Goal: Information Seeking & Learning: Learn about a topic

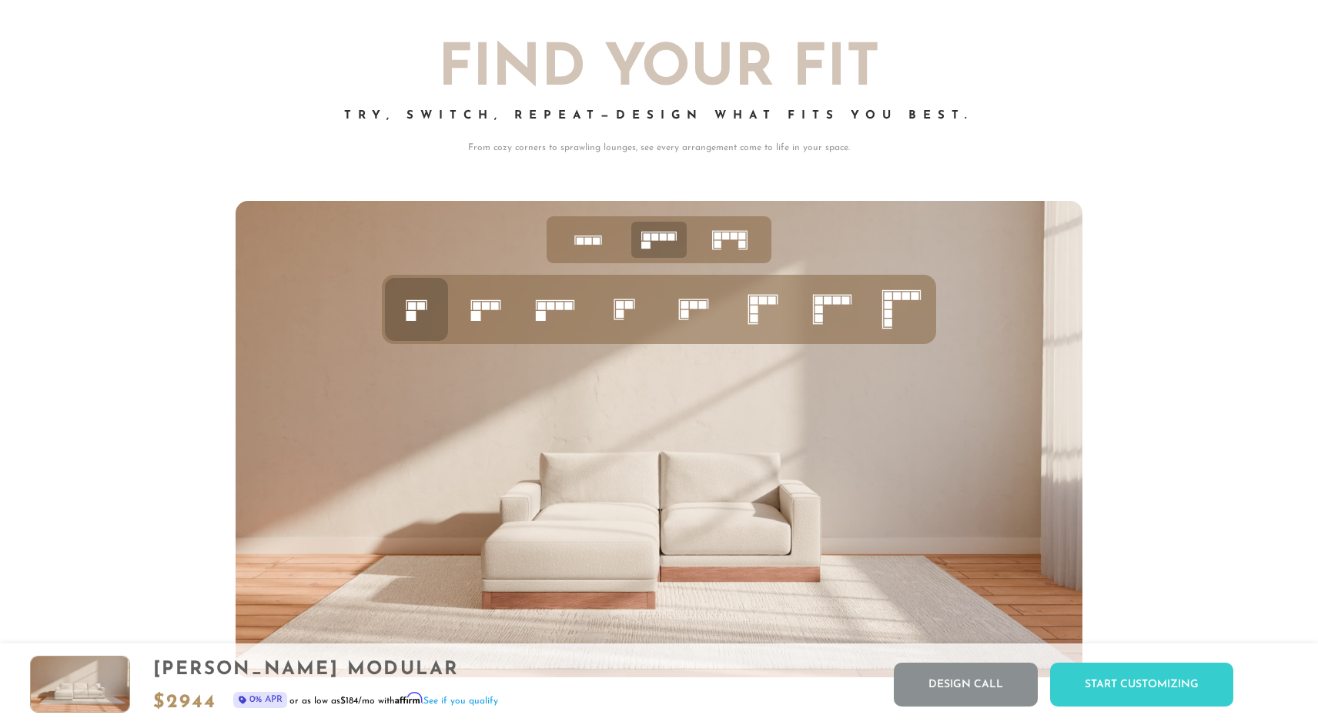
scroll to position [6244, 0]
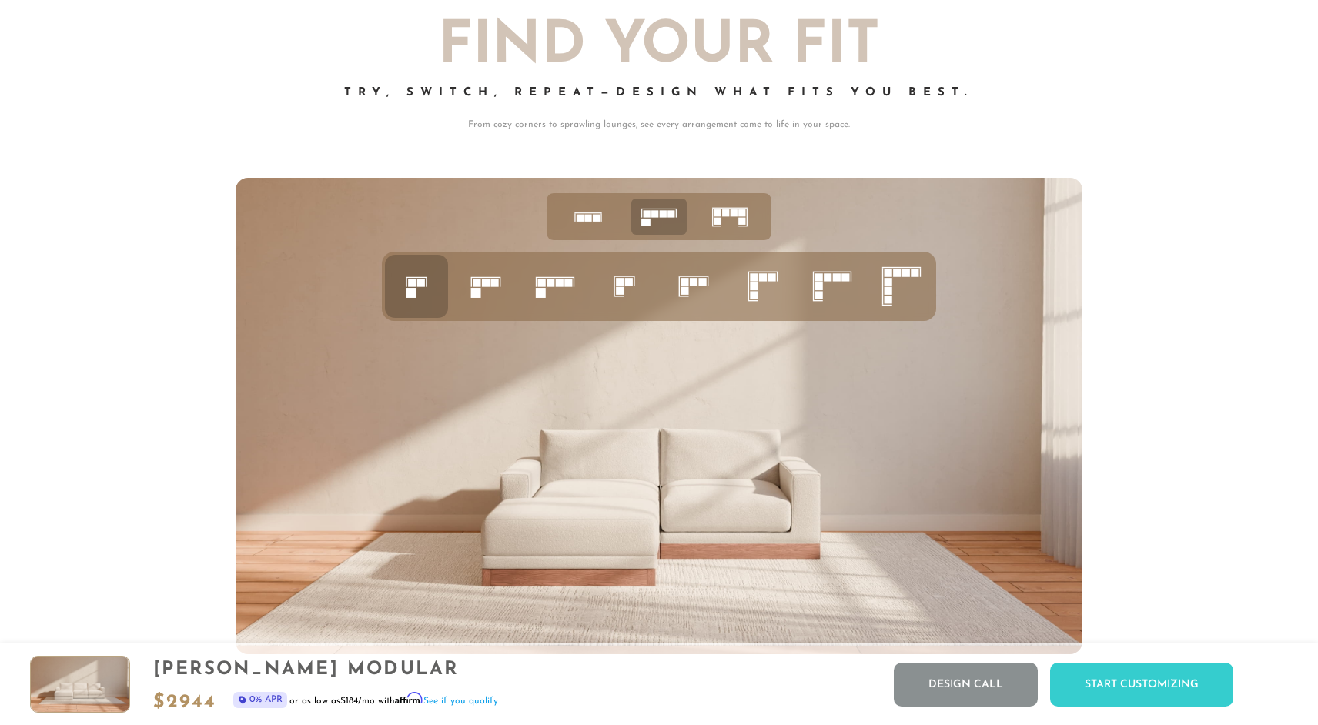
click at [491, 280] on rect at bounding box center [495, 284] width 8 height 8
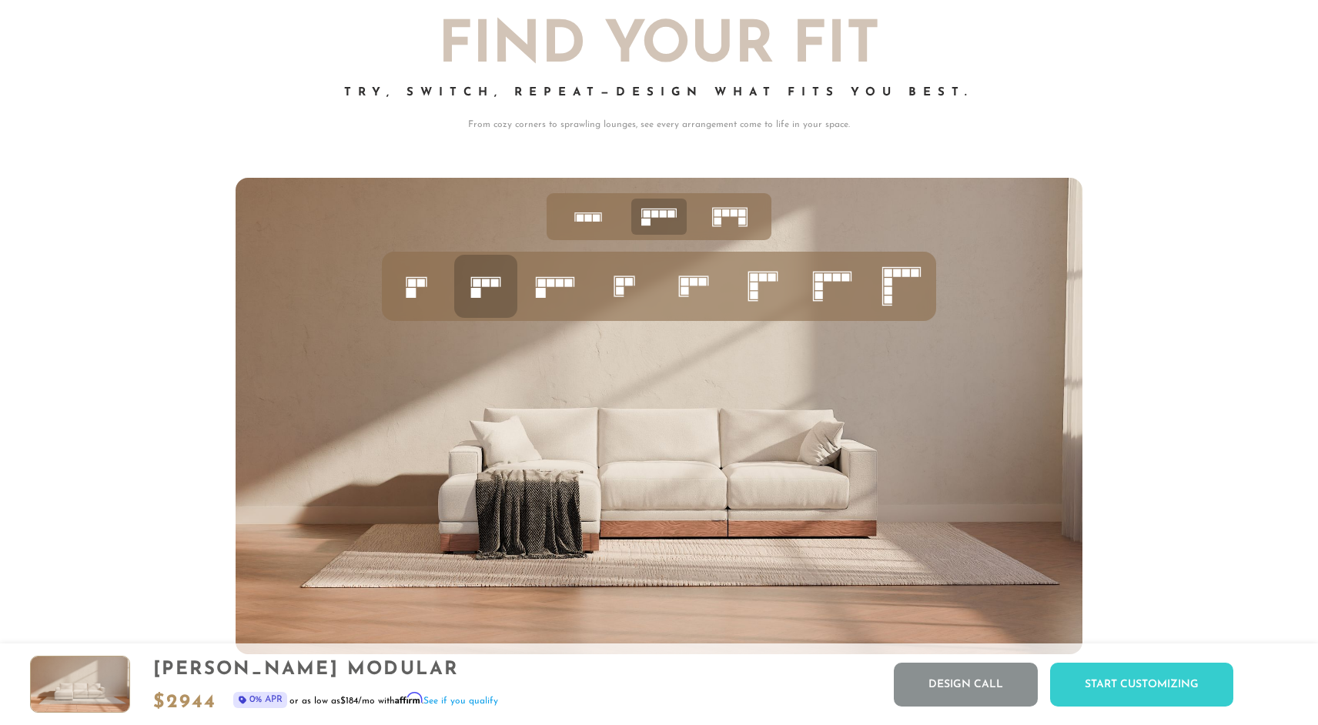
click at [422, 282] on rect at bounding box center [421, 284] width 8 height 8
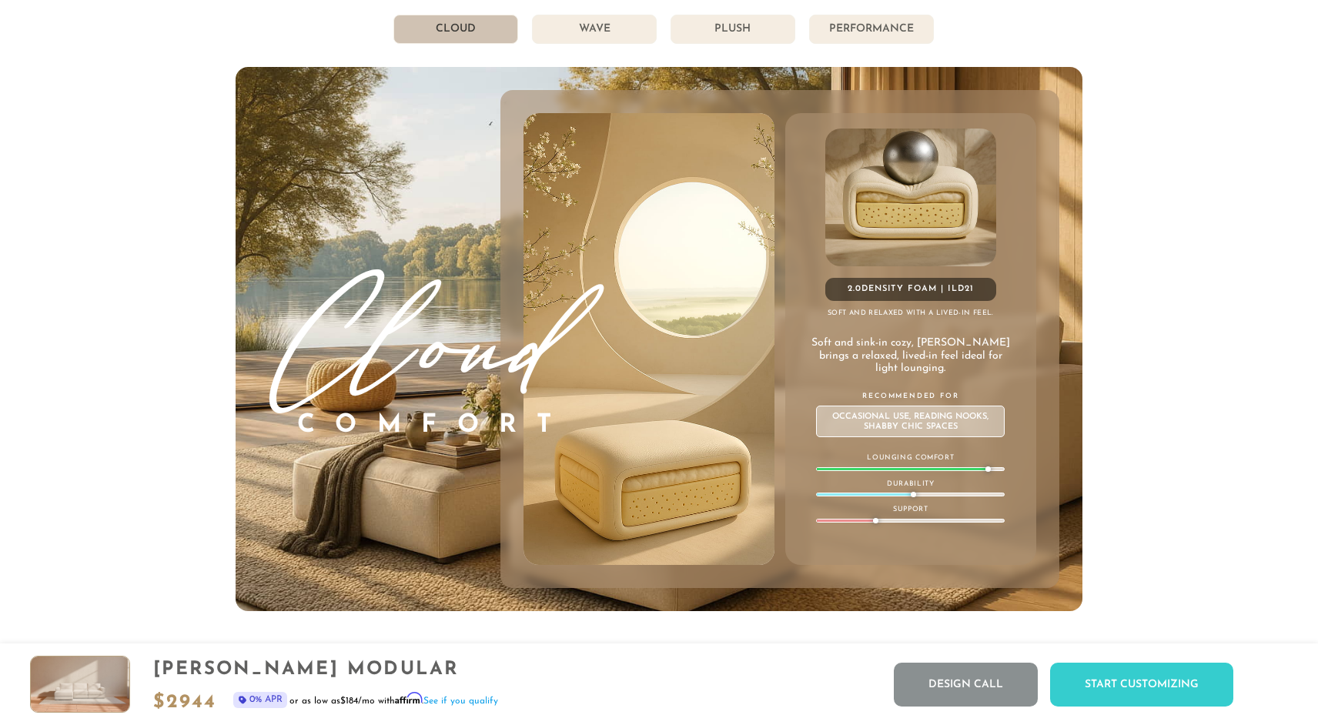
scroll to position [8661, 0]
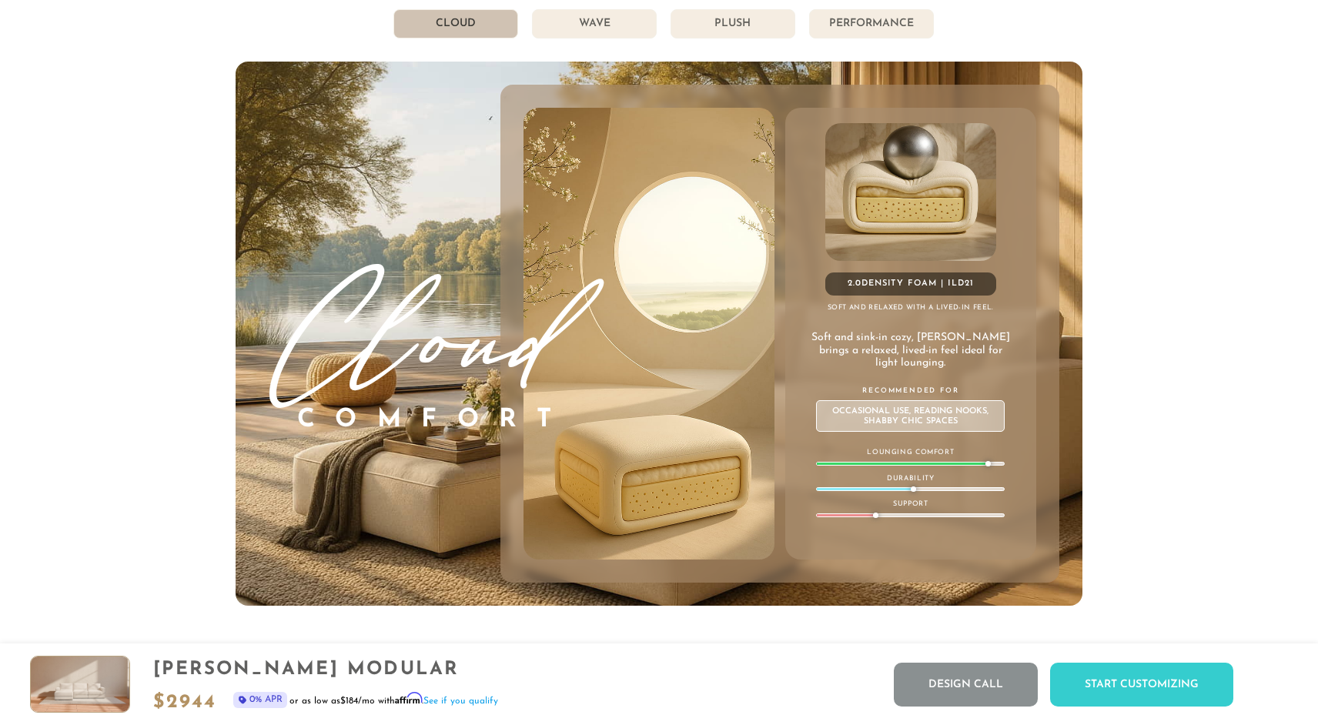
click at [601, 32] on li "Wave" at bounding box center [594, 23] width 125 height 29
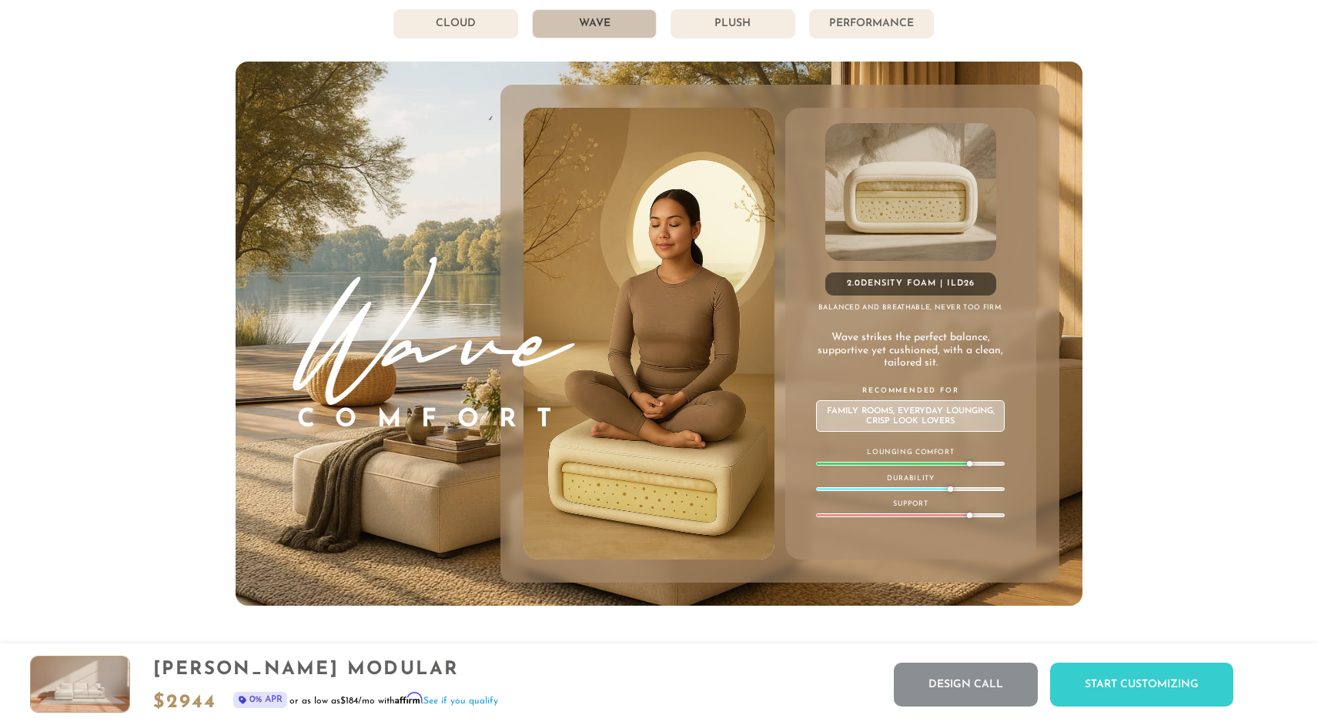
click at [712, 27] on li "Plush" at bounding box center [733, 23] width 125 height 29
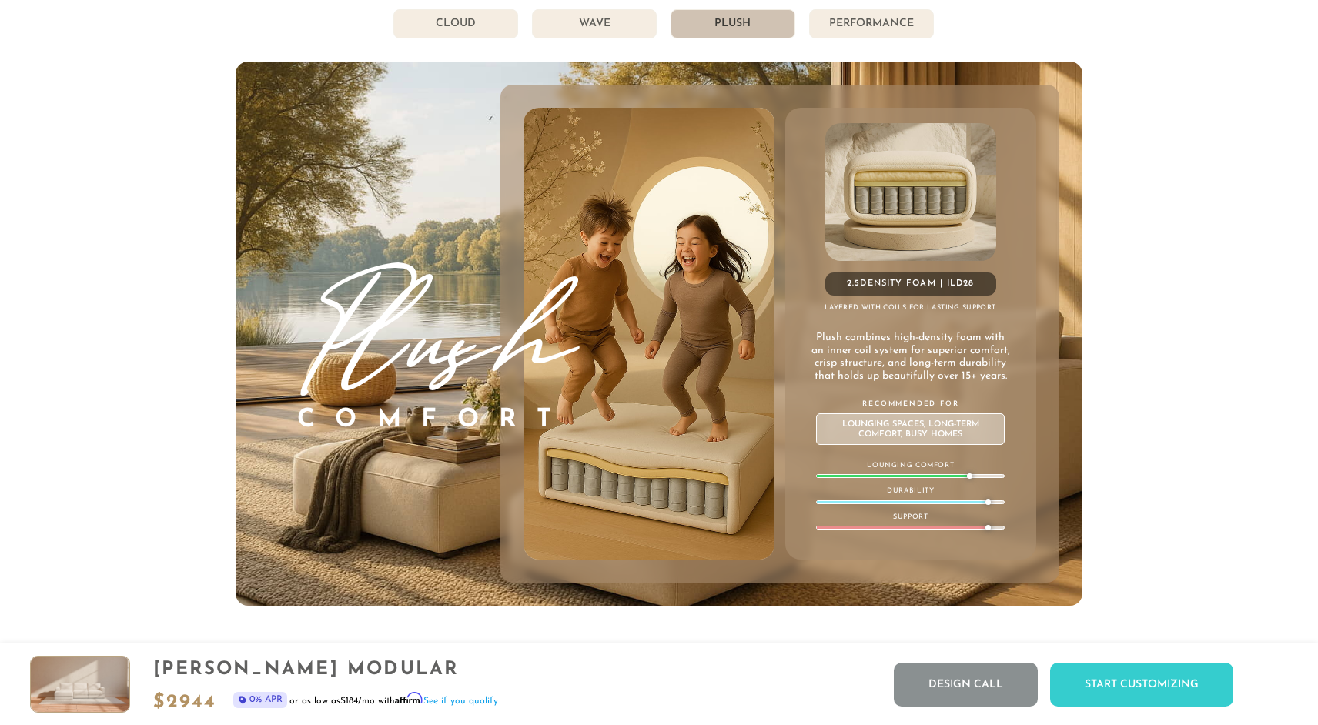
click at [856, 22] on li "Performance" at bounding box center [871, 23] width 125 height 29
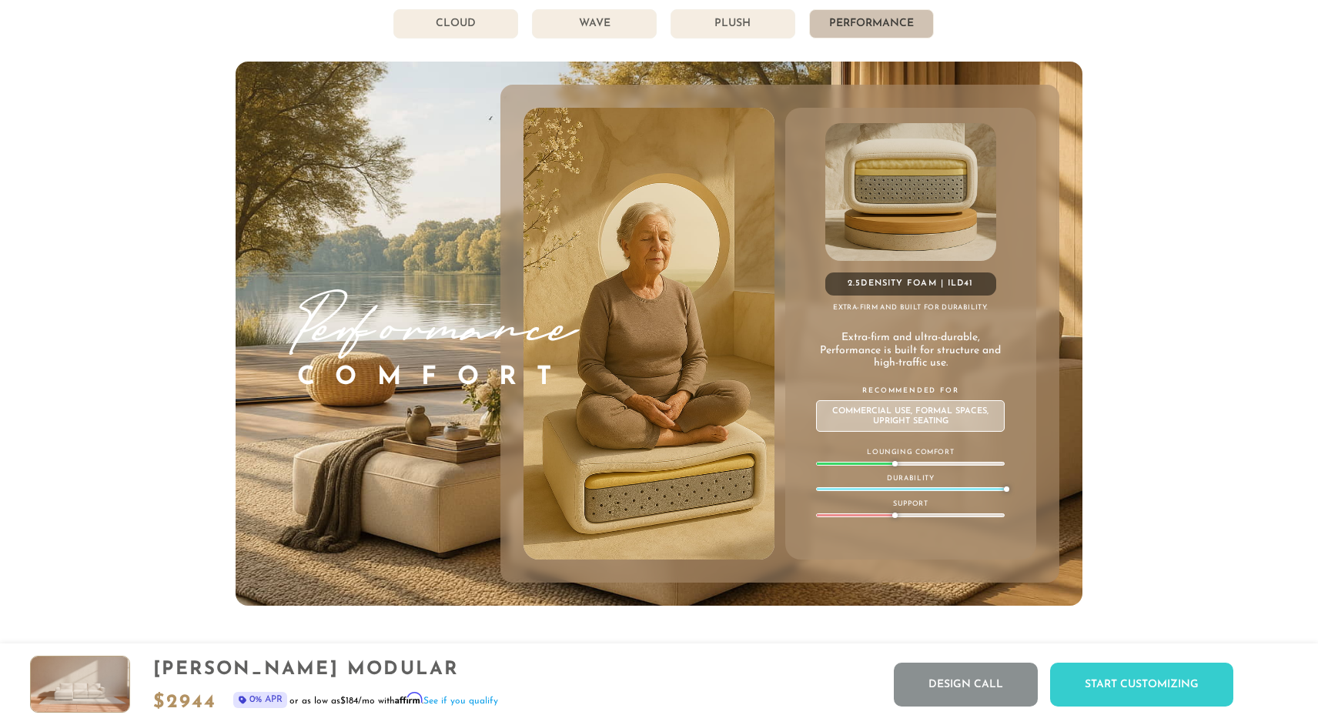
click at [483, 17] on li "Cloud" at bounding box center [455, 23] width 125 height 29
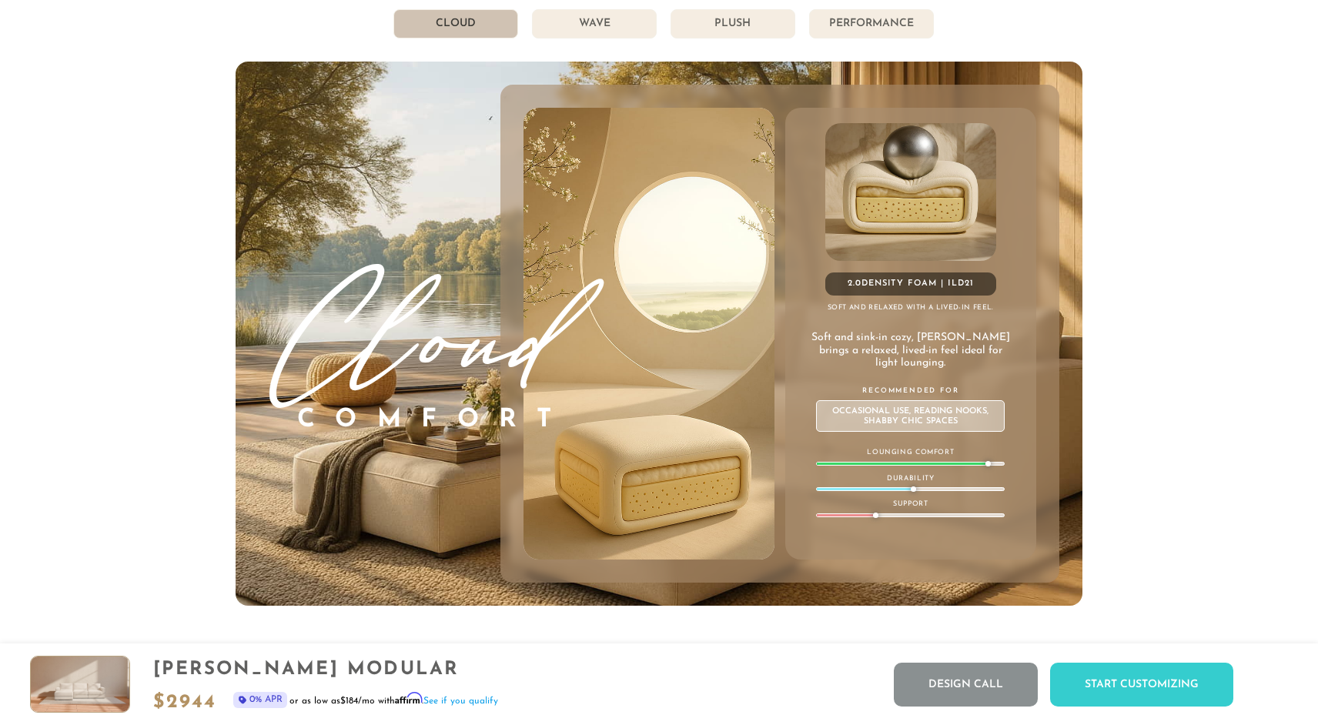
click at [581, 21] on li "Wave" at bounding box center [594, 23] width 125 height 29
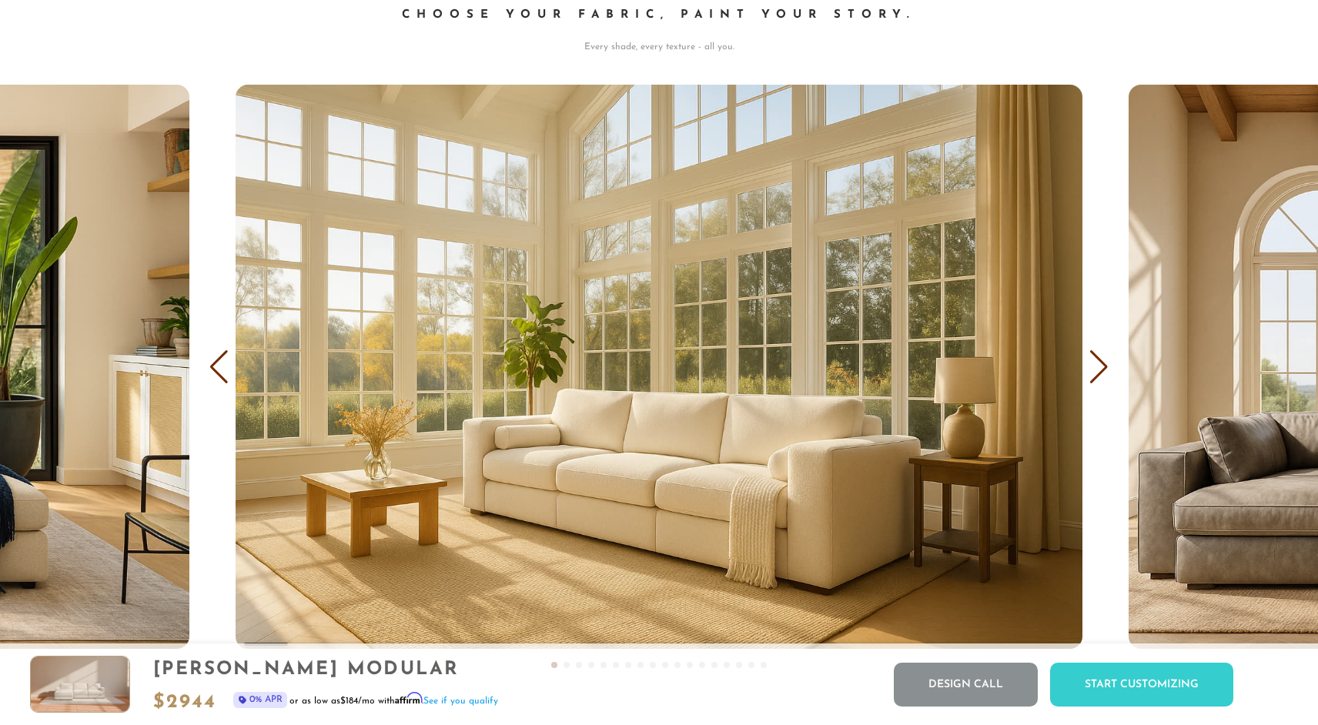
scroll to position [0, 1]
click at [1092, 353] on div "Next slide" at bounding box center [1099, 367] width 21 height 34
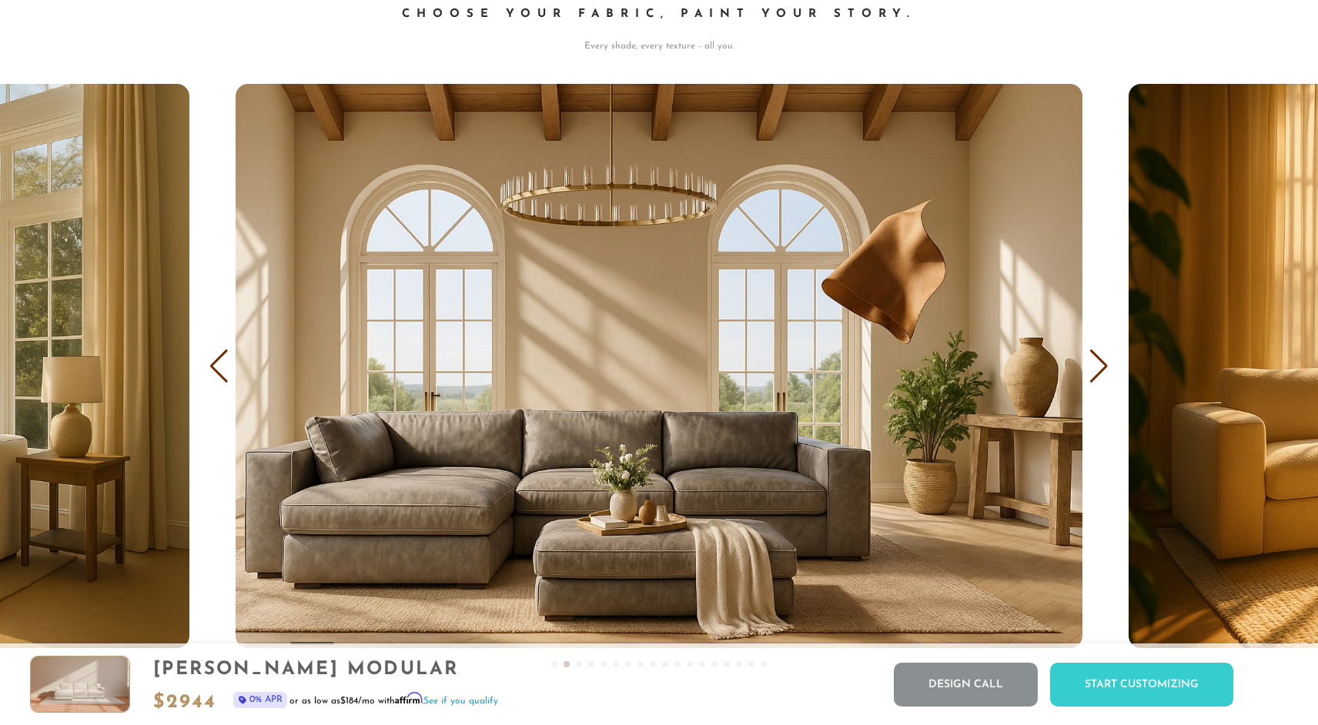
click at [1092, 353] on div "Next slide" at bounding box center [1099, 367] width 21 height 34
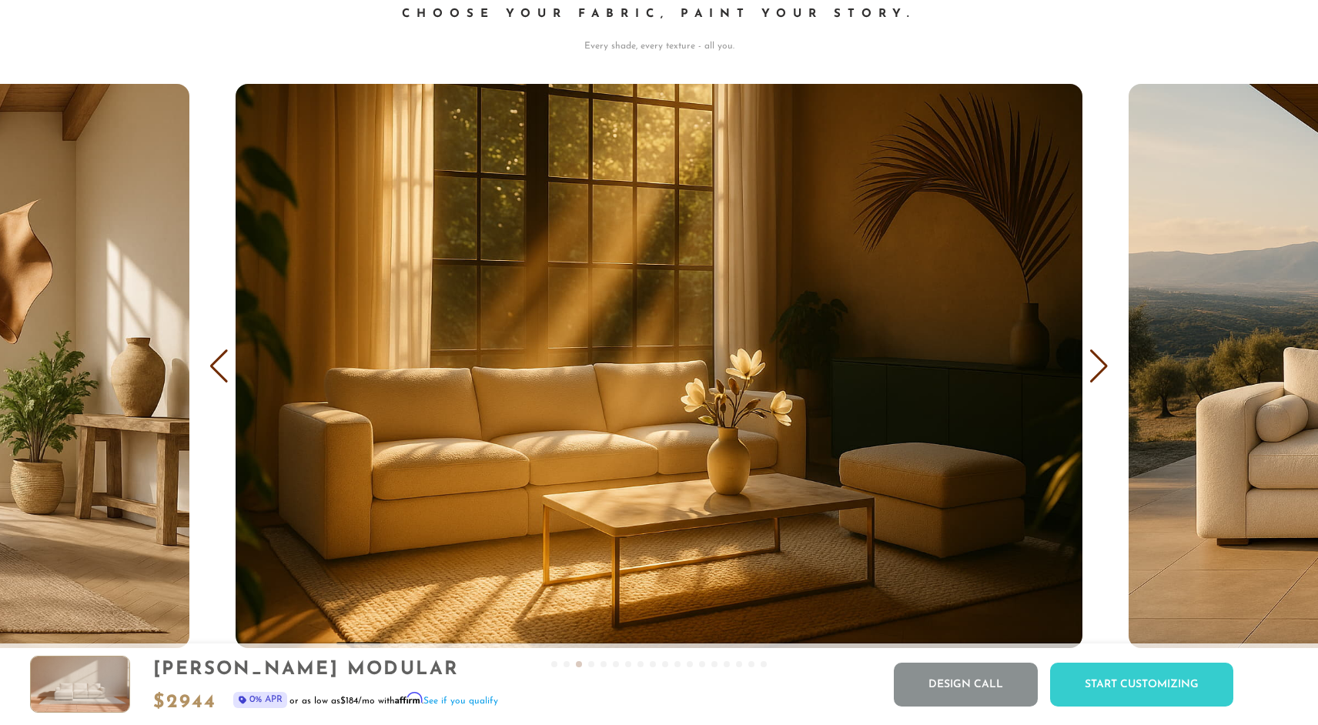
click at [1092, 353] on div "Next slide" at bounding box center [1099, 367] width 21 height 34
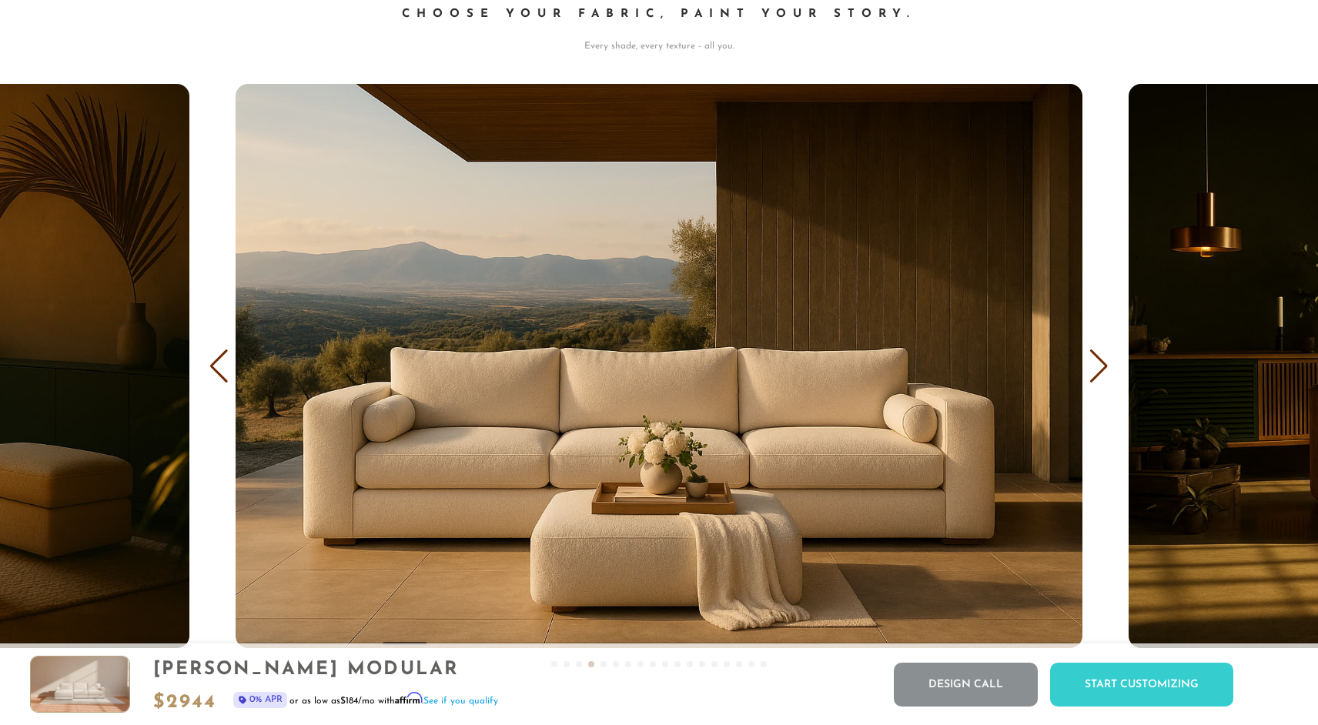
click at [1092, 353] on div "Next slide" at bounding box center [1099, 367] width 21 height 34
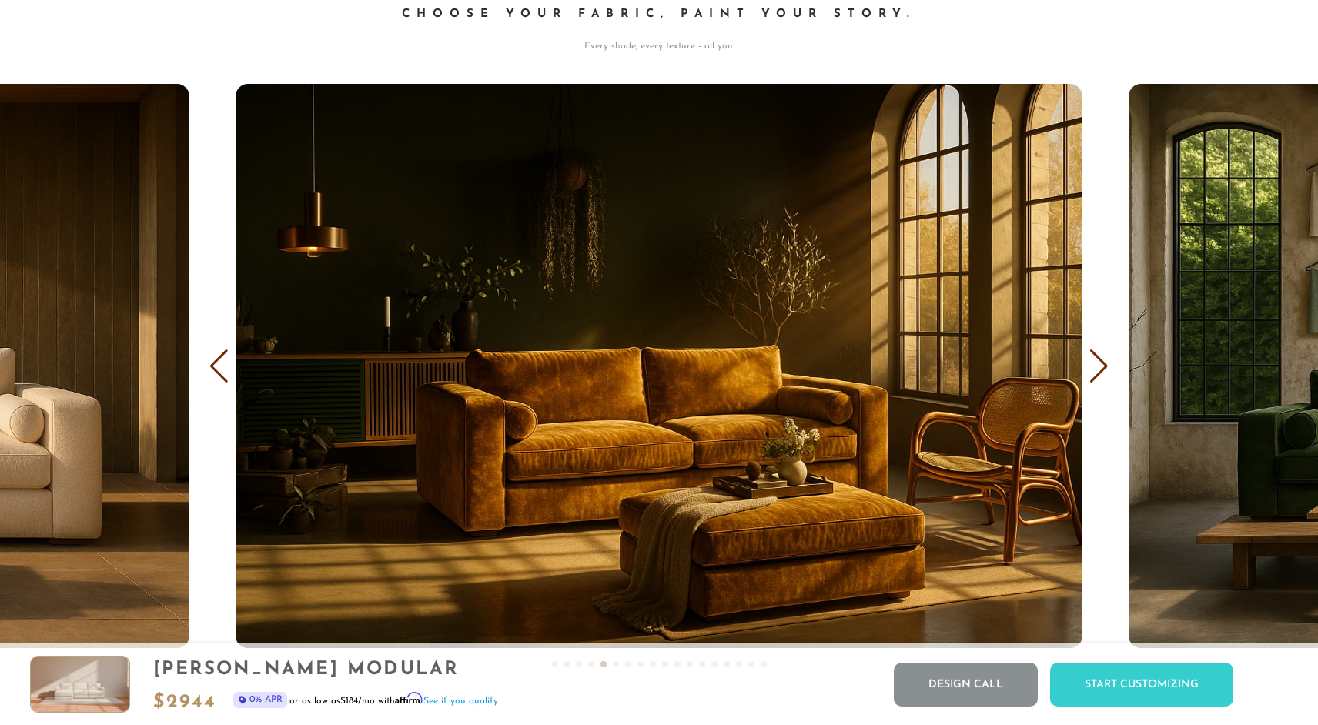
click at [1092, 353] on div "Next slide" at bounding box center [1099, 367] width 21 height 34
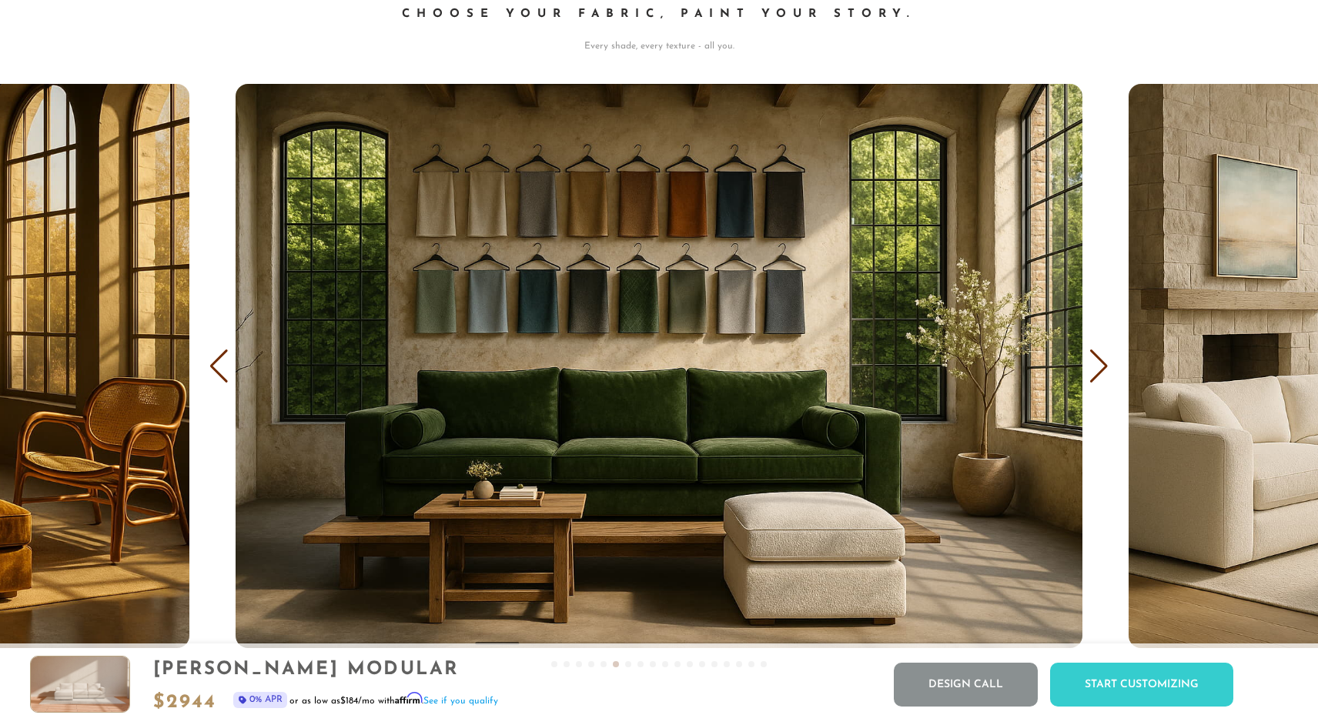
click at [1092, 353] on div "Next slide" at bounding box center [1099, 367] width 21 height 34
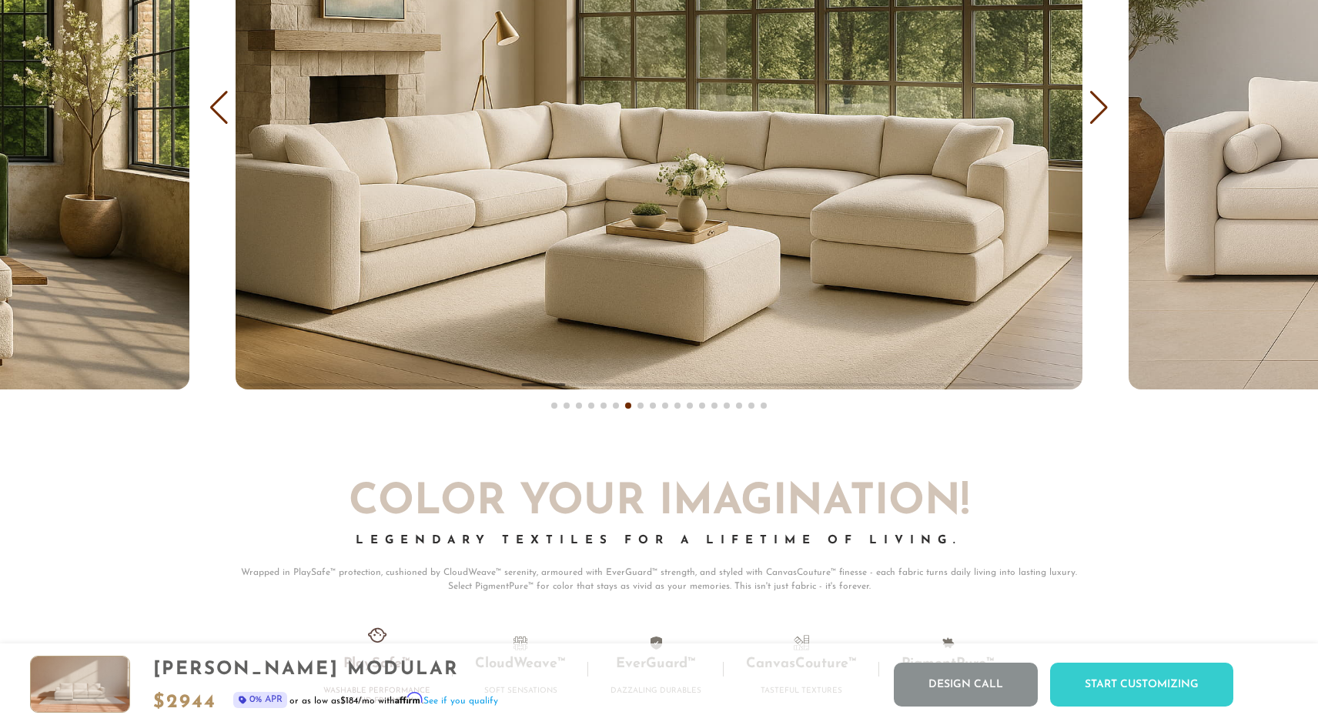
scroll to position [9607, 0]
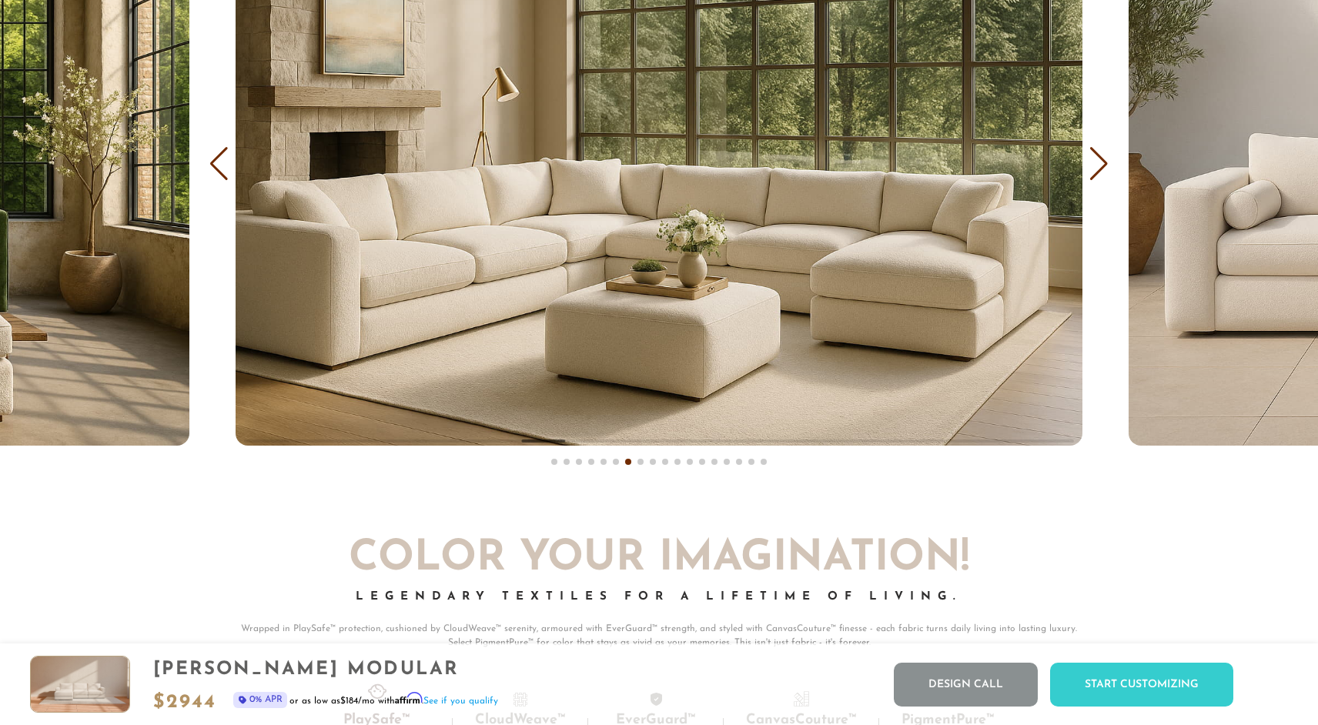
click at [1097, 163] on div "Next slide" at bounding box center [1099, 164] width 21 height 34
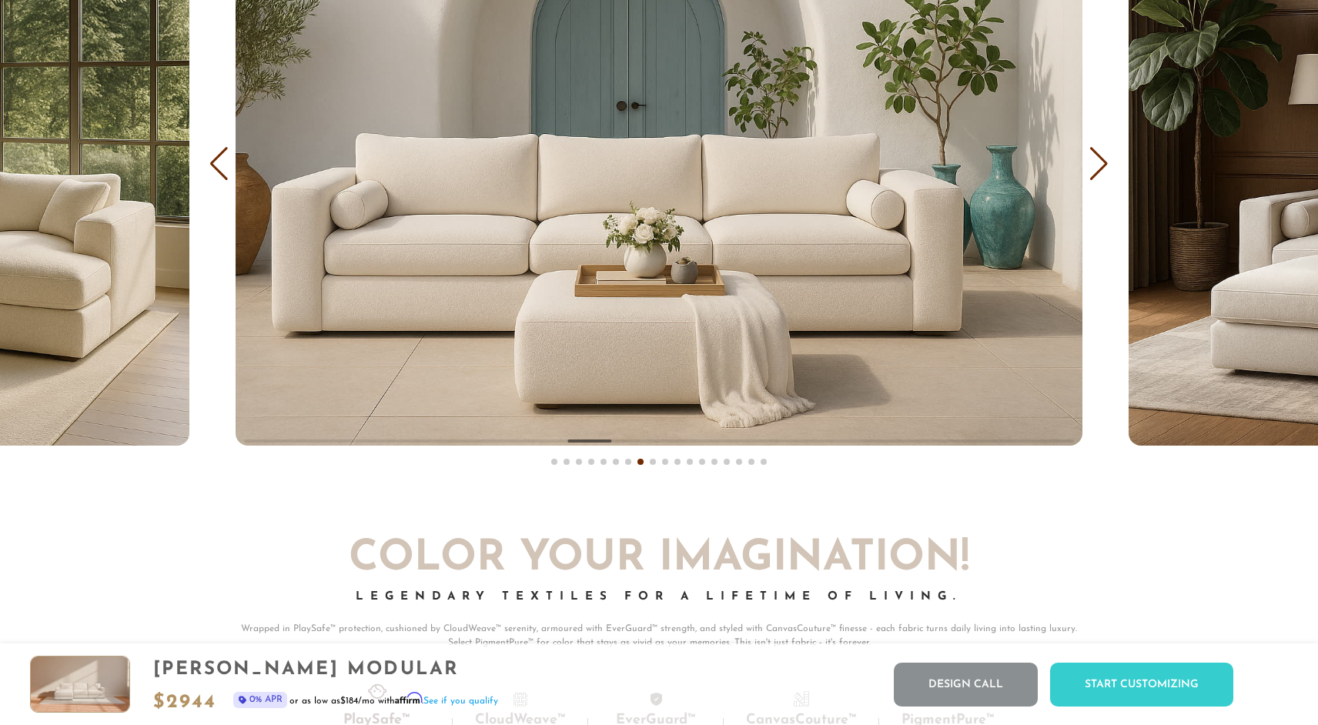
click at [1097, 163] on div "Next slide" at bounding box center [1099, 164] width 21 height 34
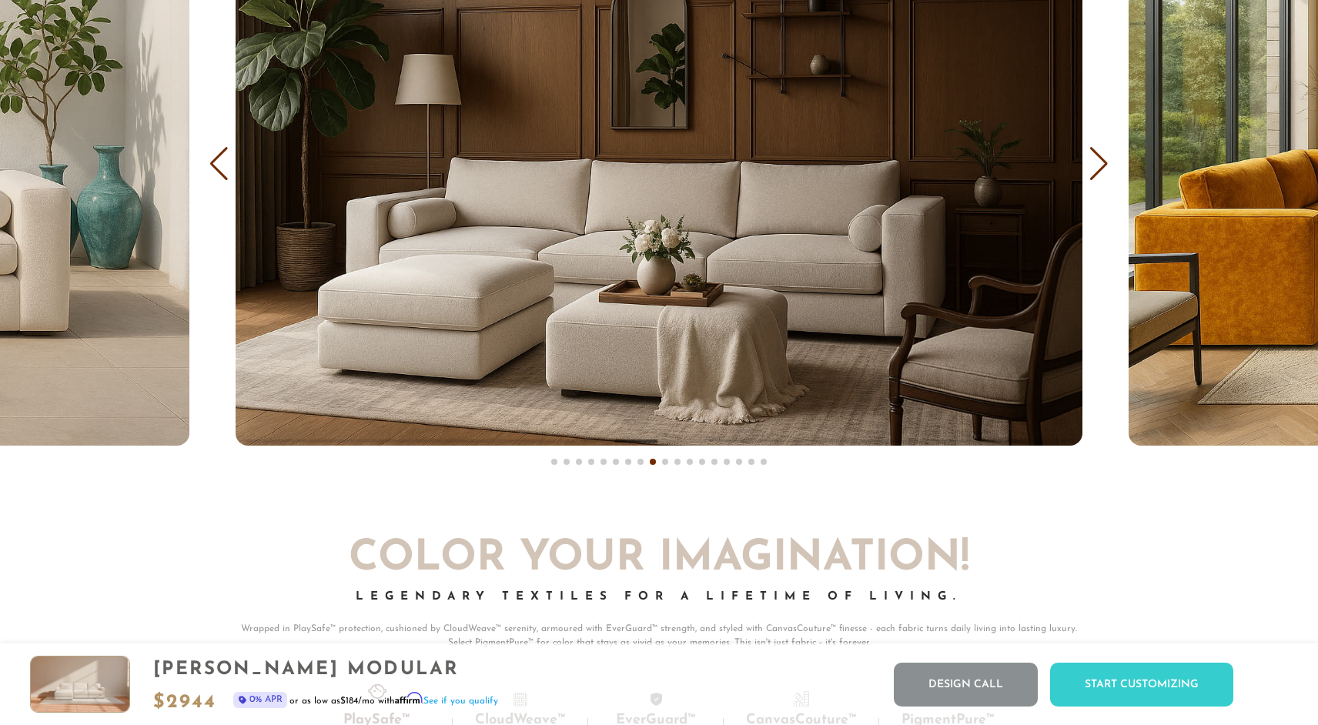
click at [1097, 163] on div "Next slide" at bounding box center [1099, 164] width 21 height 34
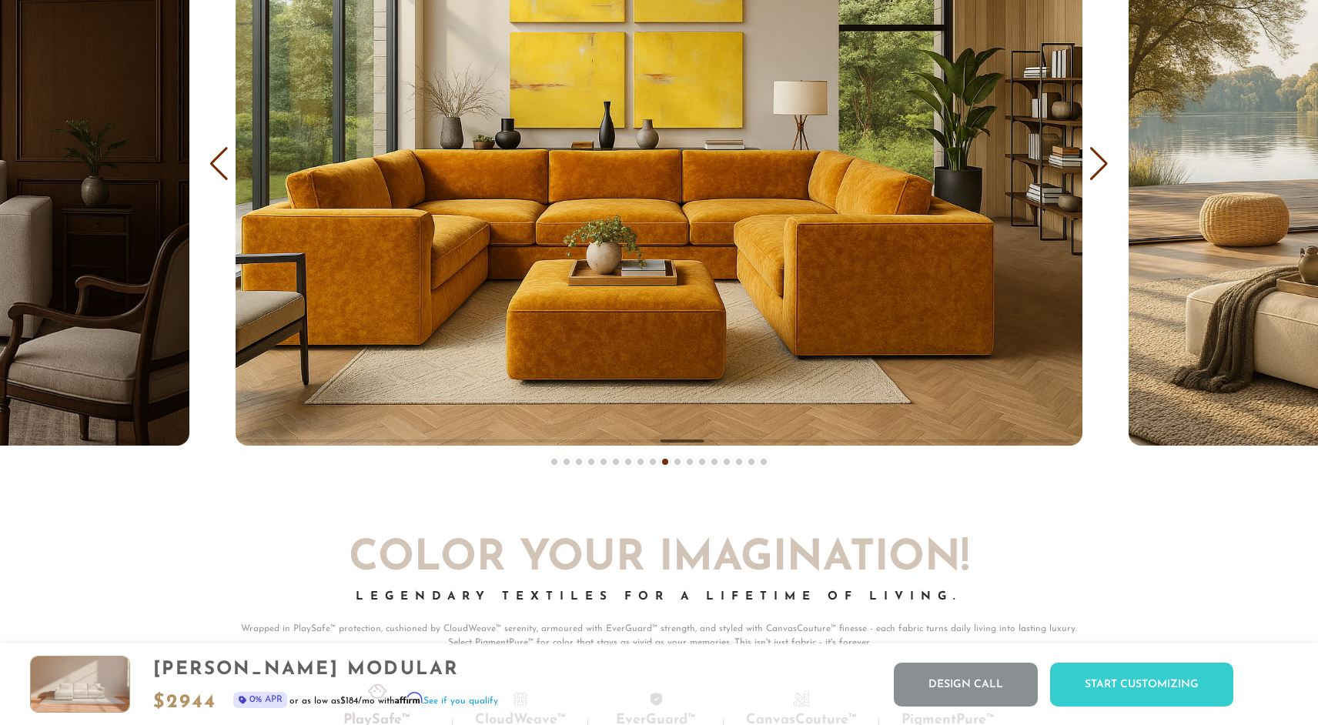
click at [1097, 163] on div "Next slide" at bounding box center [1099, 164] width 21 height 34
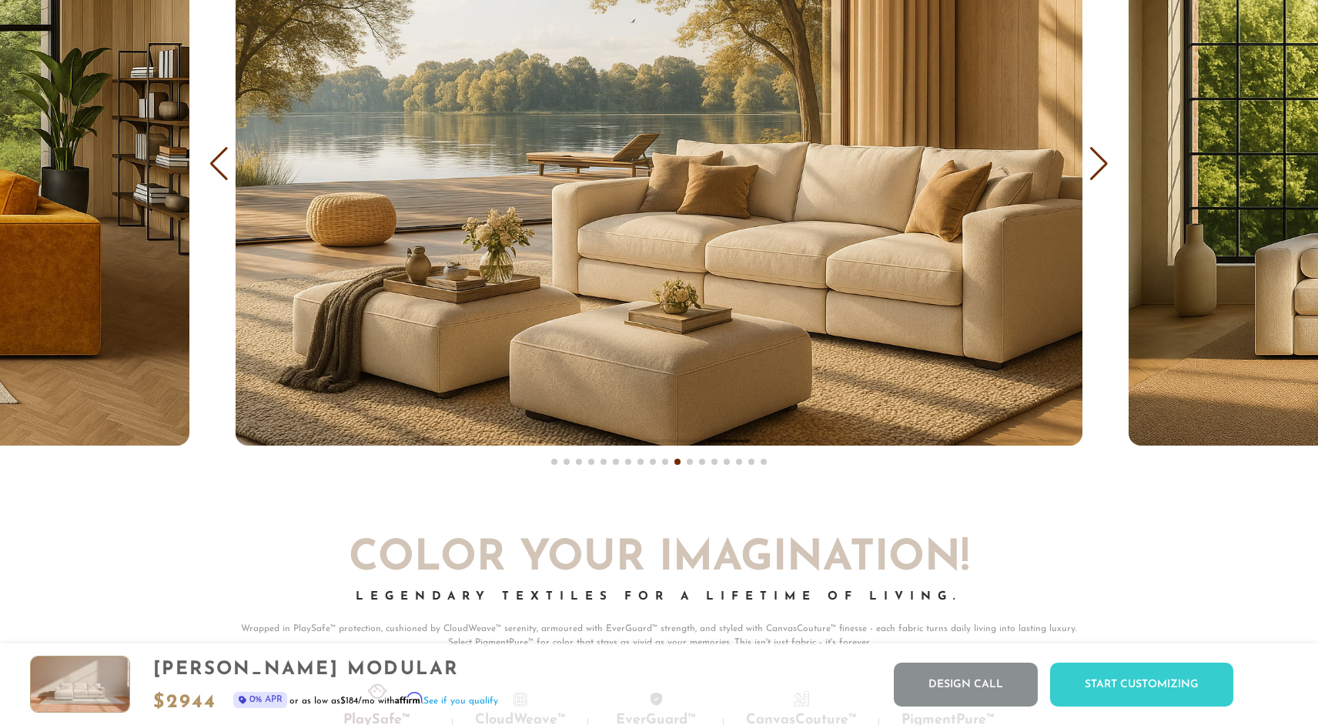
click at [1097, 163] on div "Next slide" at bounding box center [1099, 164] width 21 height 34
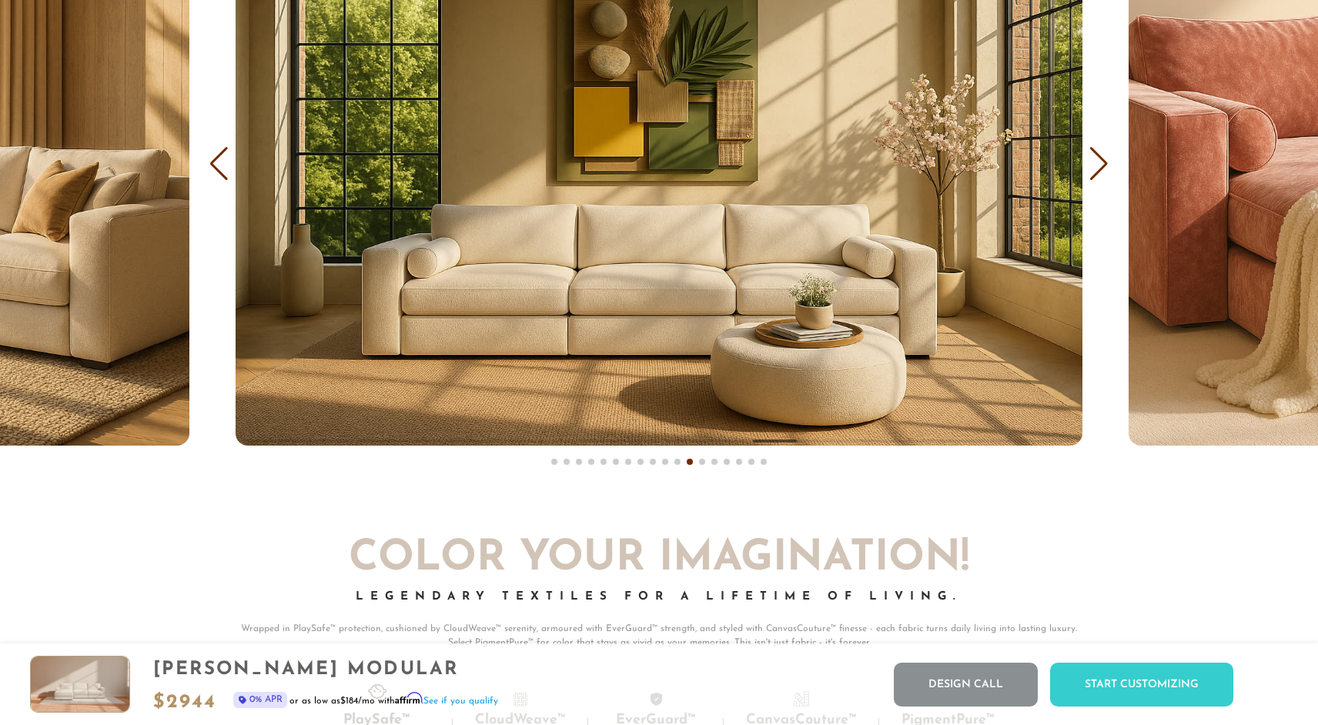
click at [1097, 163] on div "Next slide" at bounding box center [1099, 164] width 21 height 34
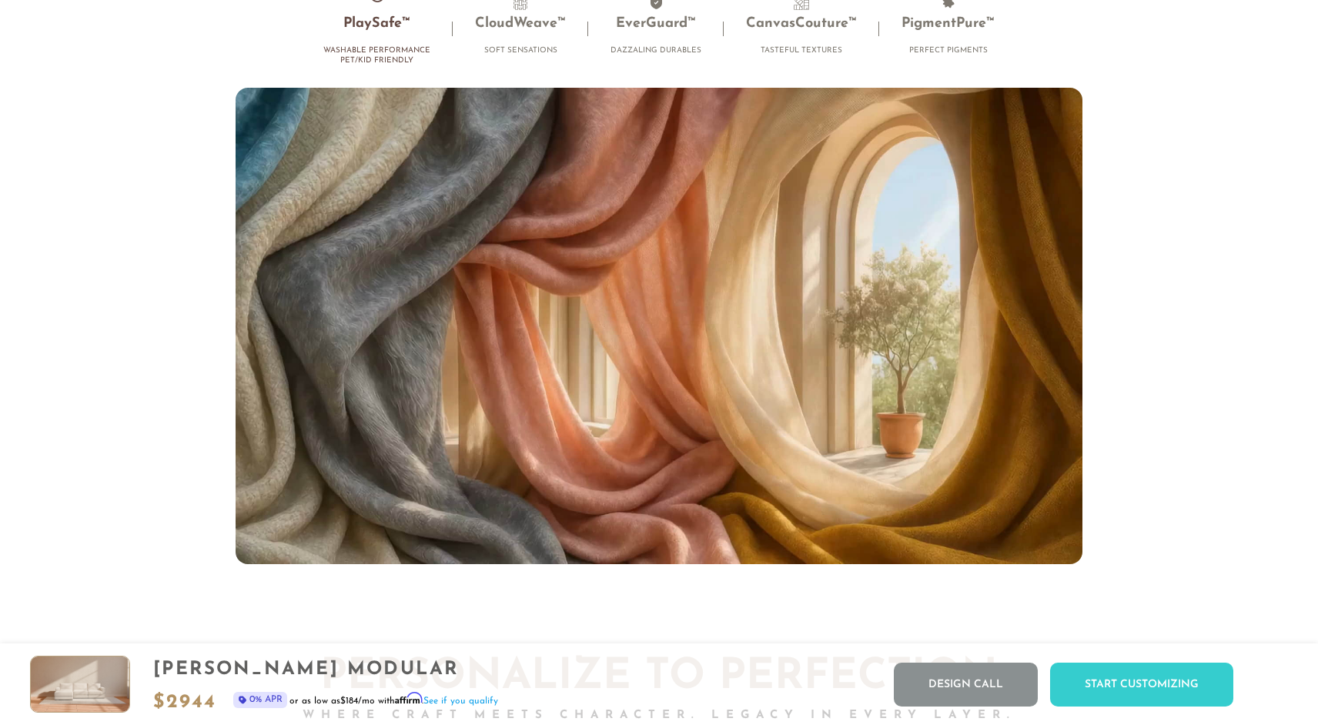
scroll to position [10171, 0]
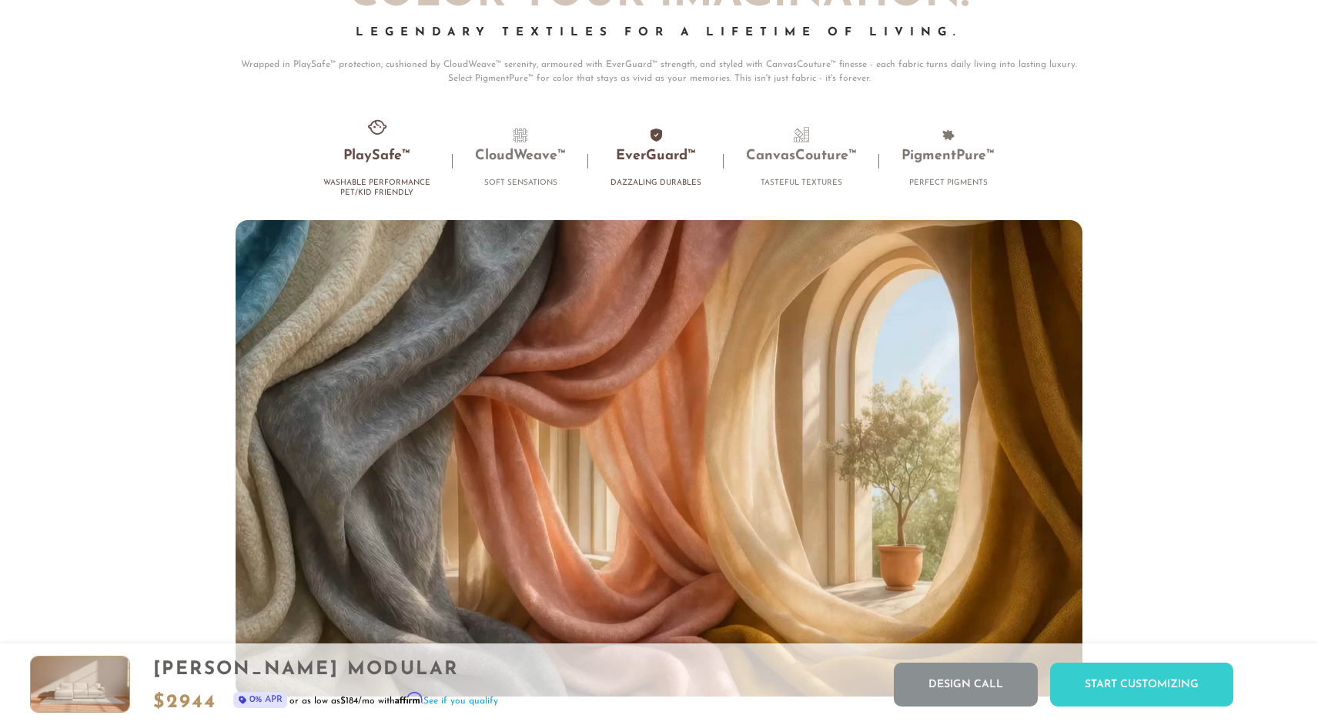
click at [647, 149] on h3 "EverGuard™" at bounding box center [656, 157] width 91 height 18
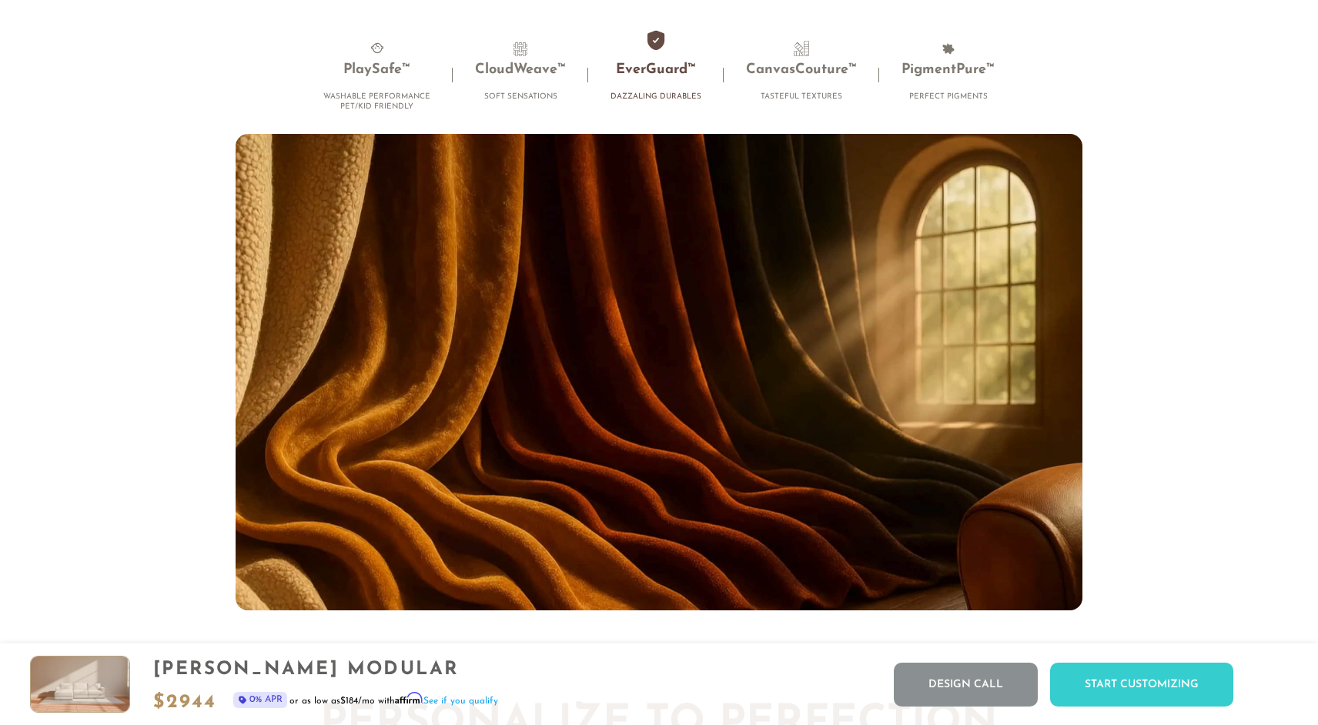
scroll to position [10241, 0]
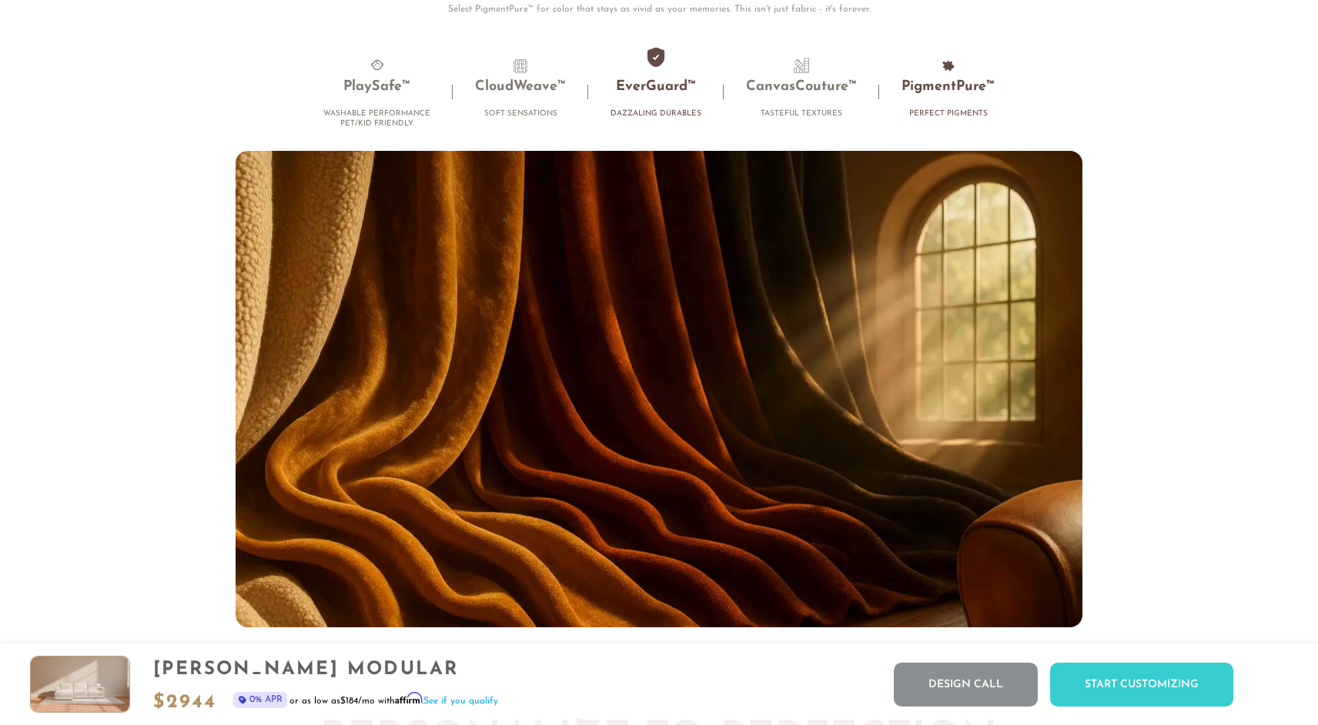
click at [939, 84] on h3 "PigmentPure™" at bounding box center [948, 88] width 93 height 18
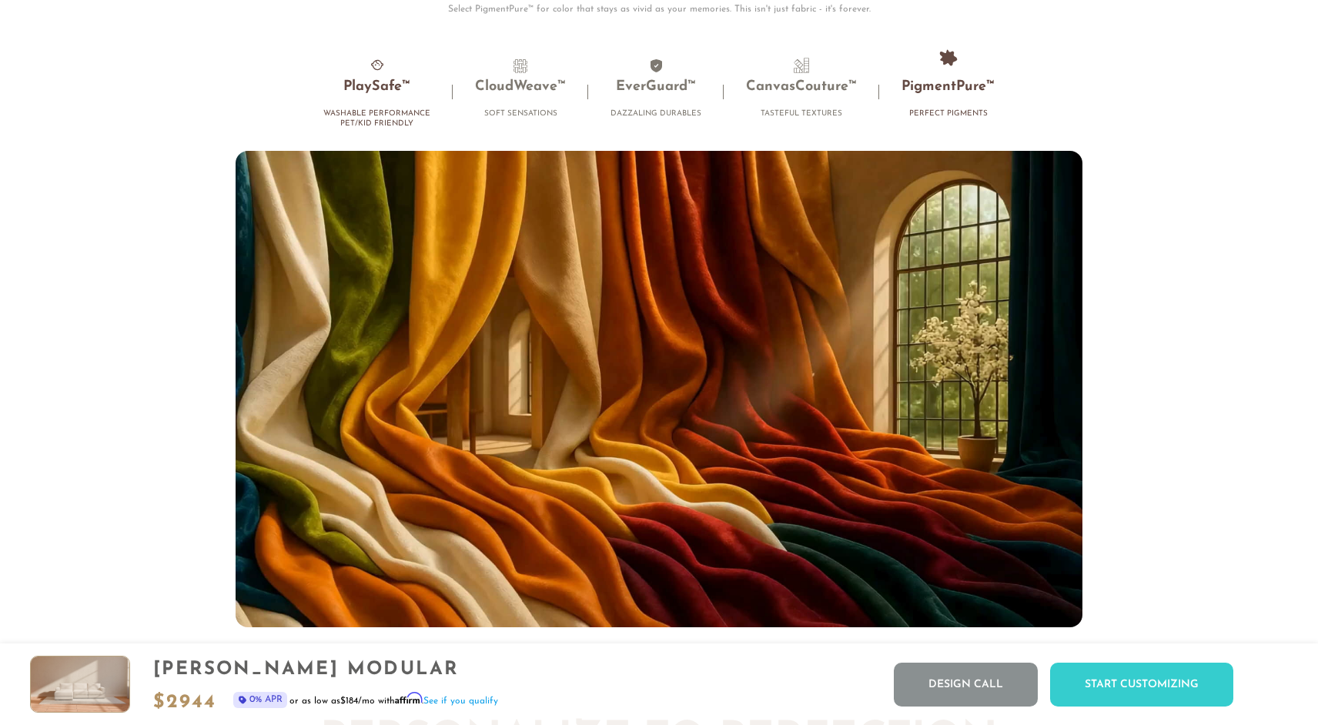
click at [383, 71] on span at bounding box center [377, 65] width 15 height 15
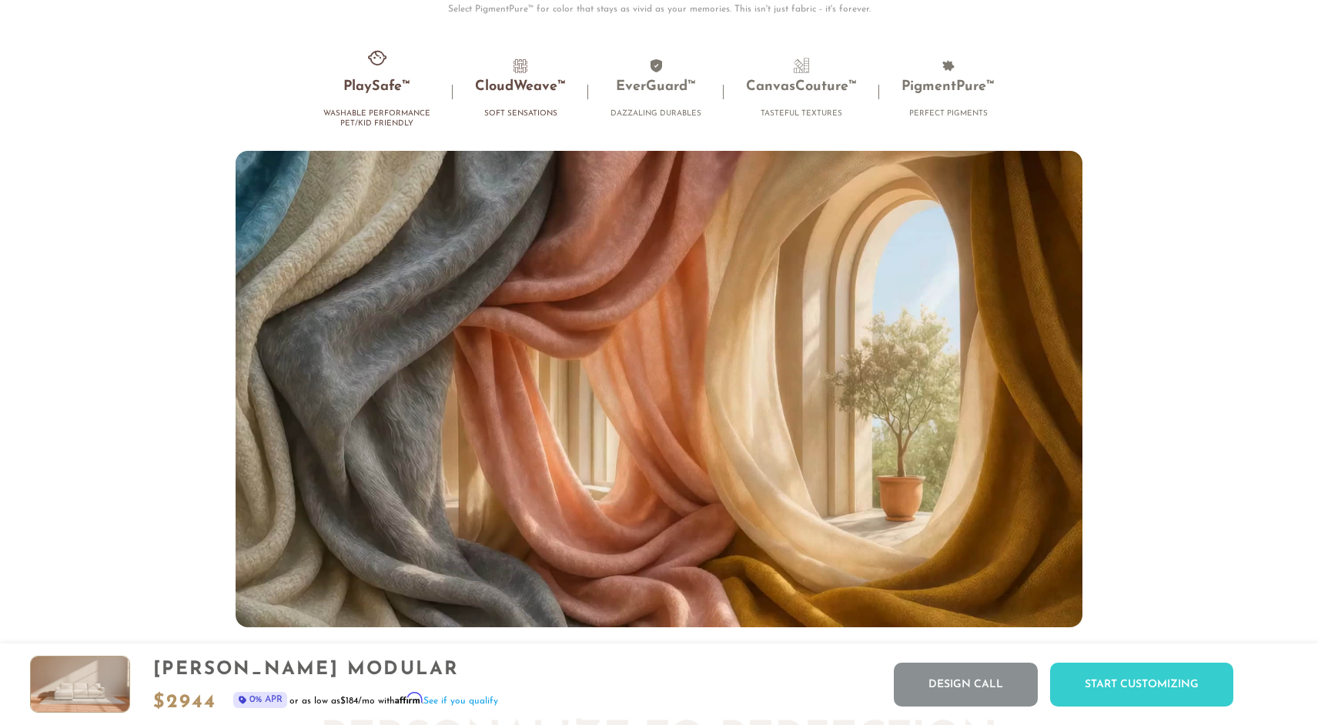
click at [487, 79] on li "CloudWeave™ Soft Sensations" at bounding box center [521, 92] width 136 height 68
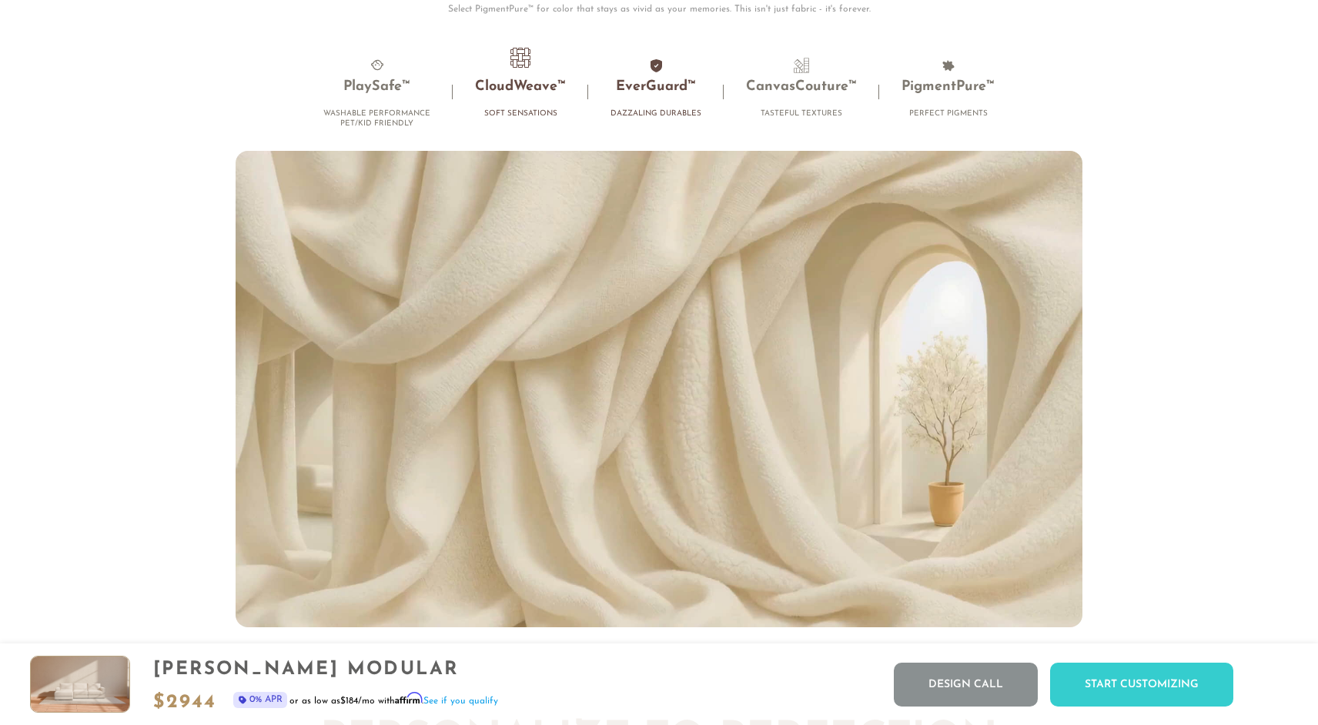
click at [645, 99] on li "EverGuard™ Dazzaling Durables" at bounding box center [656, 92] width 136 height 68
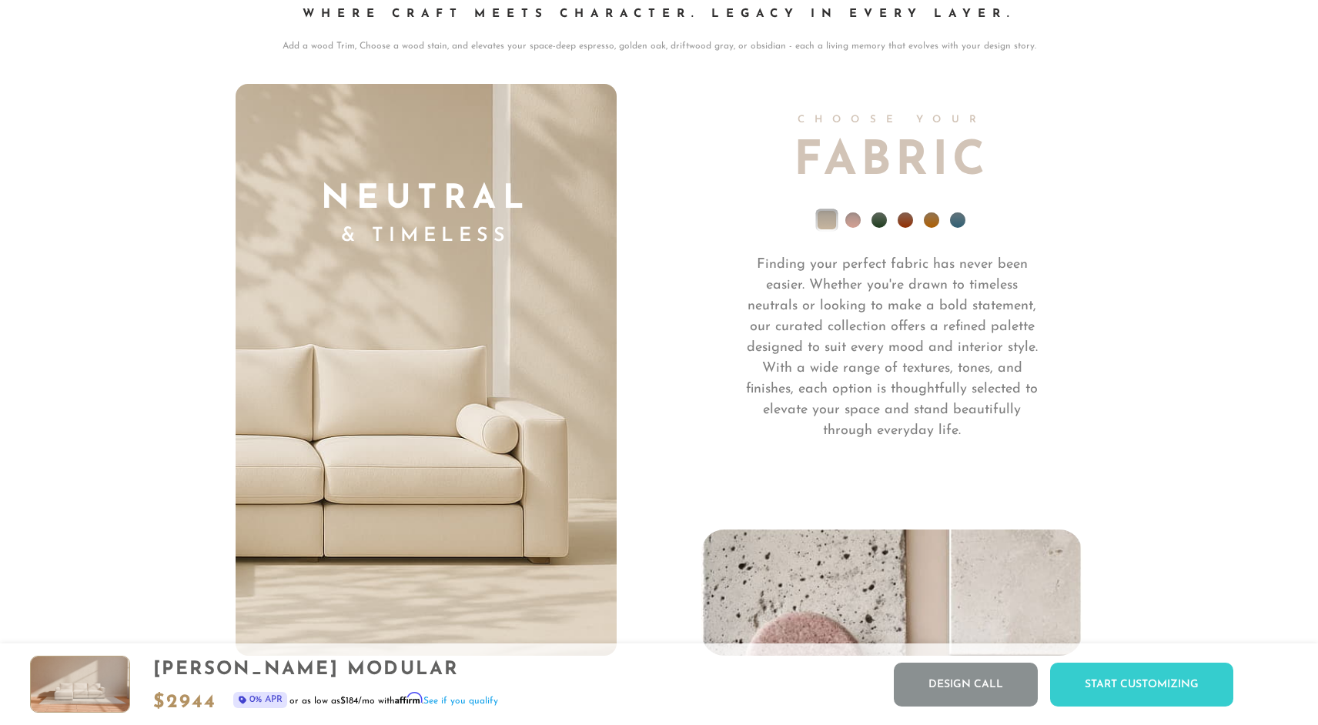
scroll to position [11018, 0]
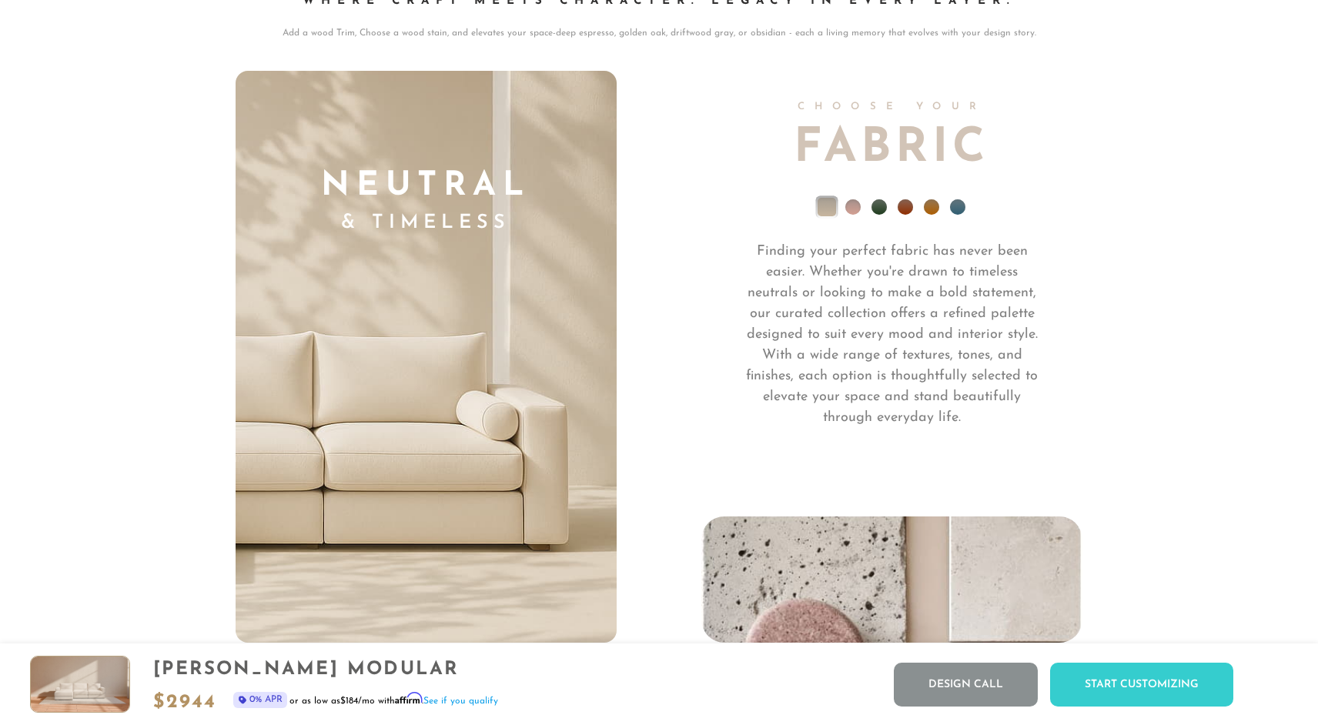
click at [854, 203] on li at bounding box center [852, 206] width 15 height 15
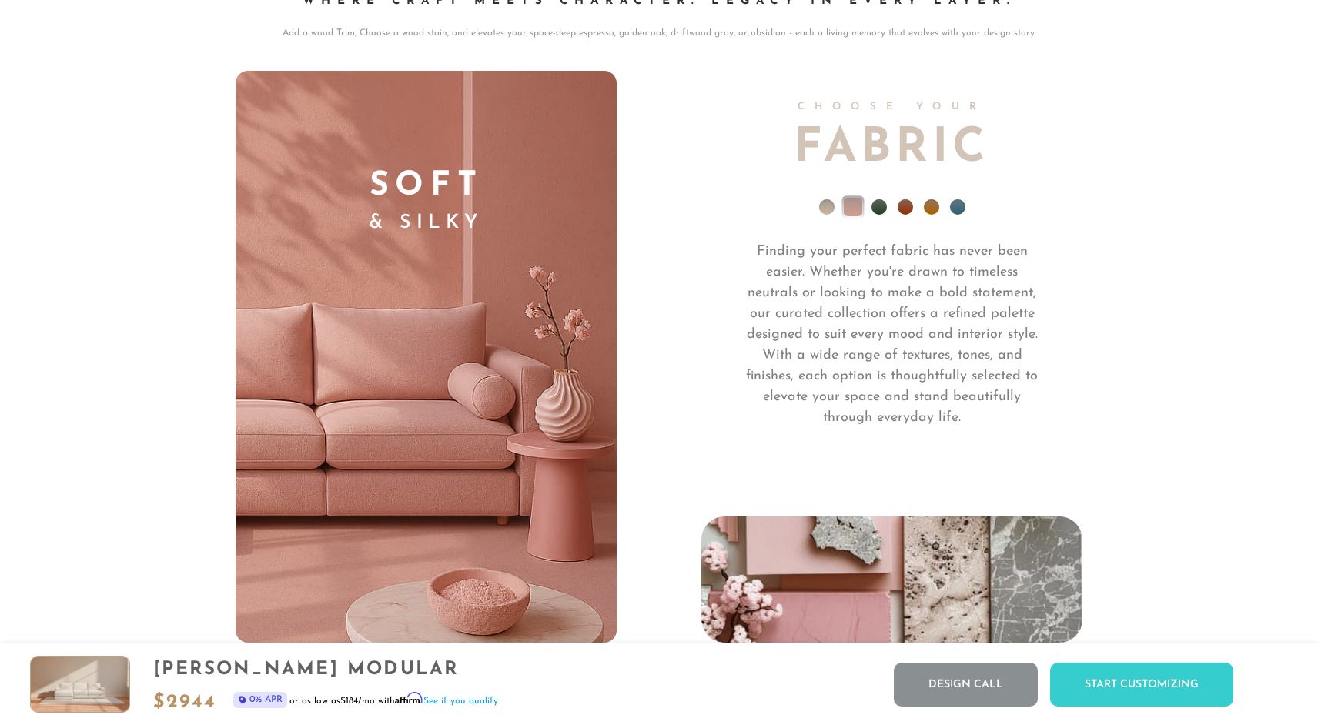
click at [879, 209] on li at bounding box center [879, 206] width 15 height 15
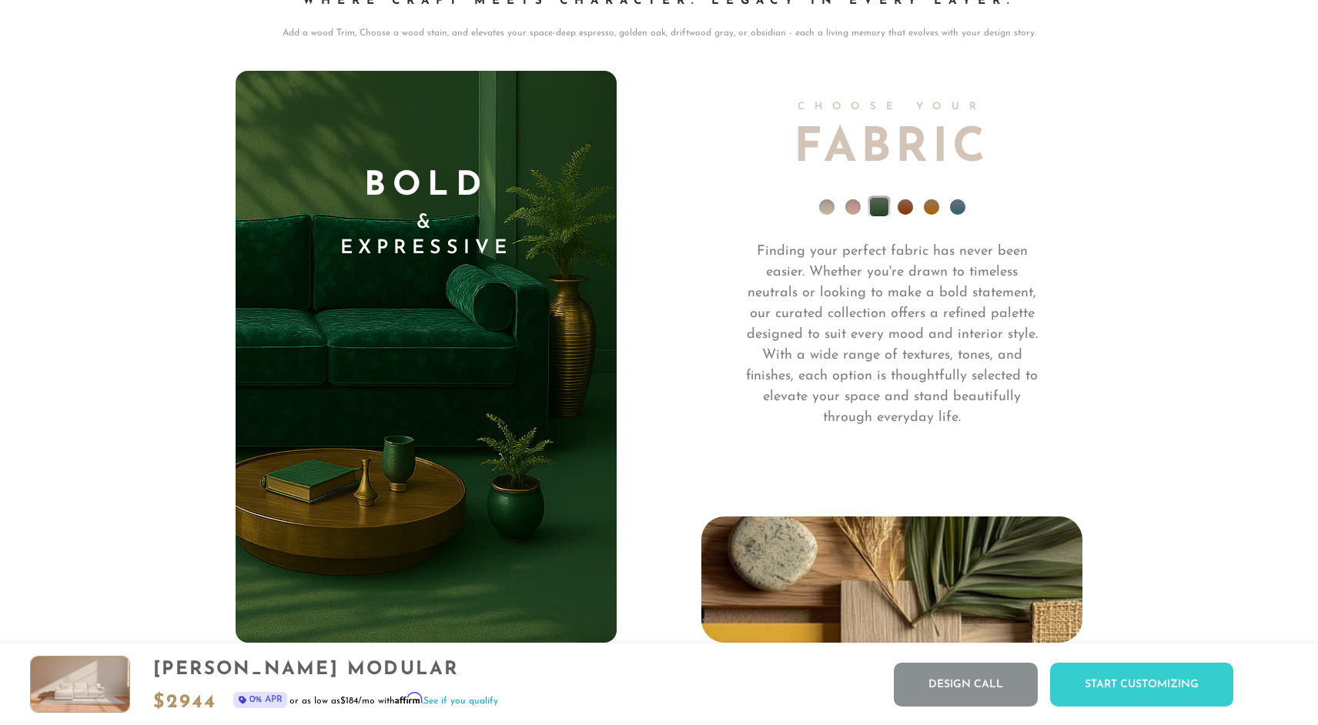
click at [902, 205] on li at bounding box center [905, 206] width 15 height 15
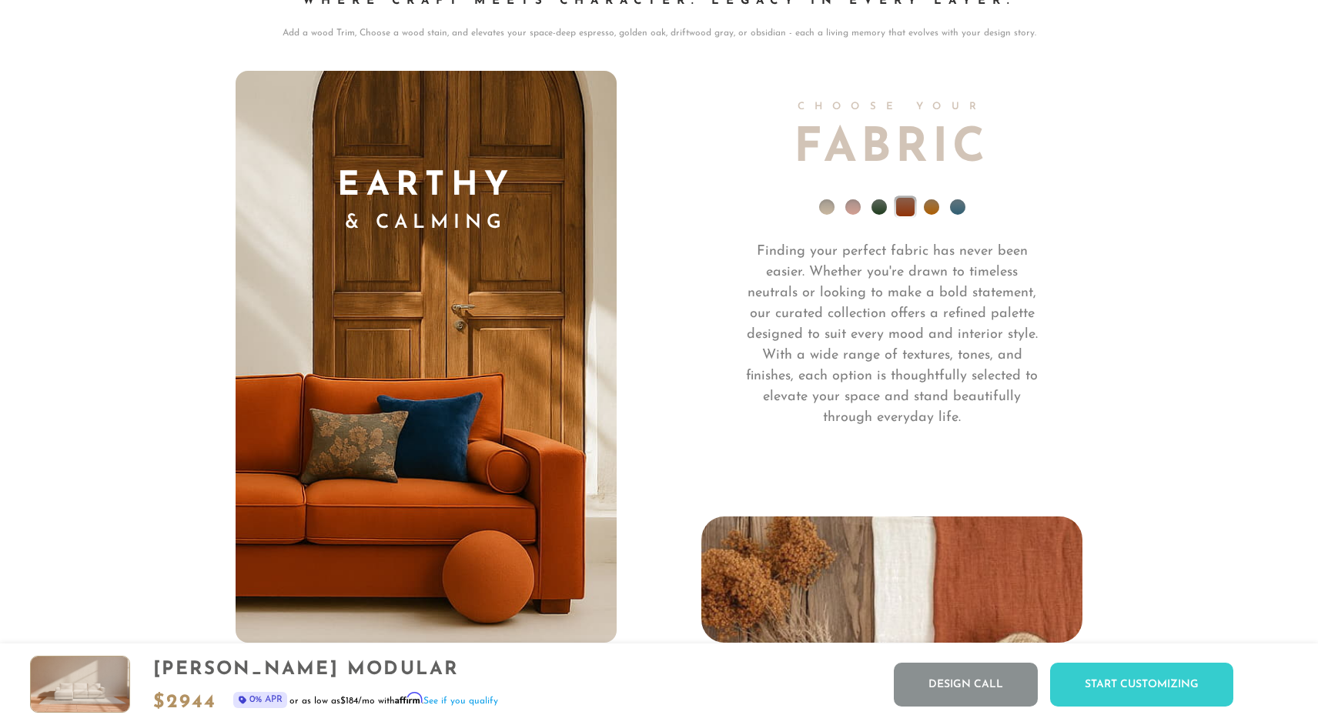
click at [831, 204] on li at bounding box center [826, 206] width 15 height 15
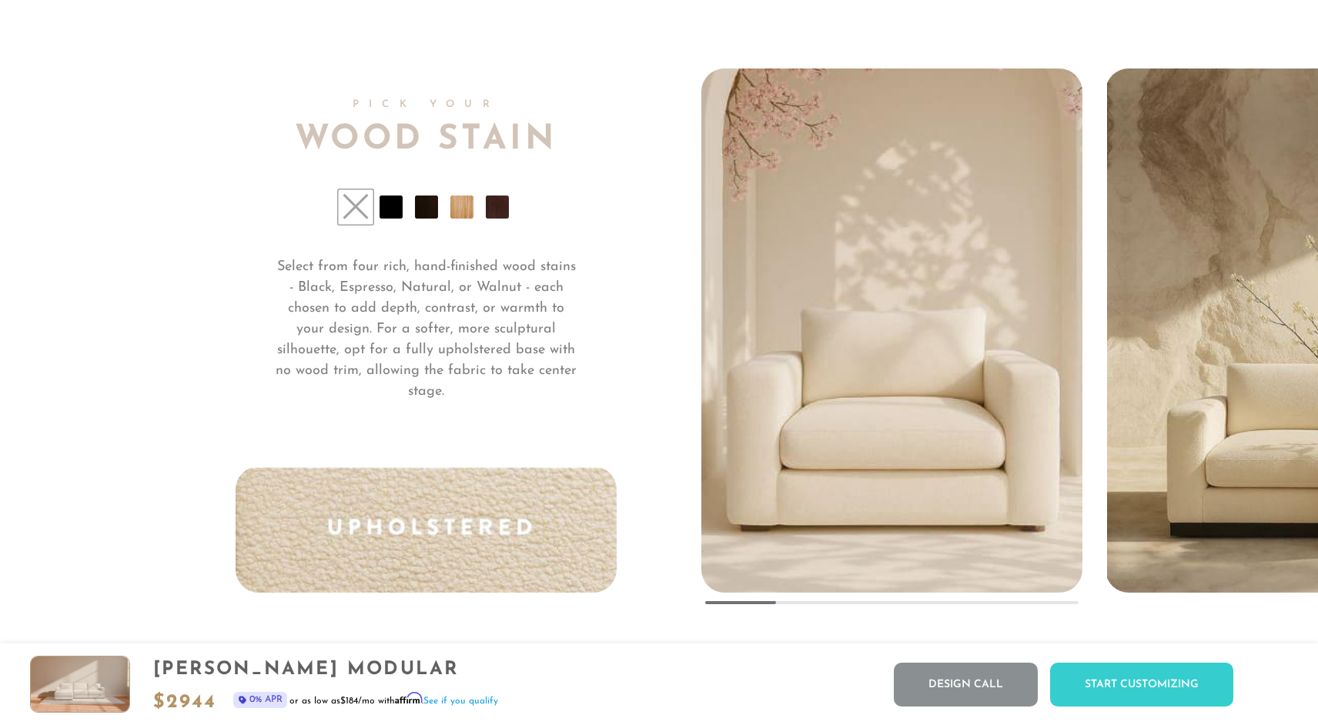
scroll to position [11687, 0]
click at [399, 198] on li at bounding box center [391, 205] width 23 height 23
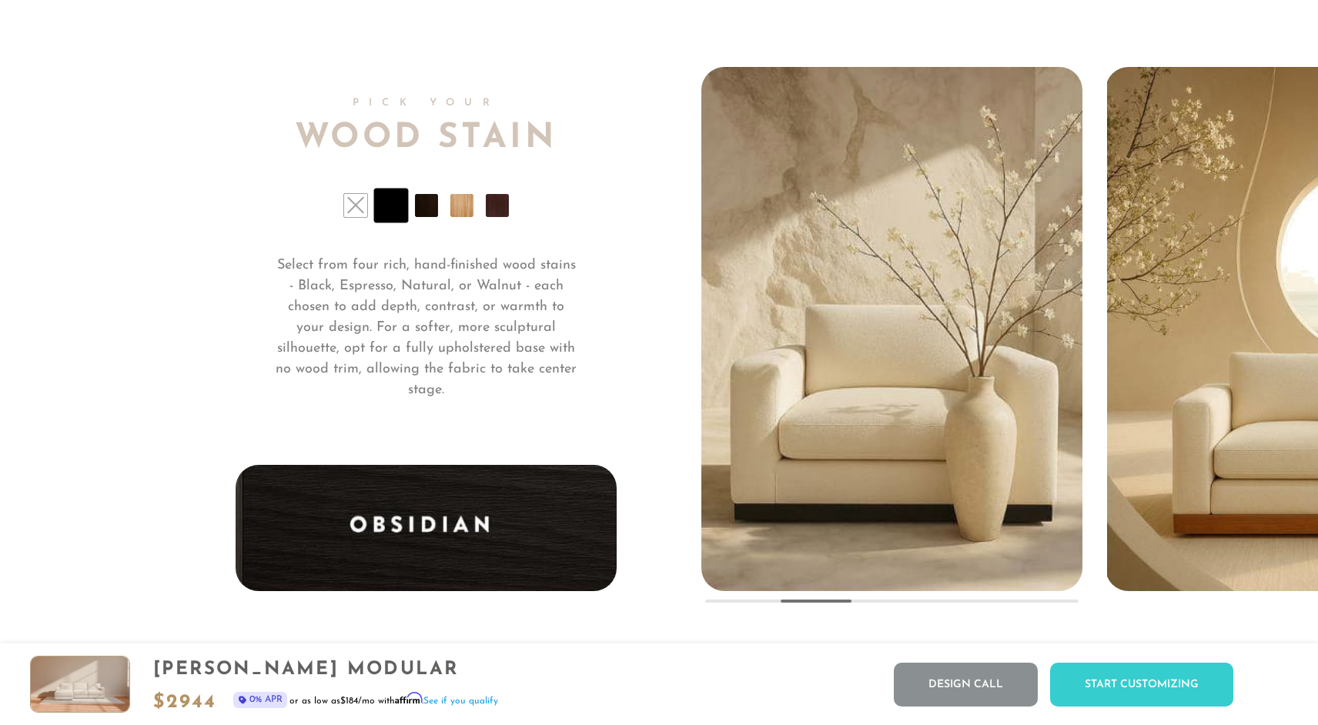
click at [424, 200] on li at bounding box center [426, 205] width 23 height 23
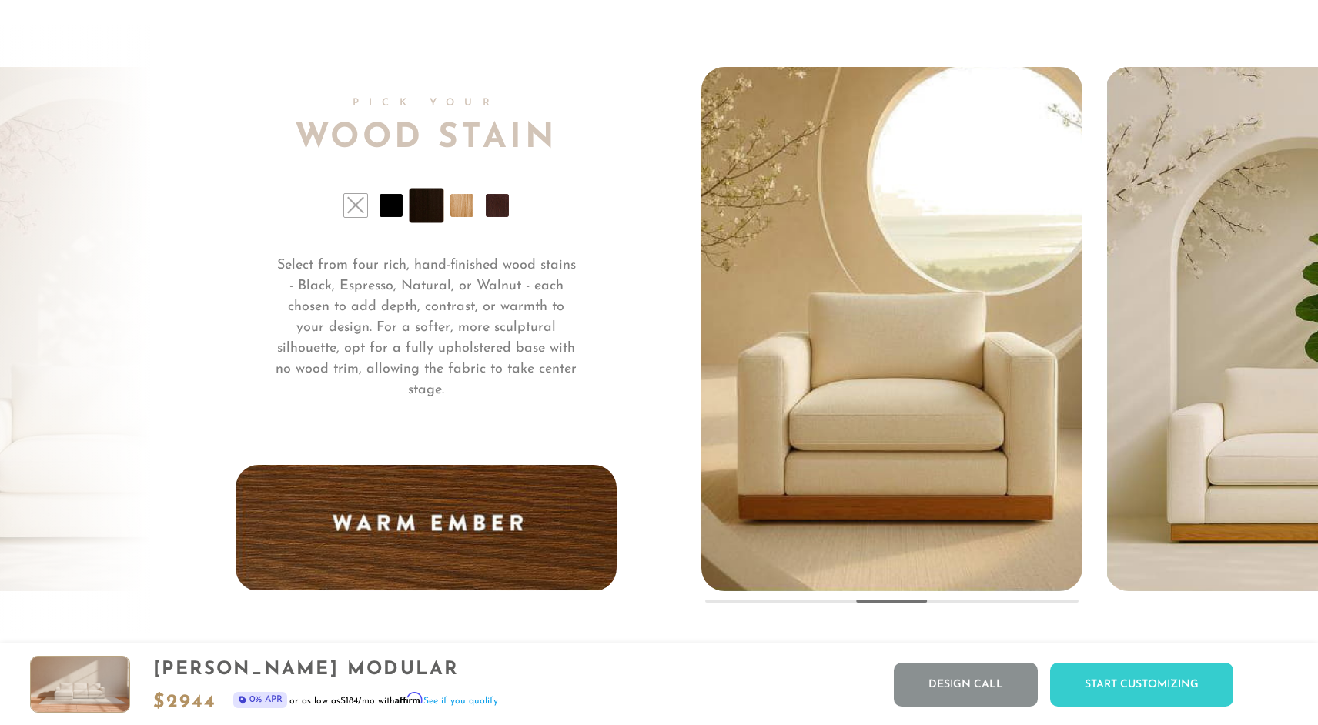
click at [459, 202] on li at bounding box center [461, 205] width 23 height 23
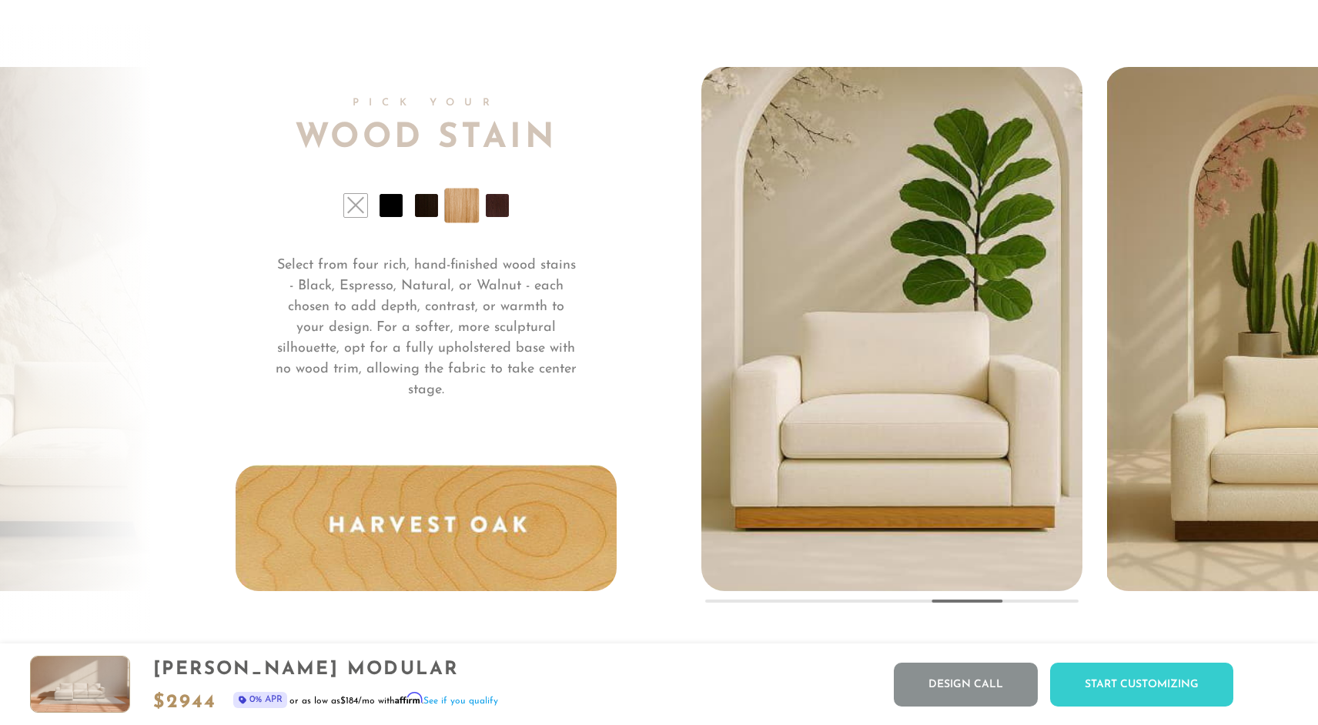
click at [497, 203] on li at bounding box center [497, 205] width 23 height 23
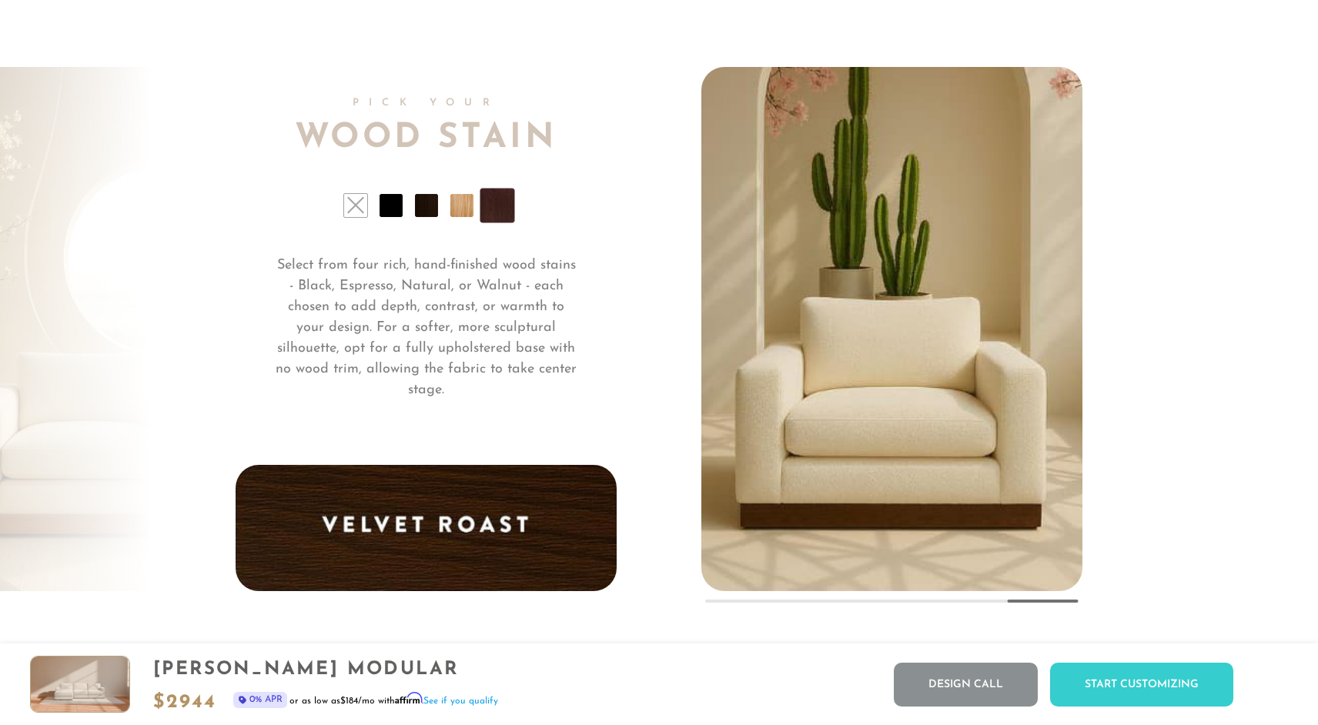
click at [361, 209] on li at bounding box center [355, 205] width 23 height 23
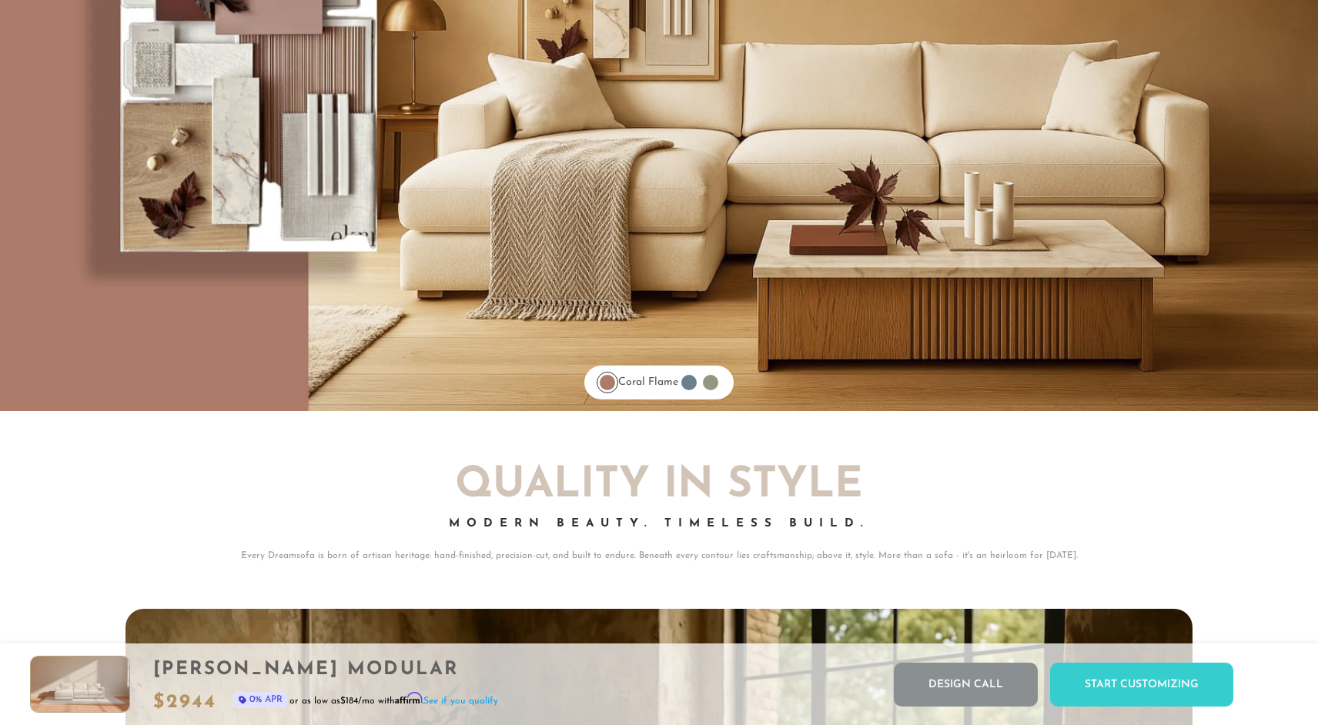
scroll to position [12785, 0]
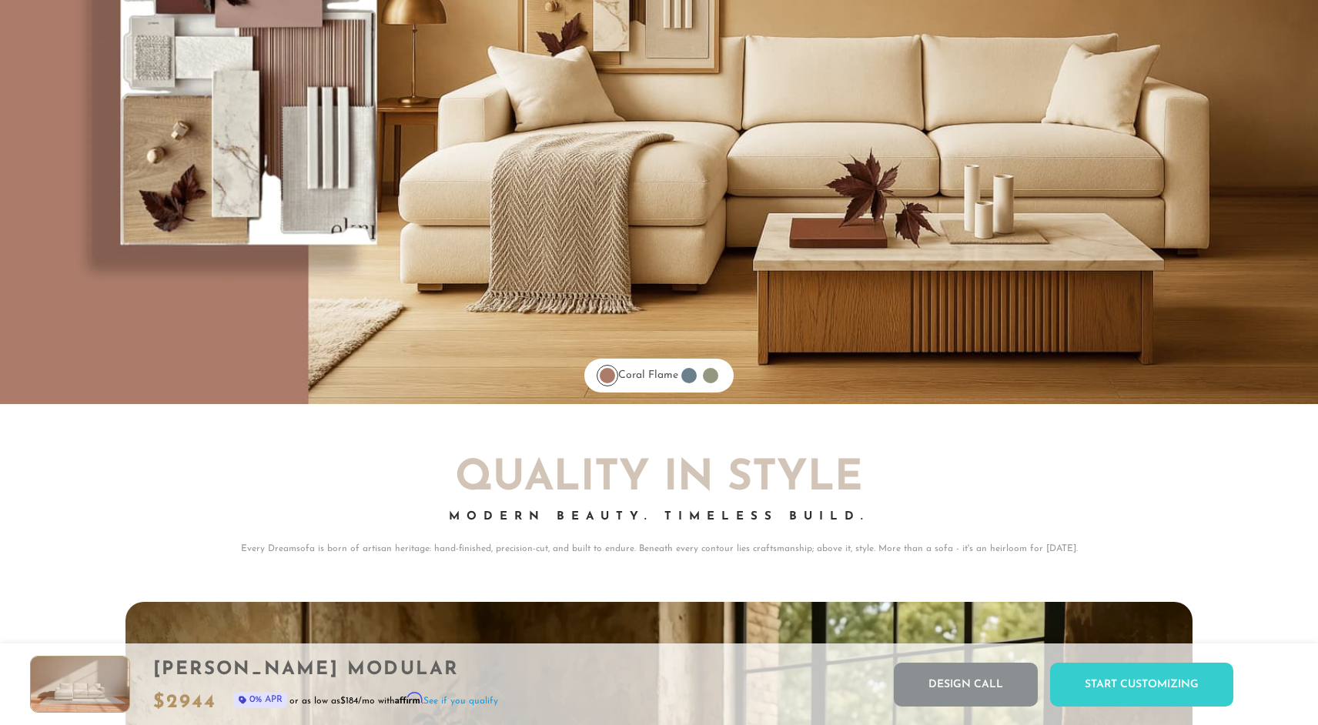
click at [694, 379] on div at bounding box center [688, 375] width 15 height 15
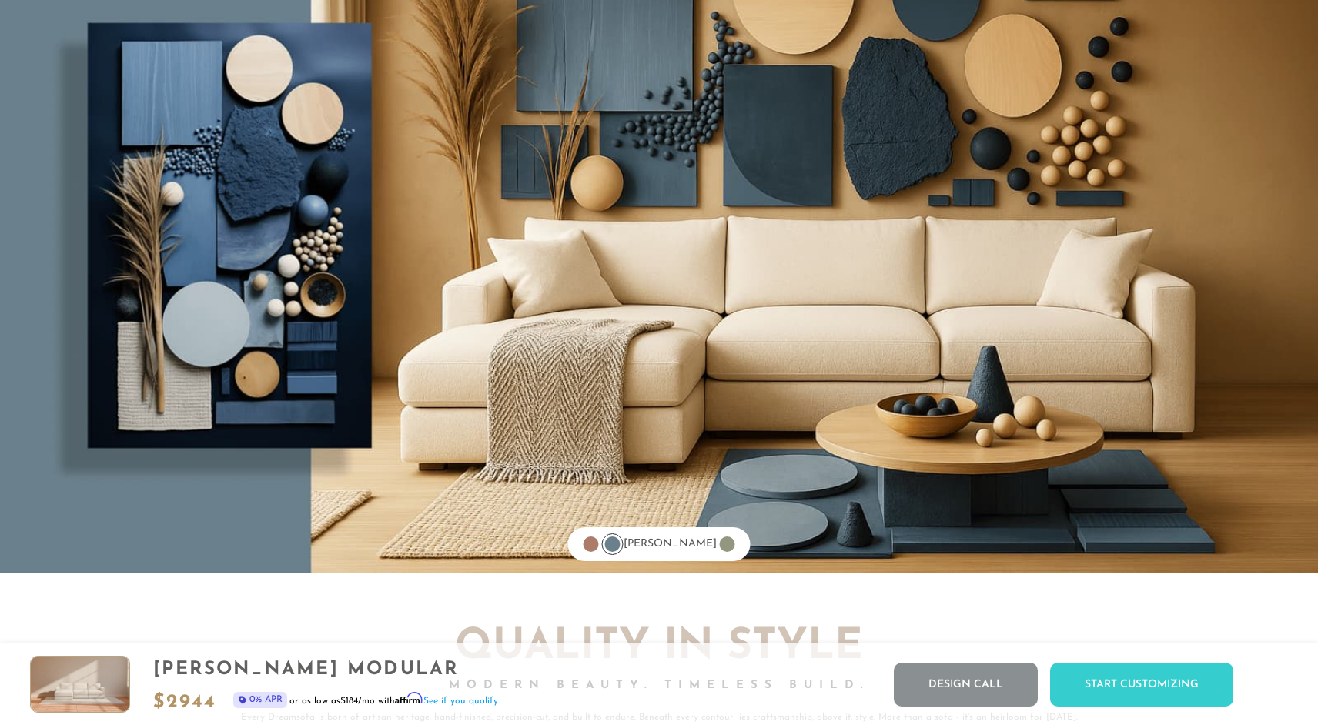
scroll to position [12607, 0]
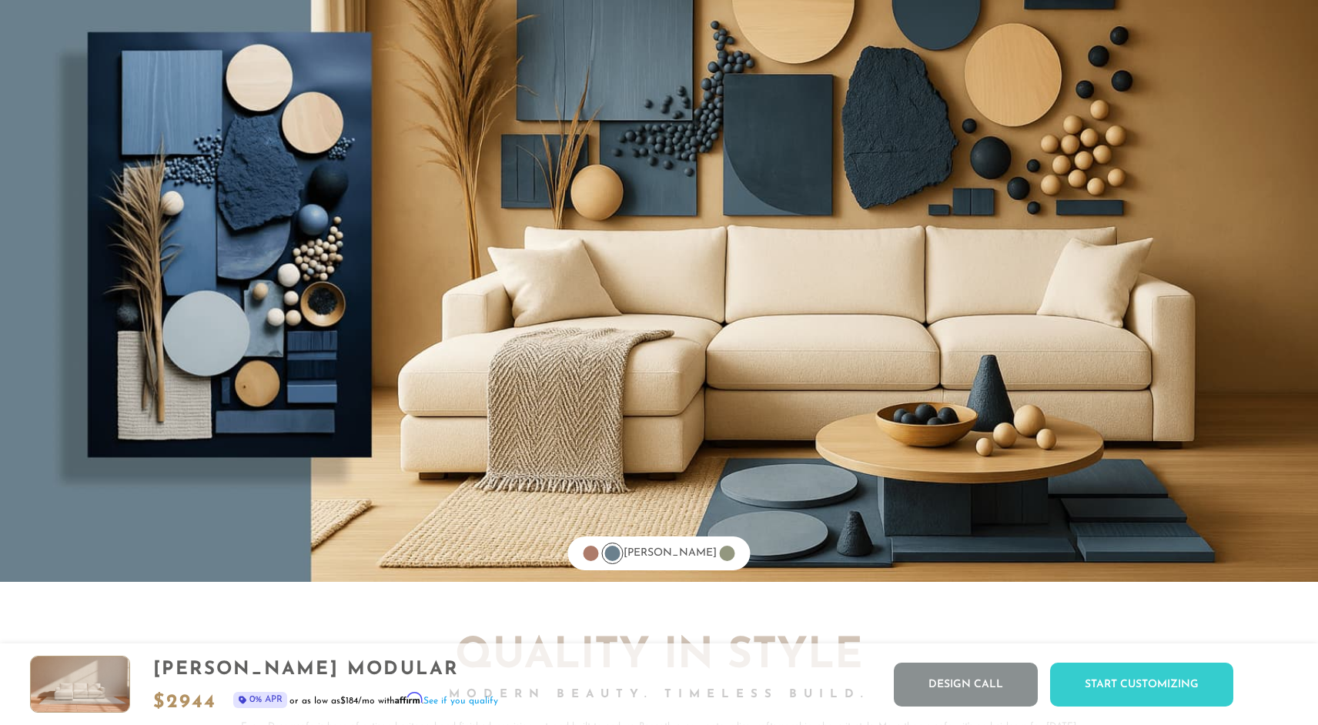
click at [720, 552] on div at bounding box center [727, 553] width 15 height 15
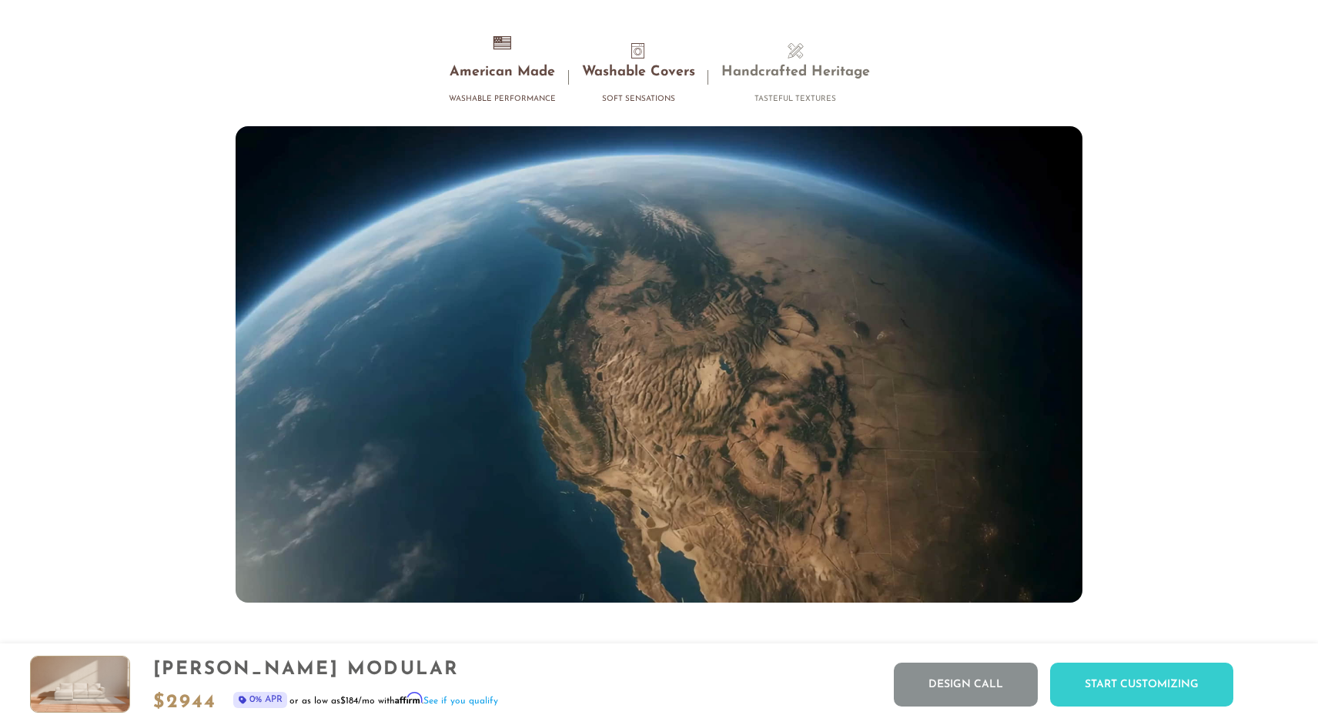
scroll to position [14276, 0]
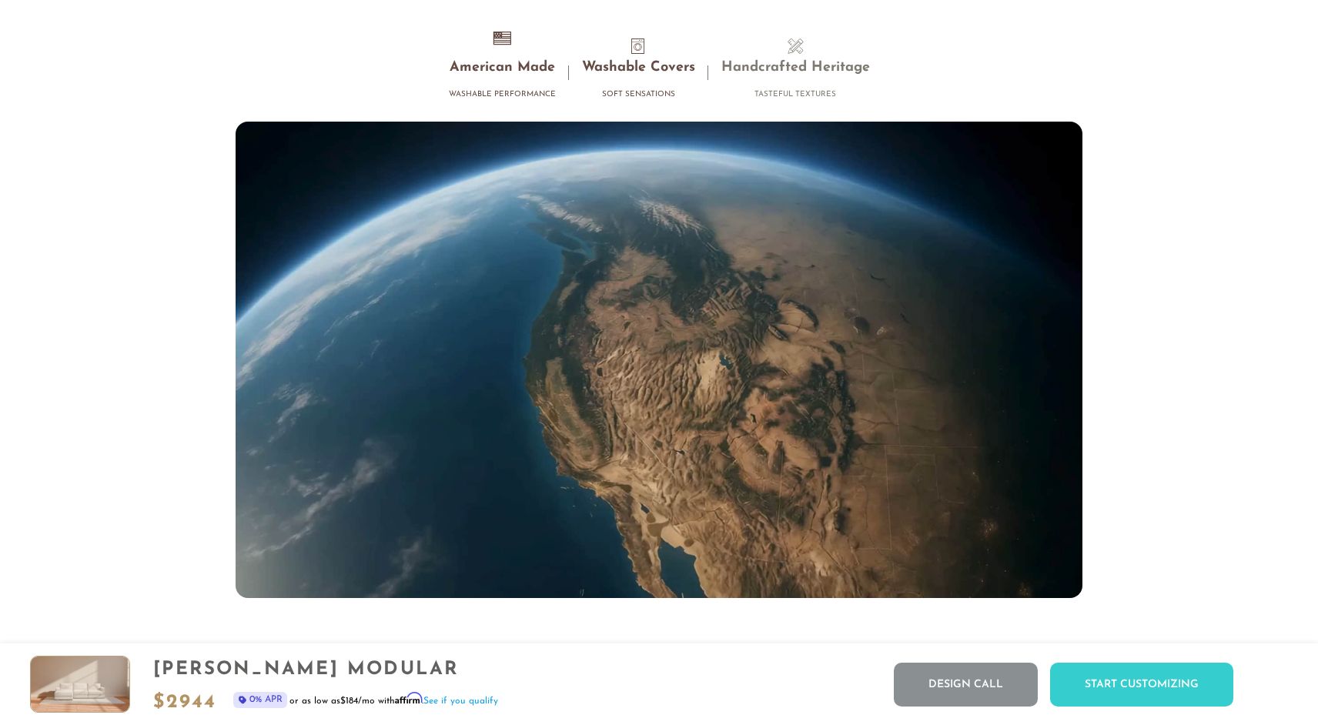
click at [624, 55] on li "Washable Covers Soft Sensations" at bounding box center [638, 73] width 139 height 68
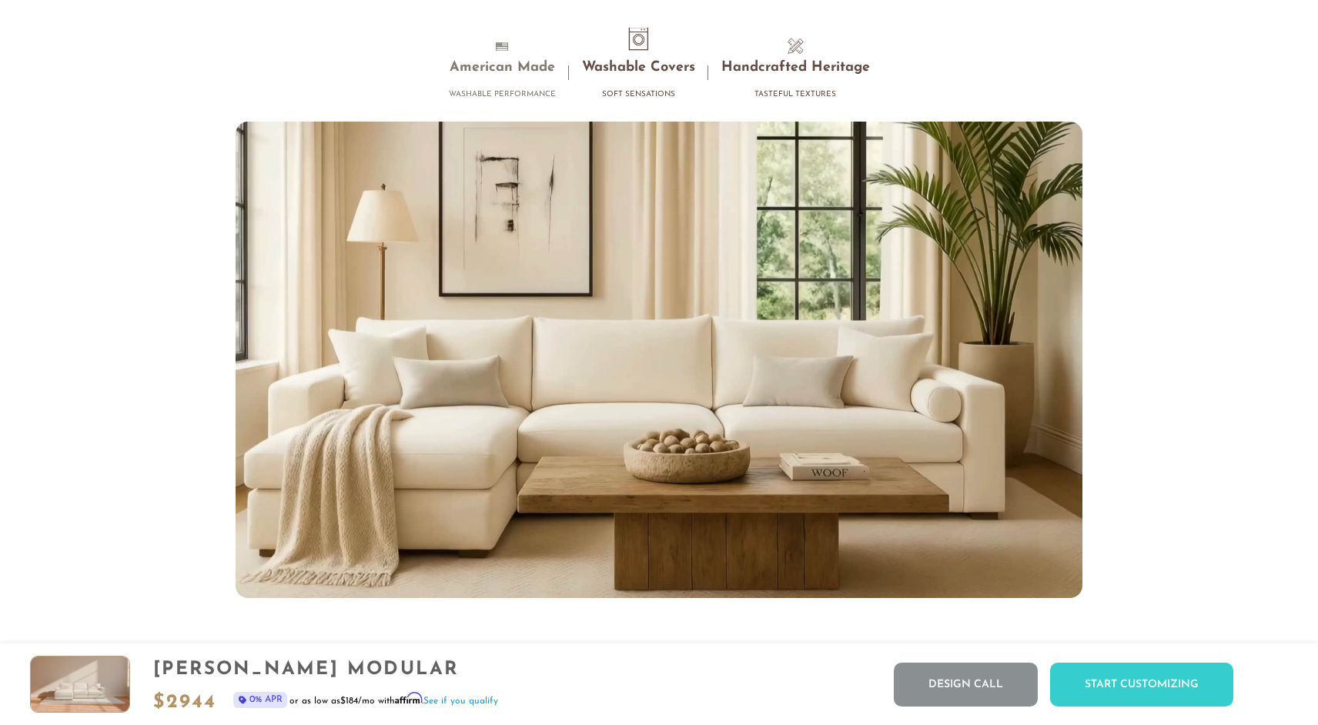
click at [755, 62] on h3 "Handcrafted Heritage" at bounding box center [796, 68] width 149 height 18
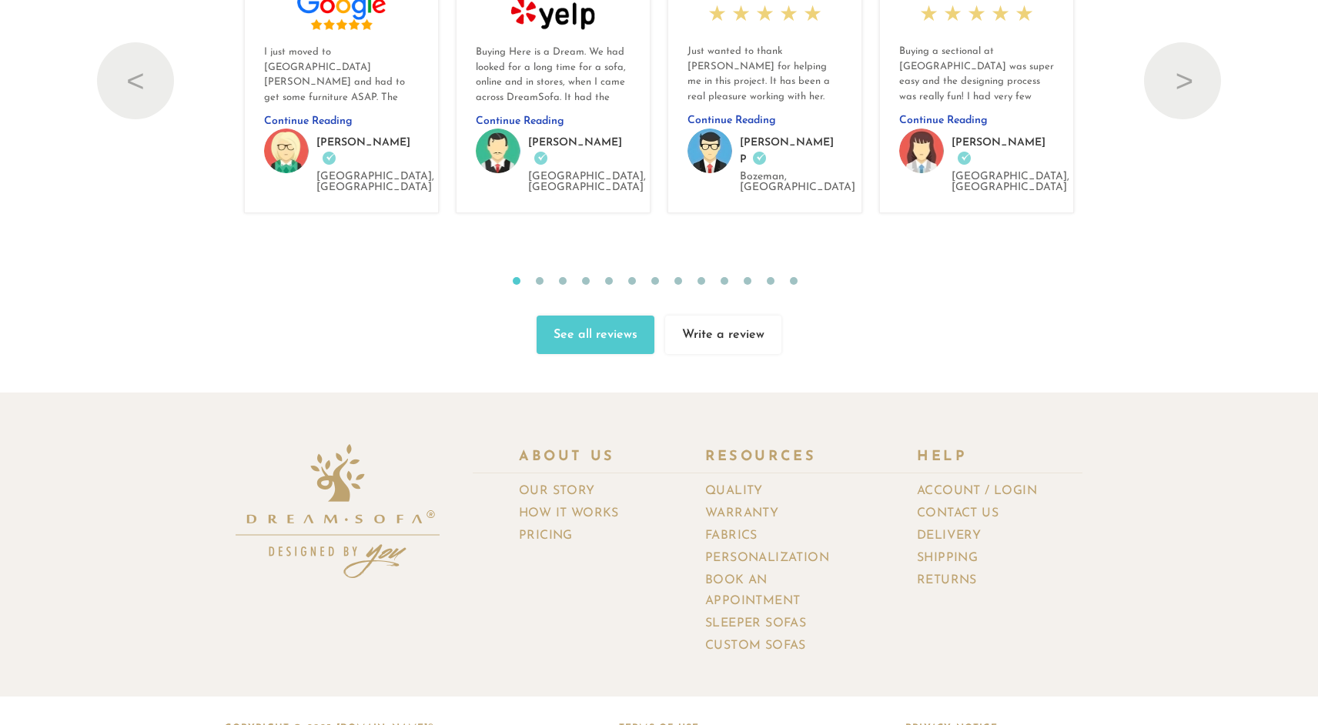
scroll to position [16956, 0]
click at [547, 480] on link "Our Story" at bounding box center [563, 491] width 88 height 22
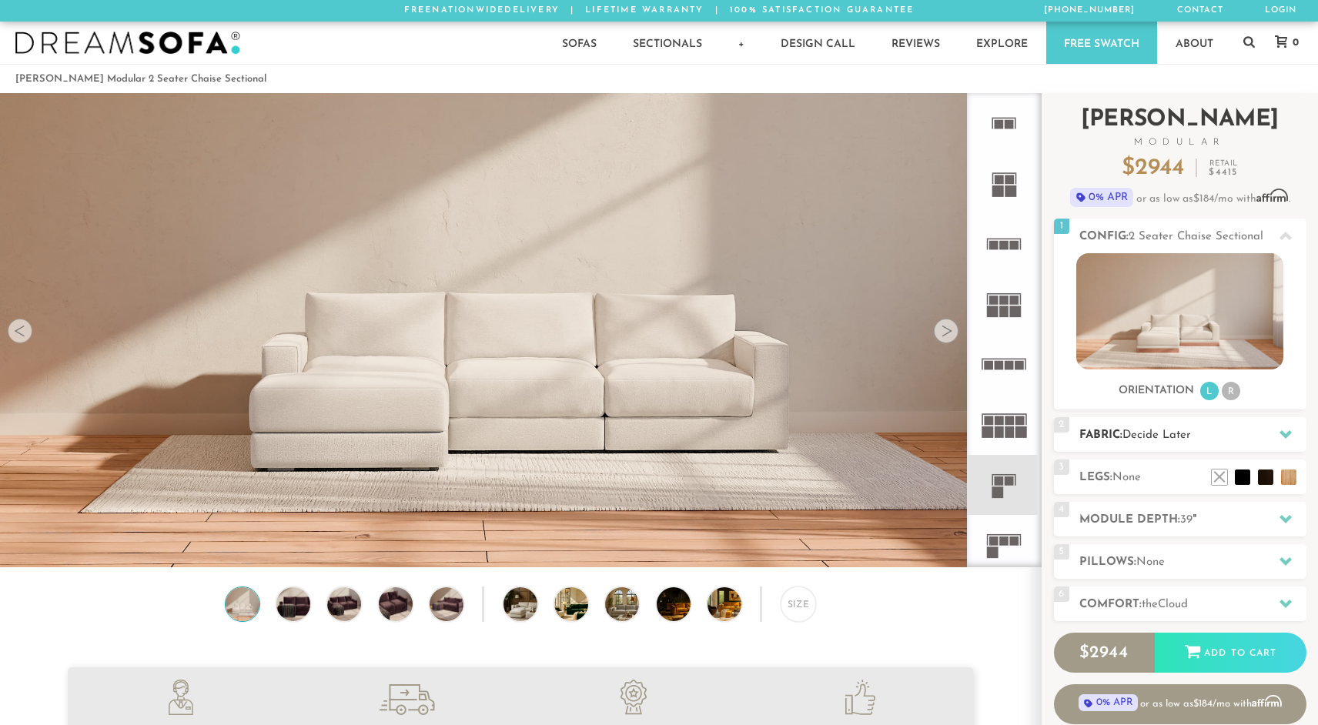
click at [1180, 441] on span "Decide Later" at bounding box center [1157, 436] width 69 height 12
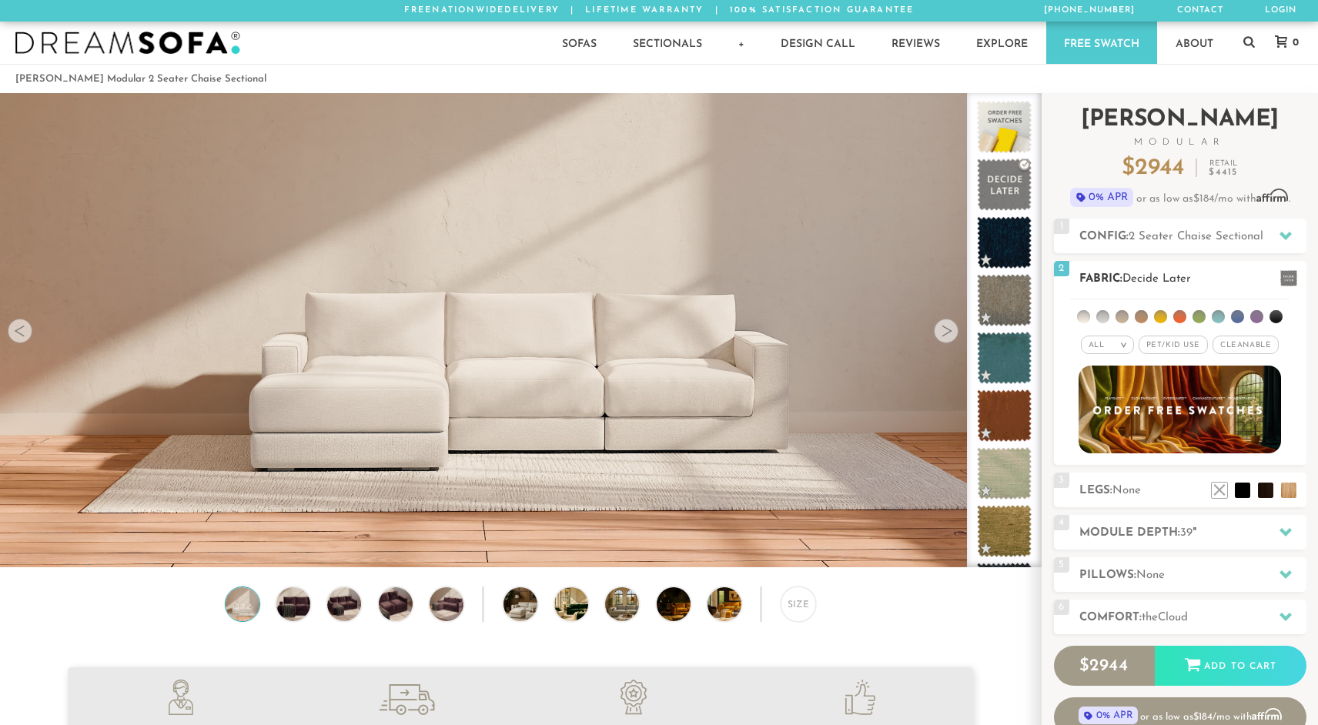
click at [1082, 316] on li at bounding box center [1083, 316] width 13 height 13
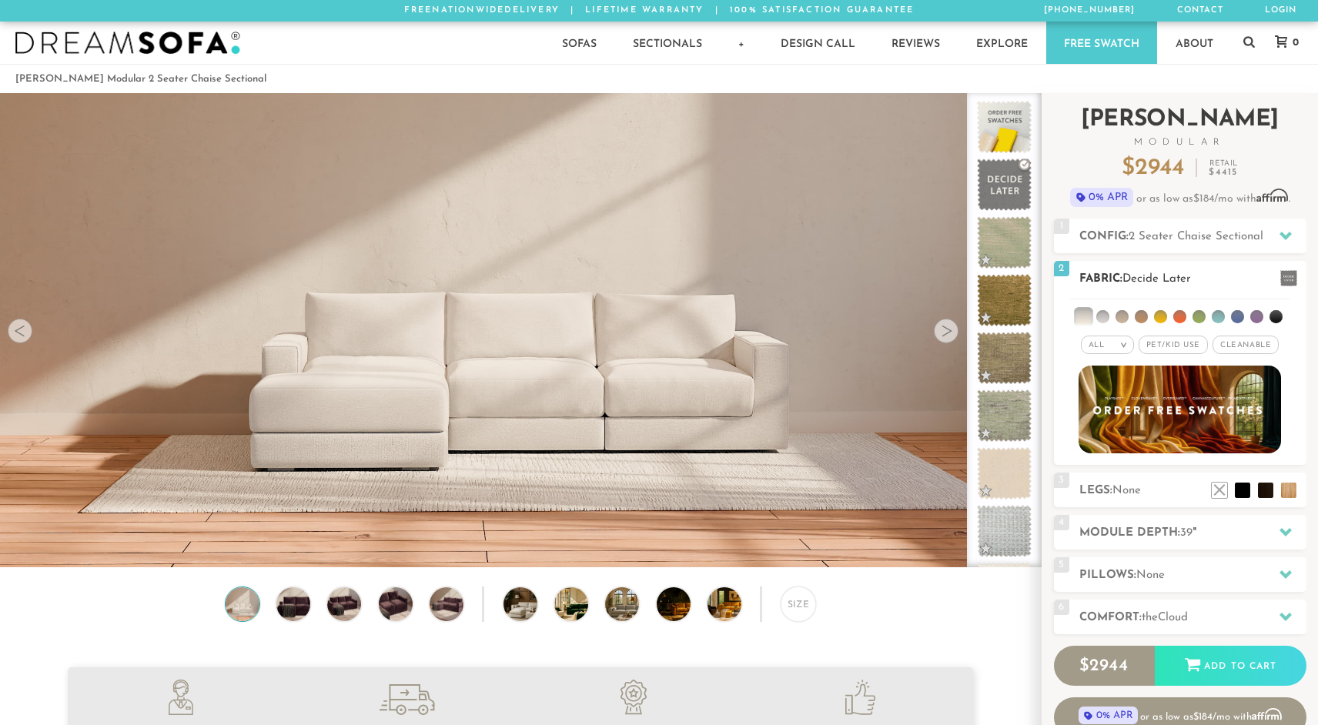
click at [1197, 345] on span "Pet/Kid Use x" at bounding box center [1173, 345] width 69 height 18
click at [1241, 338] on span "Cleanable x" at bounding box center [1251, 345] width 66 height 18
click at [1107, 339] on div "All >" at bounding box center [1096, 345] width 53 height 18
click at [1101, 343] on div "All >" at bounding box center [1096, 345] width 53 height 18
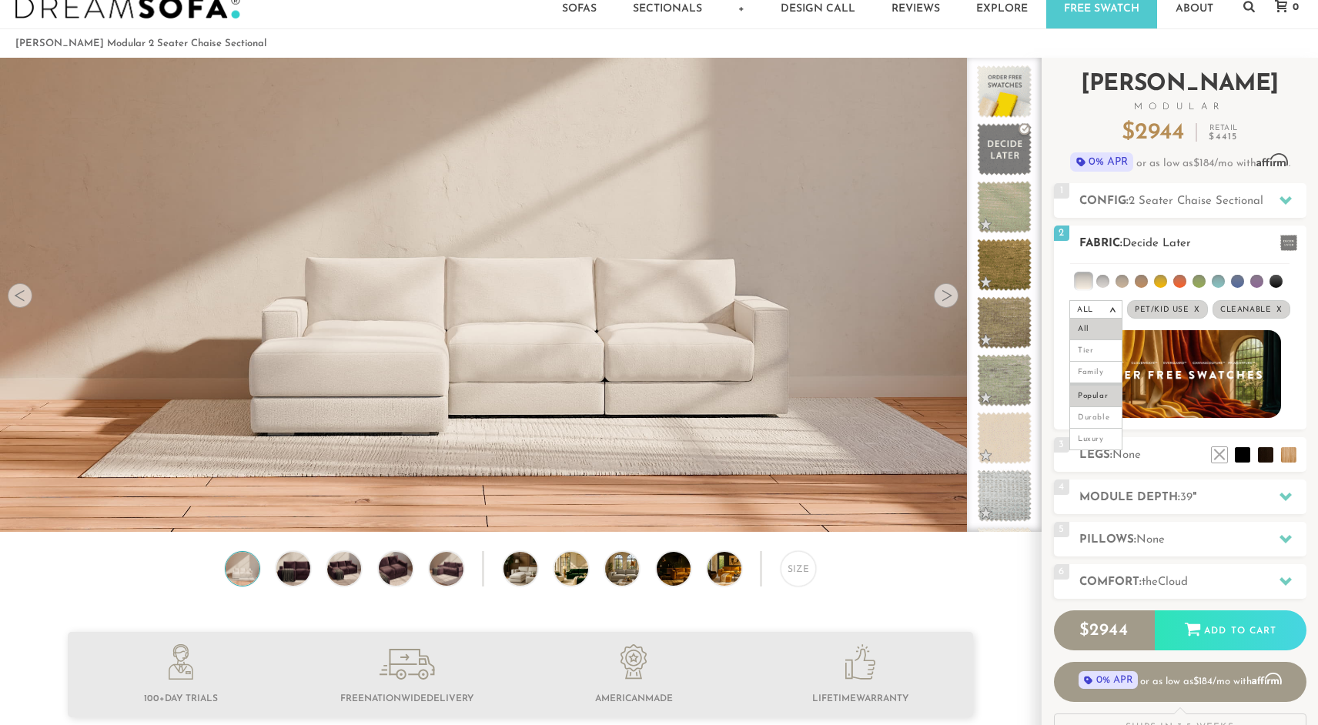
scroll to position [40, 0]
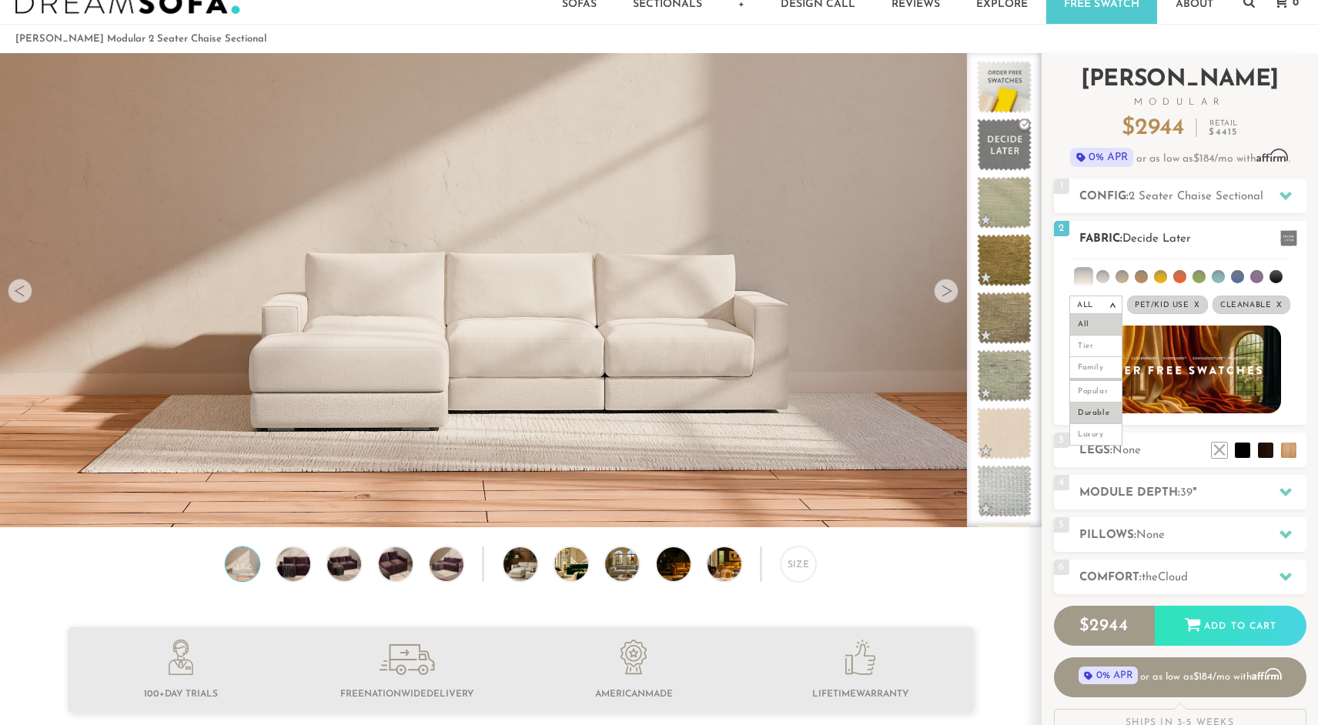
click at [1092, 414] on li "Durable" at bounding box center [1096, 414] width 53 height 22
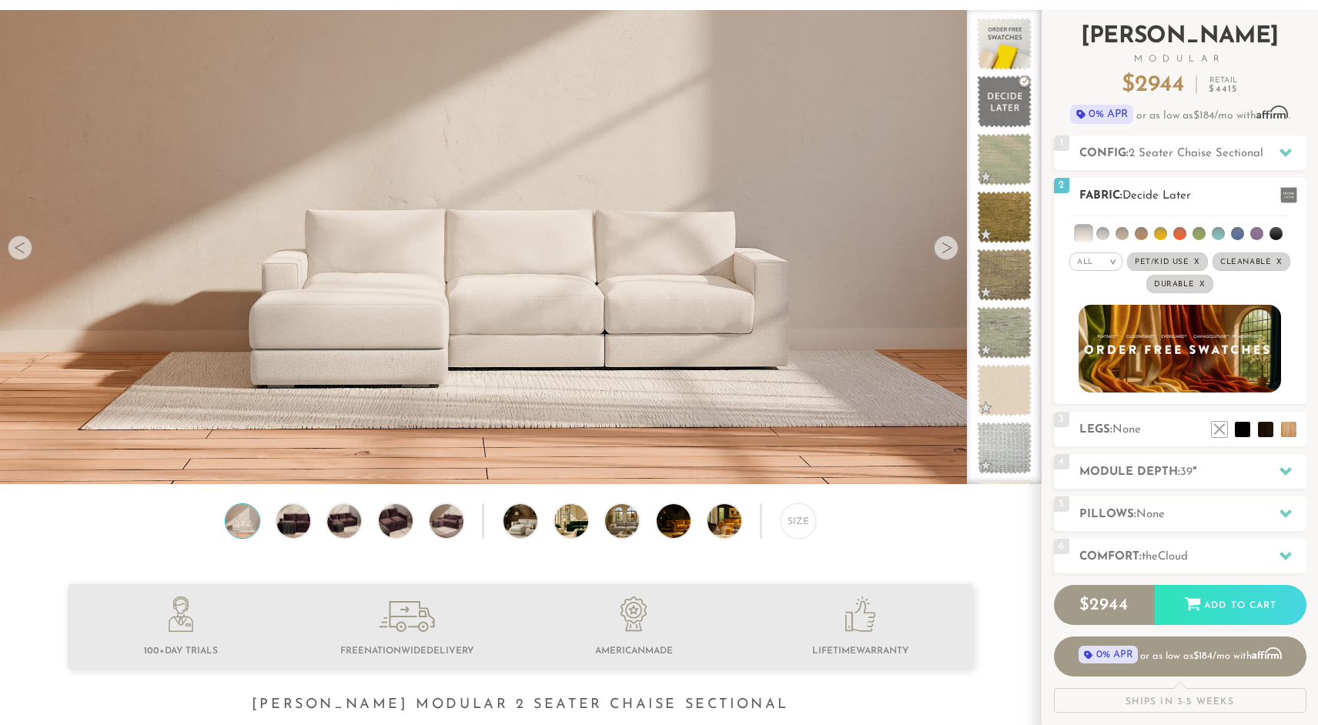
scroll to position [84, 0]
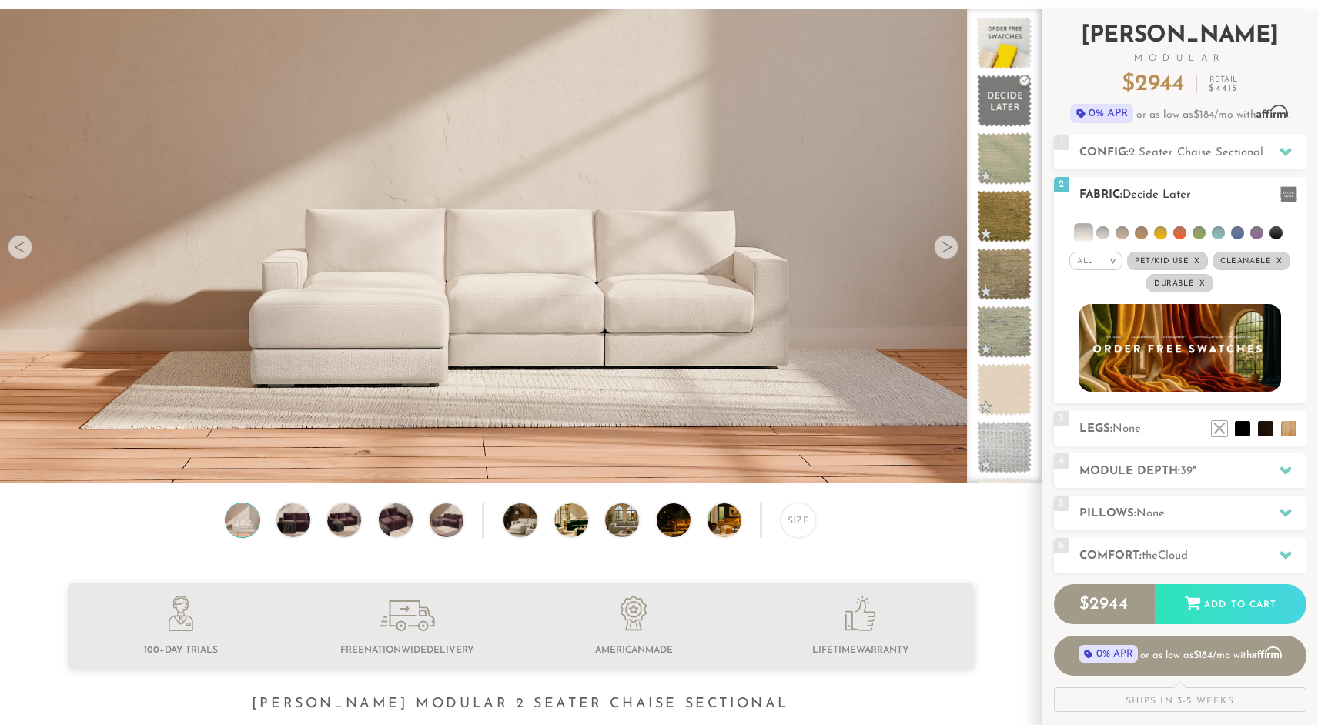
click at [1103, 232] on li at bounding box center [1103, 232] width 13 height 13
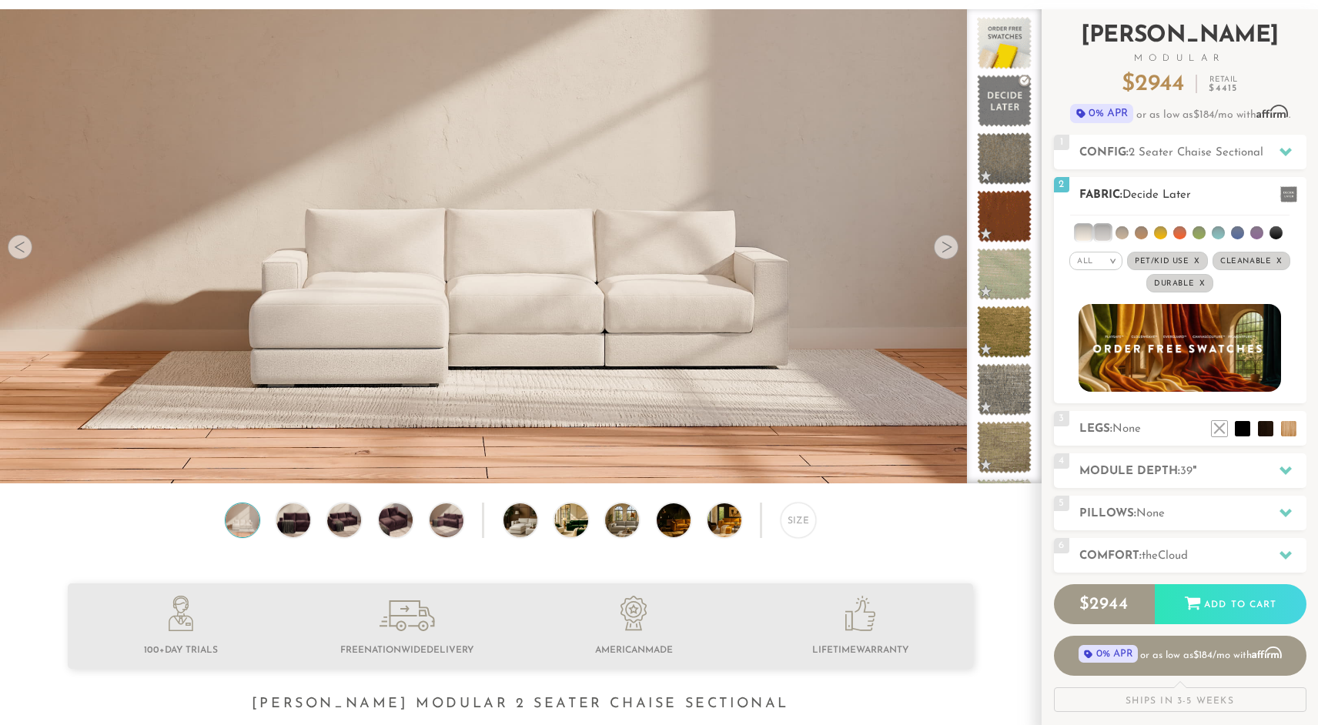
click at [1090, 232] on li at bounding box center [1083, 232] width 15 height 15
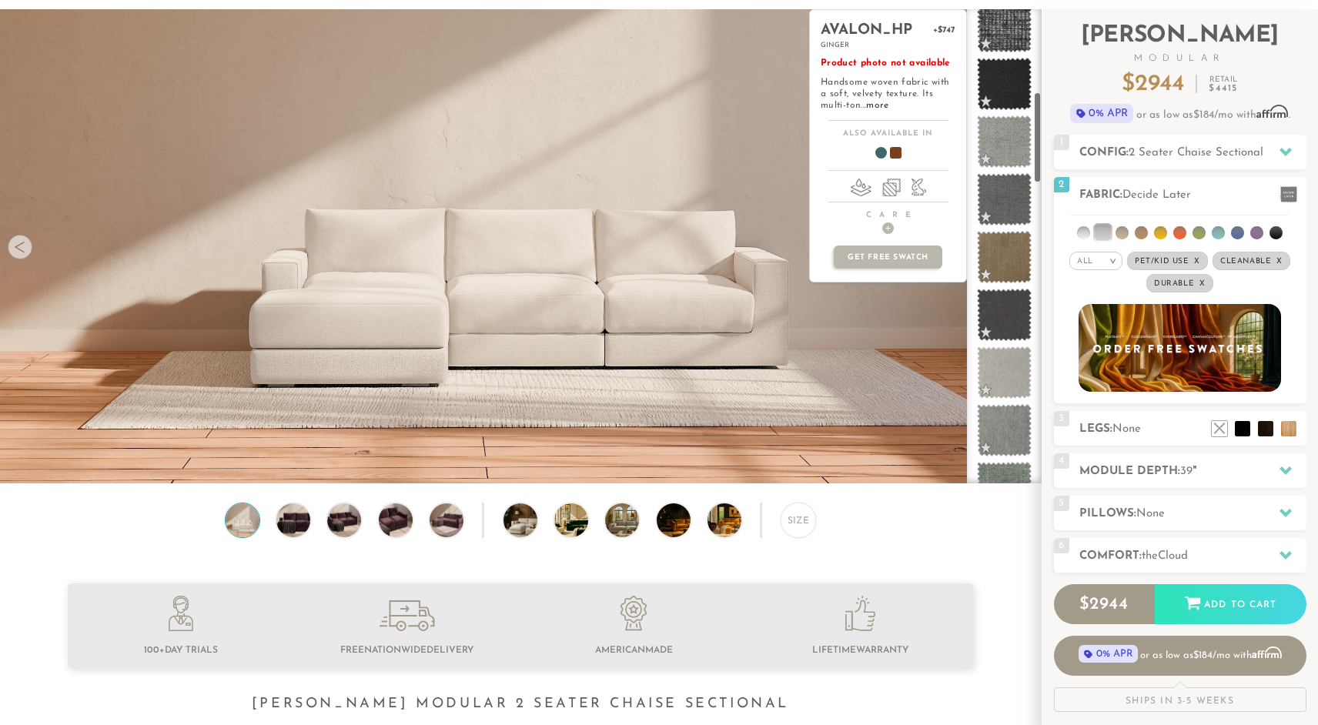
scroll to position [429, 0]
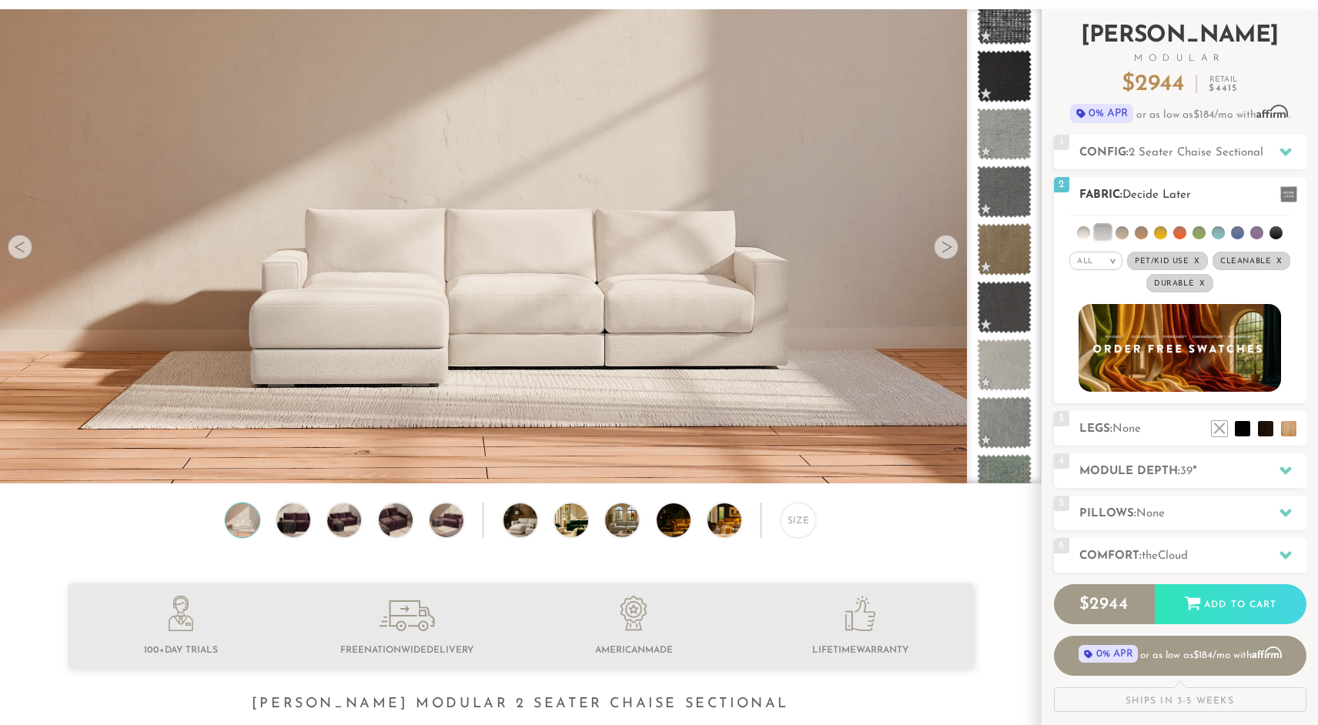
click at [1101, 256] on div "All >" at bounding box center [1096, 261] width 53 height 18
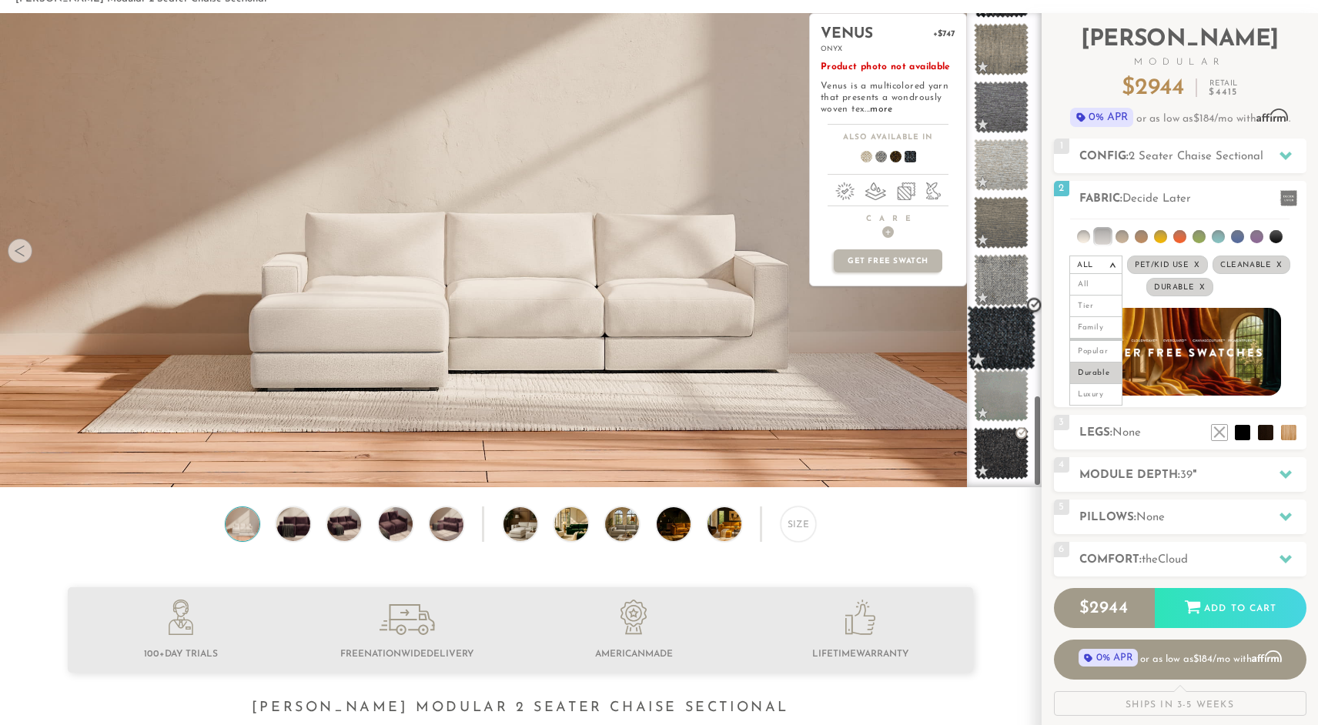
scroll to position [1941, 3]
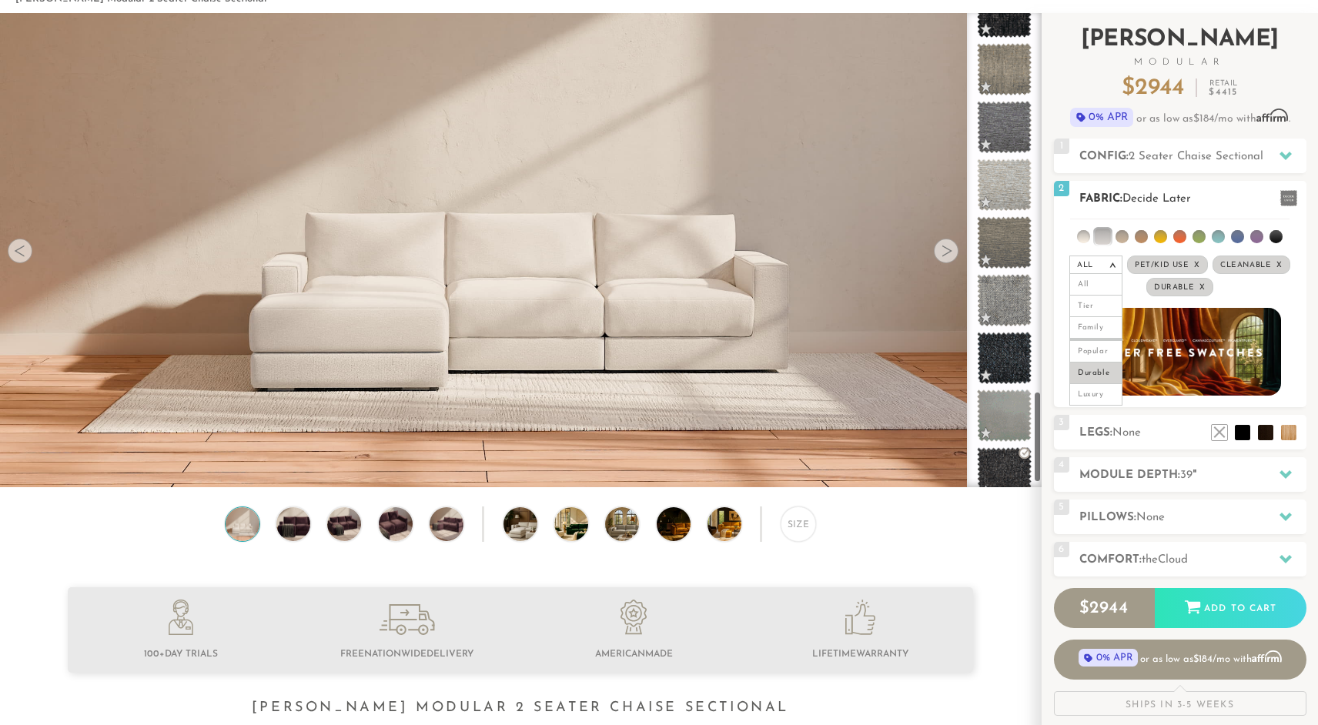
click at [1080, 233] on li at bounding box center [1083, 236] width 13 height 13
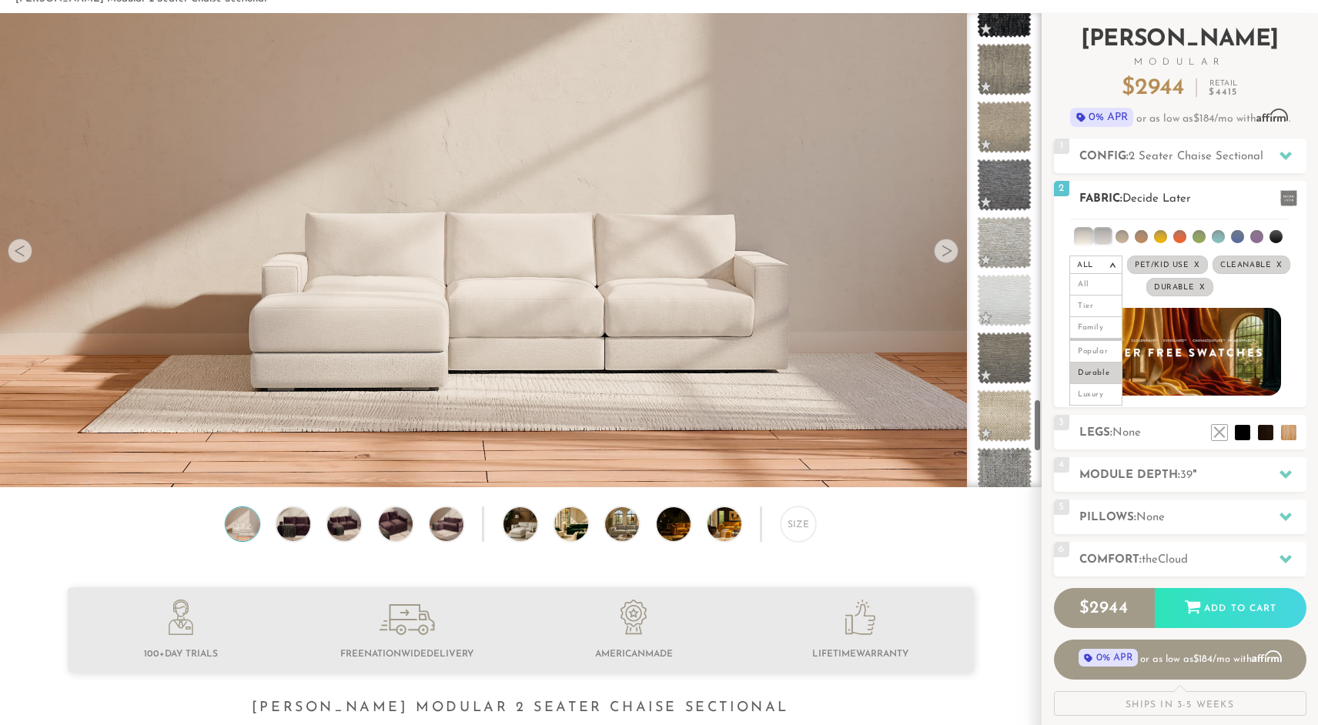
click at [1098, 236] on li at bounding box center [1102, 236] width 15 height 15
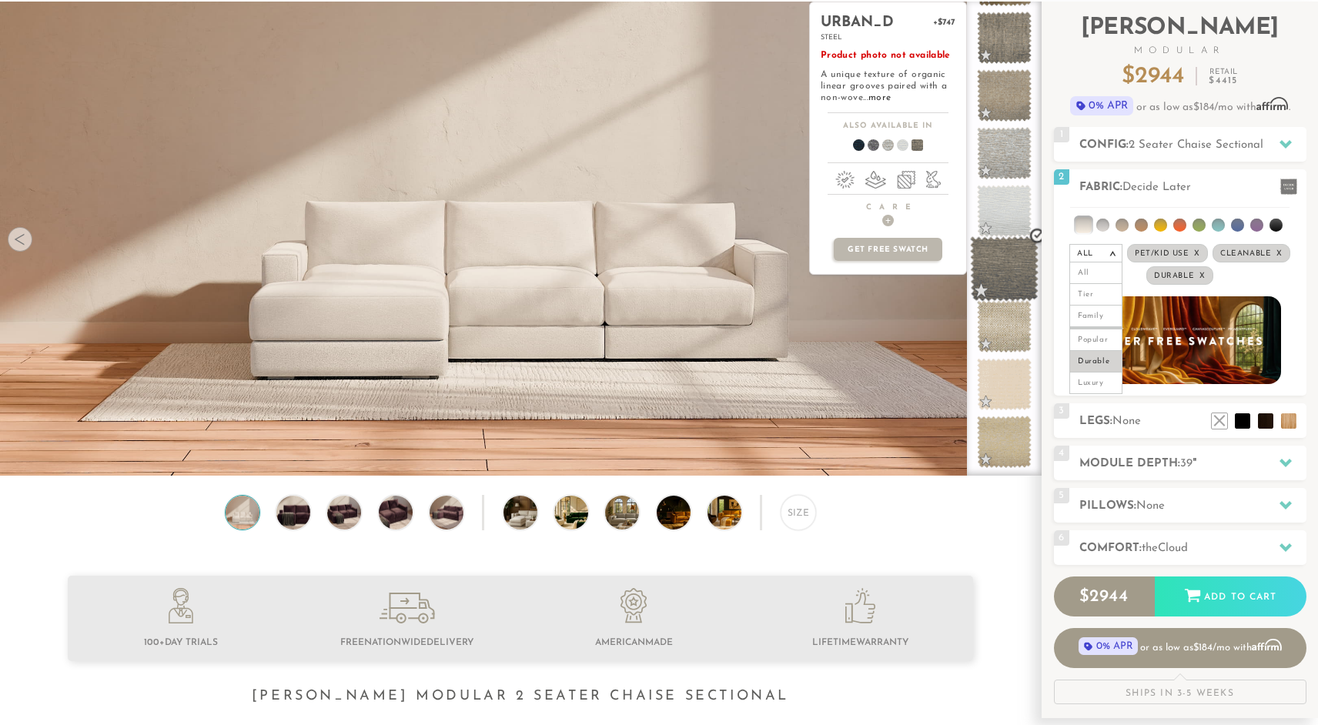
scroll to position [99, 0]
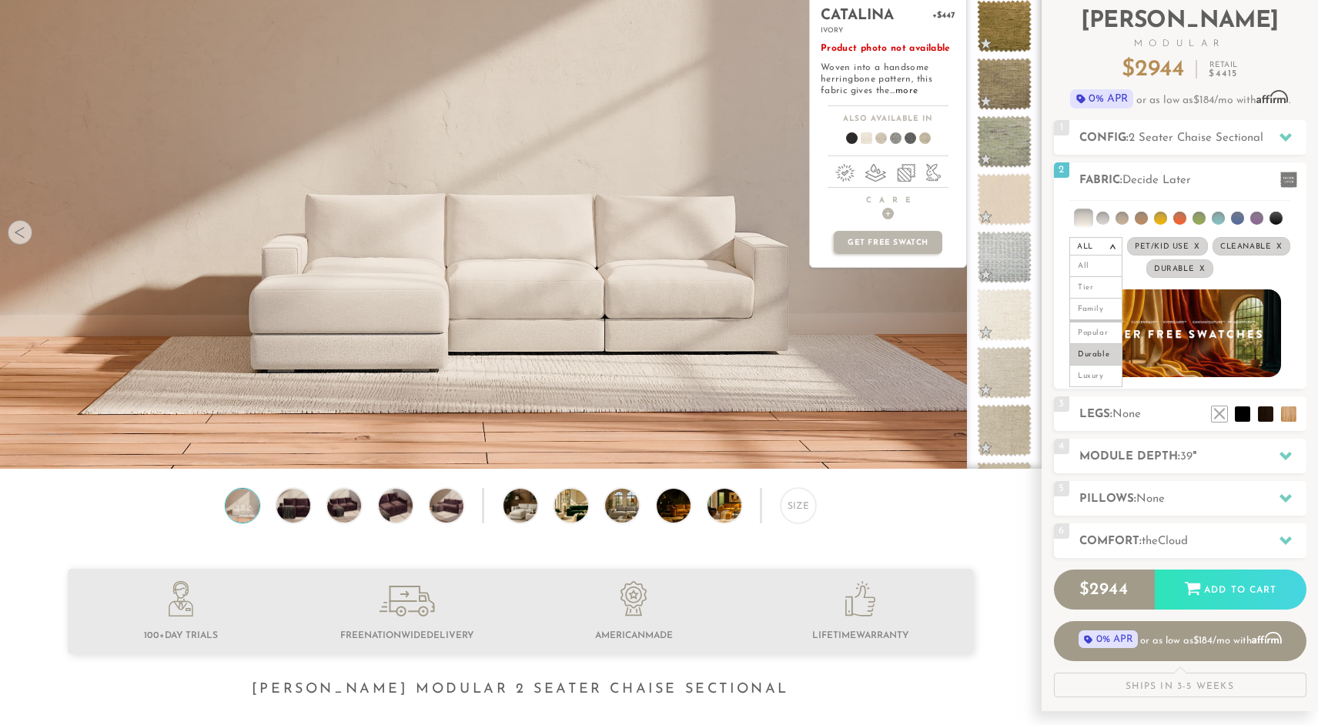
click at [995, 312] on span at bounding box center [1004, 315] width 55 height 52
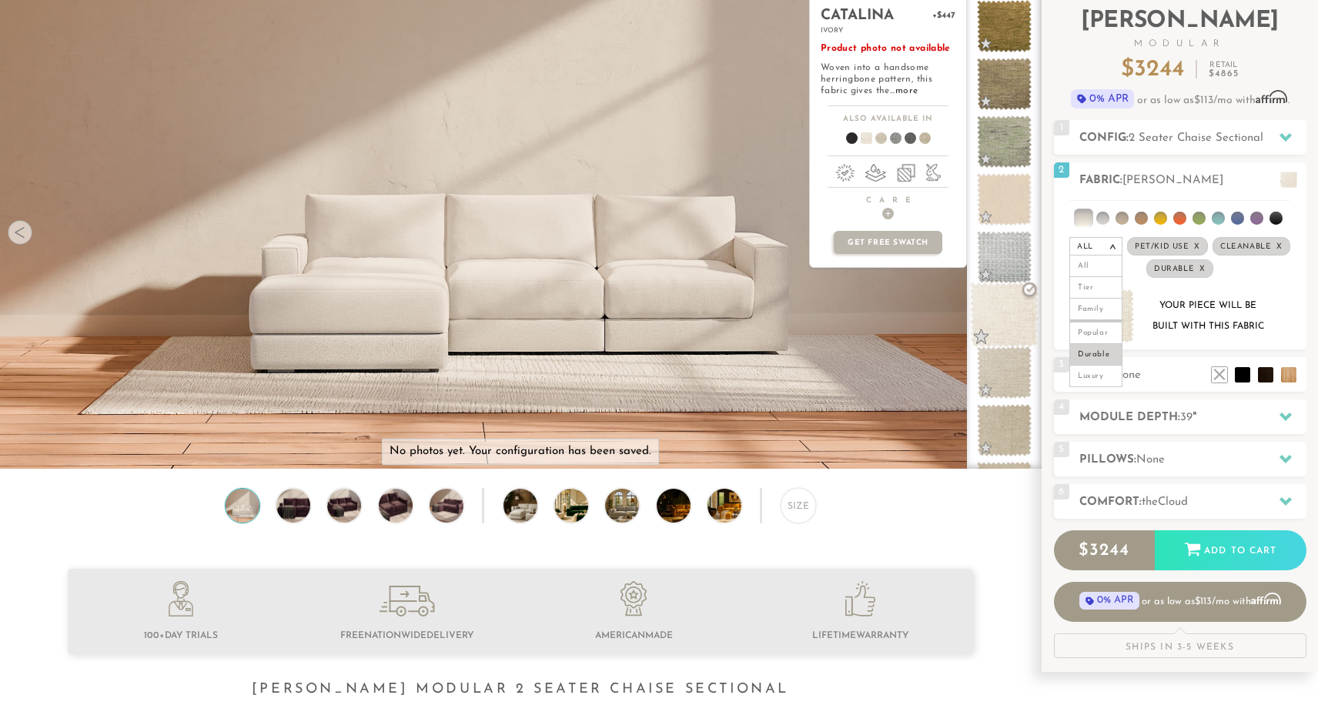
click at [996, 325] on span at bounding box center [1004, 315] width 69 height 65
click at [996, 206] on span at bounding box center [1004, 199] width 69 height 65
click at [1007, 241] on span at bounding box center [1004, 257] width 69 height 65
click at [1023, 298] on span at bounding box center [1004, 315] width 69 height 65
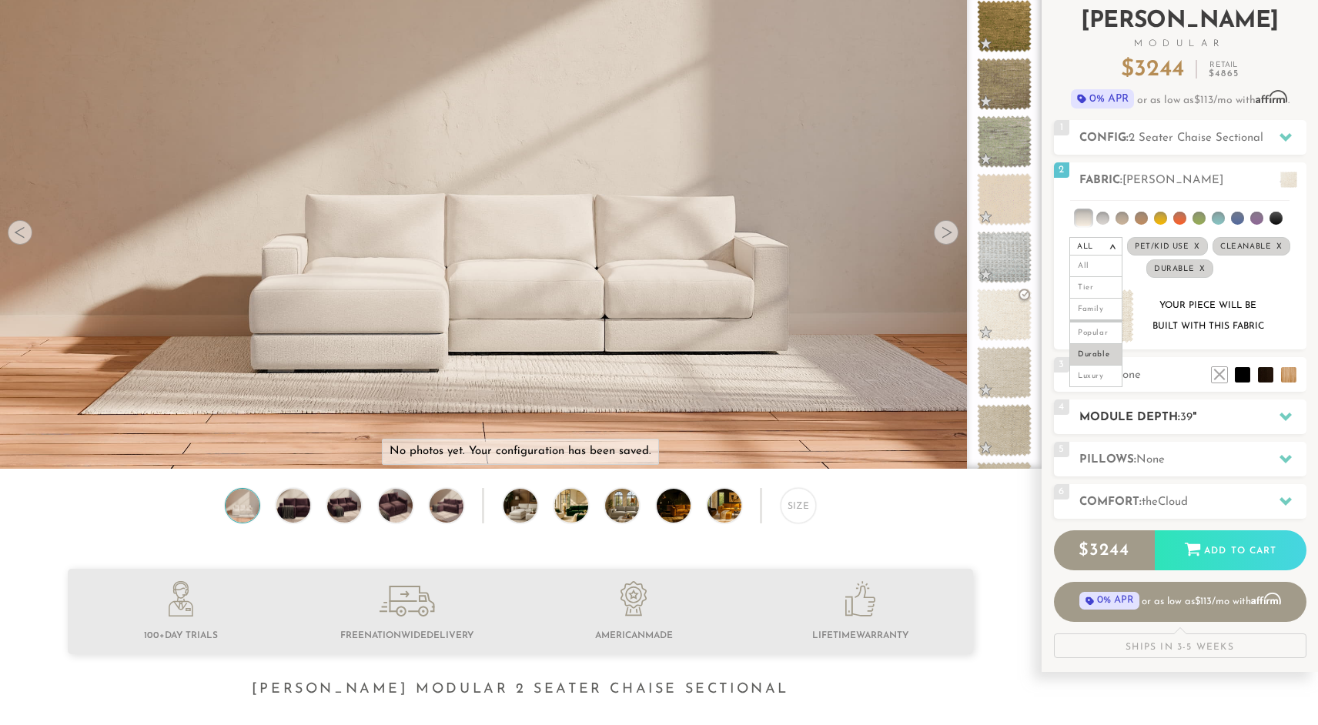
click at [1190, 420] on span "39" at bounding box center [1186, 418] width 12 height 12
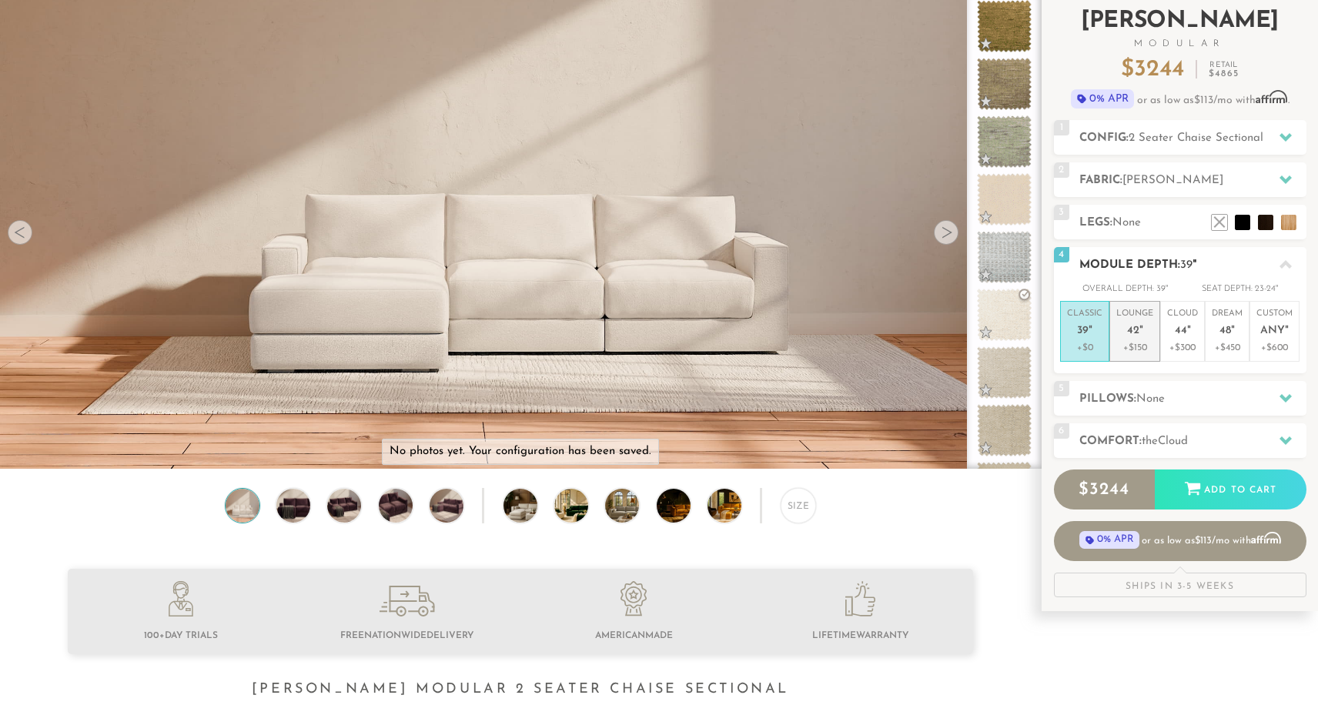
click at [1144, 336] on p "Lounge 42 "" at bounding box center [1135, 324] width 37 height 33
click at [1140, 263] on h2 "Module Depth: 42 "" at bounding box center [1193, 265] width 227 height 18
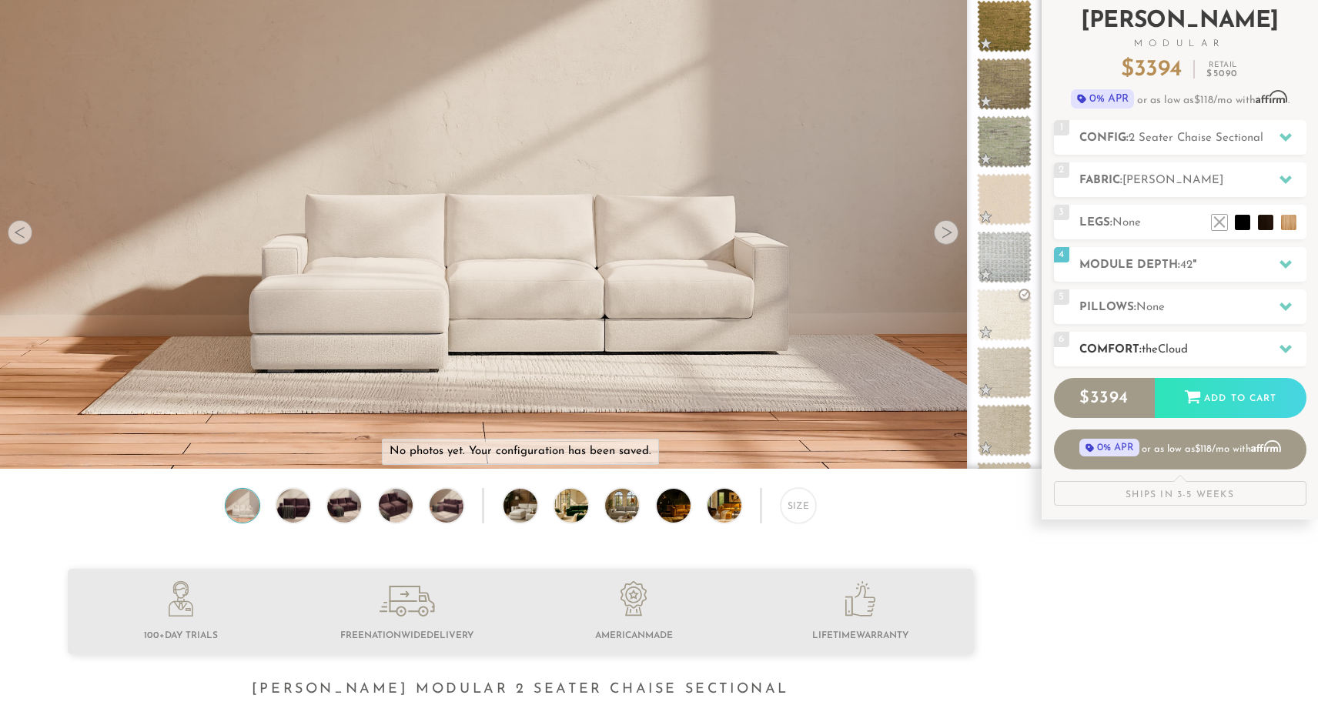
click at [1155, 344] on span "the" at bounding box center [1150, 350] width 16 height 12
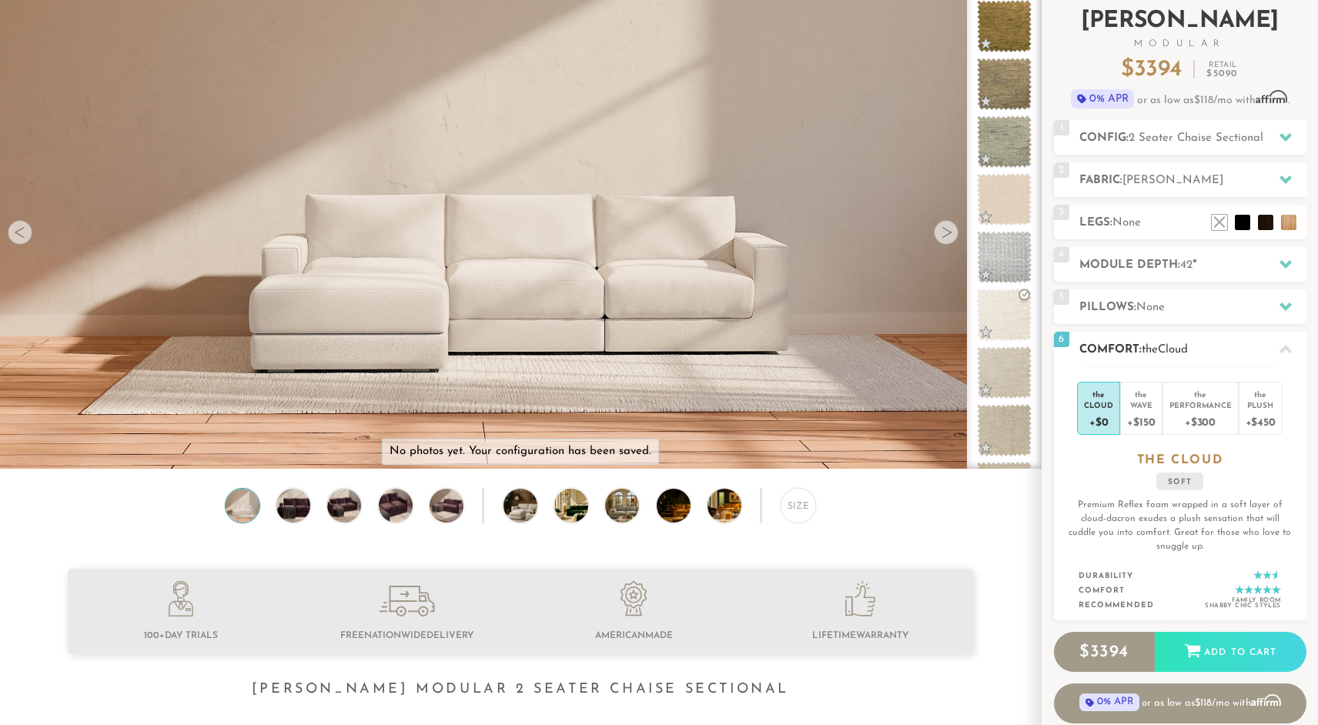
click at [1106, 394] on div "the" at bounding box center [1098, 391] width 29 height 15
click at [1145, 350] on span "the" at bounding box center [1150, 350] width 16 height 12
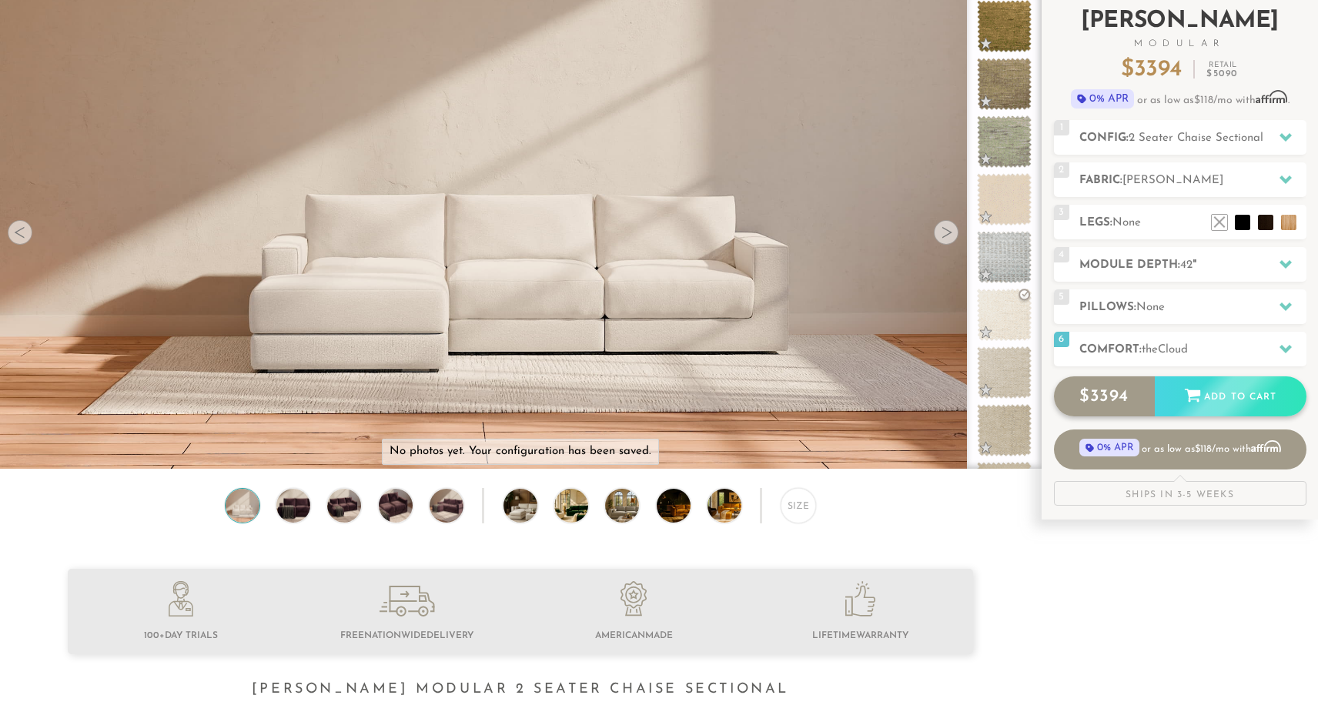
click at [1192, 396] on icon at bounding box center [1192, 395] width 17 height 17
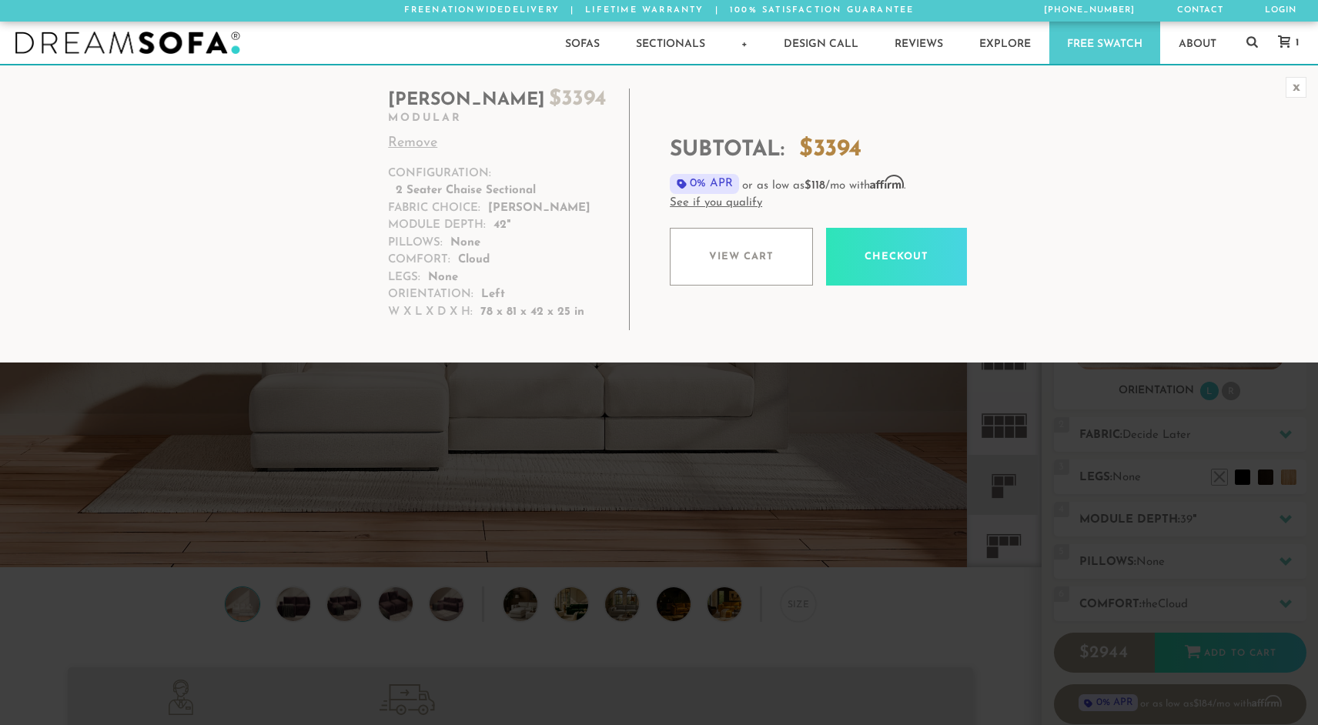
click at [1302, 87] on div "x" at bounding box center [1296, 87] width 21 height 21
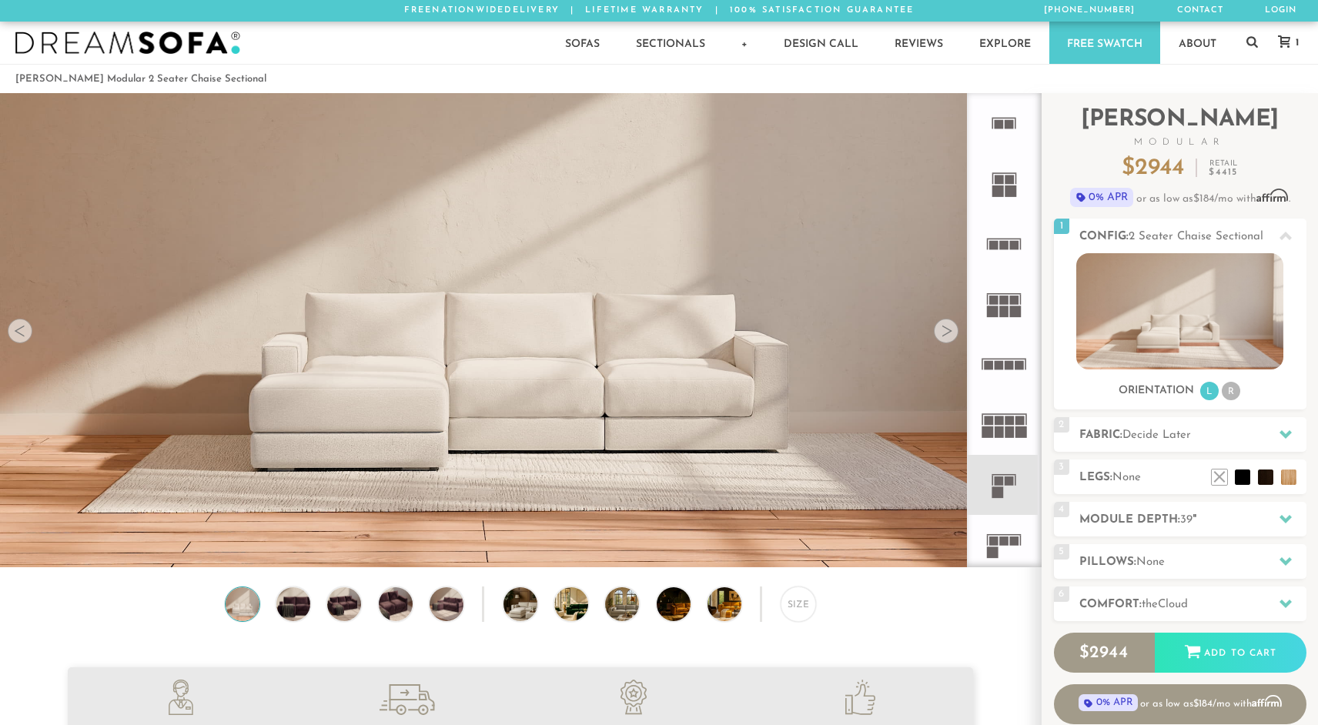
click at [950, 330] on div at bounding box center [946, 331] width 25 height 25
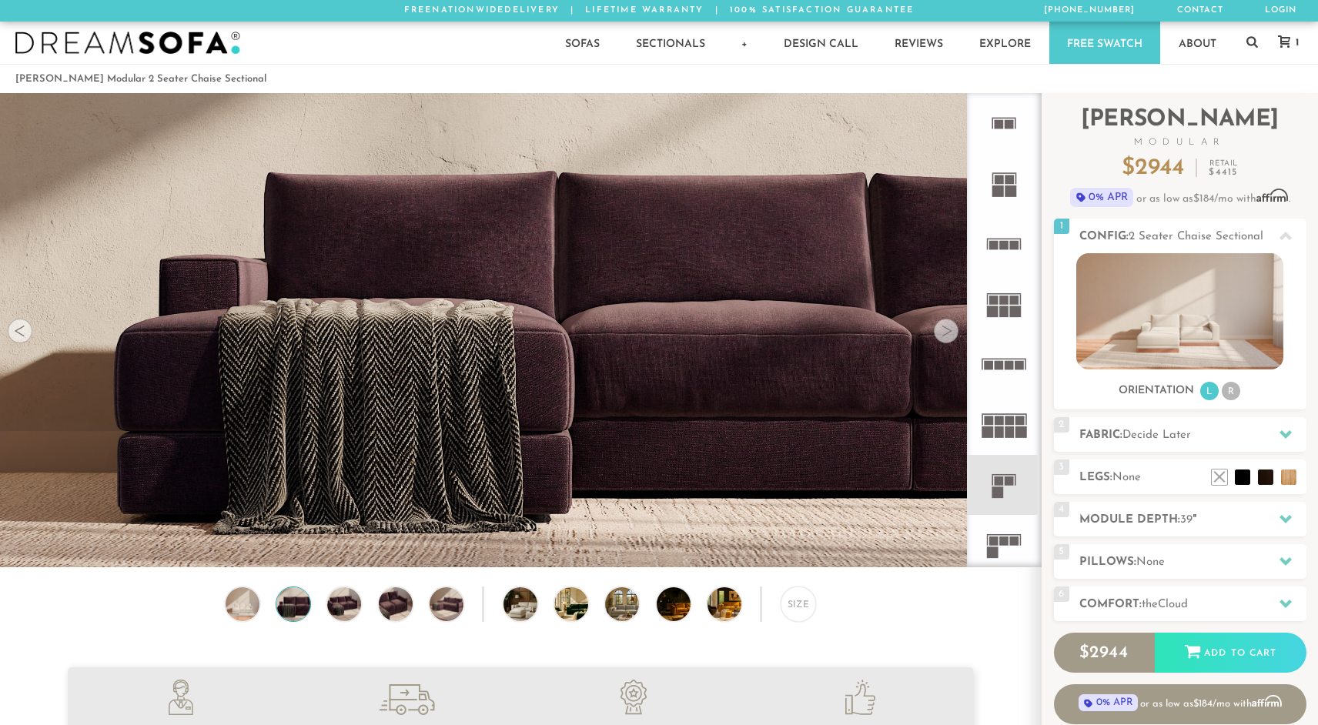
click at [950, 330] on div at bounding box center [946, 331] width 25 height 25
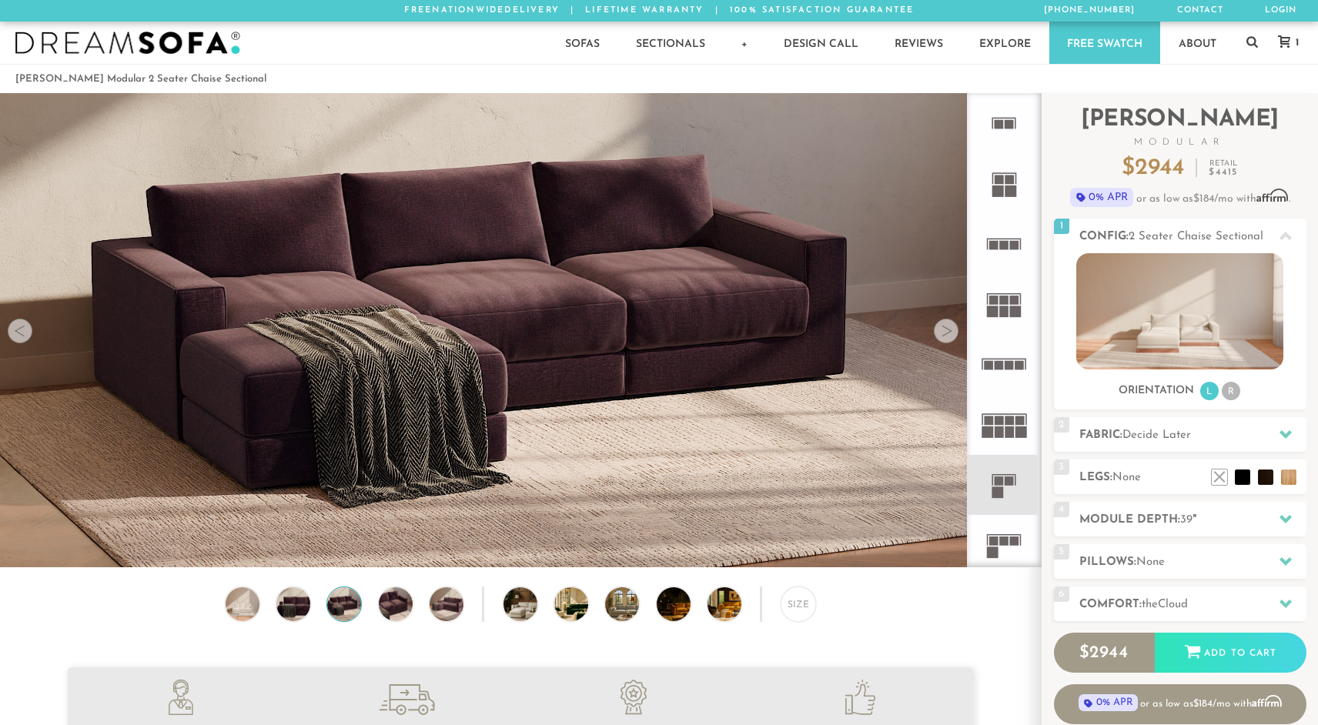
click at [950, 330] on div at bounding box center [946, 331] width 25 height 25
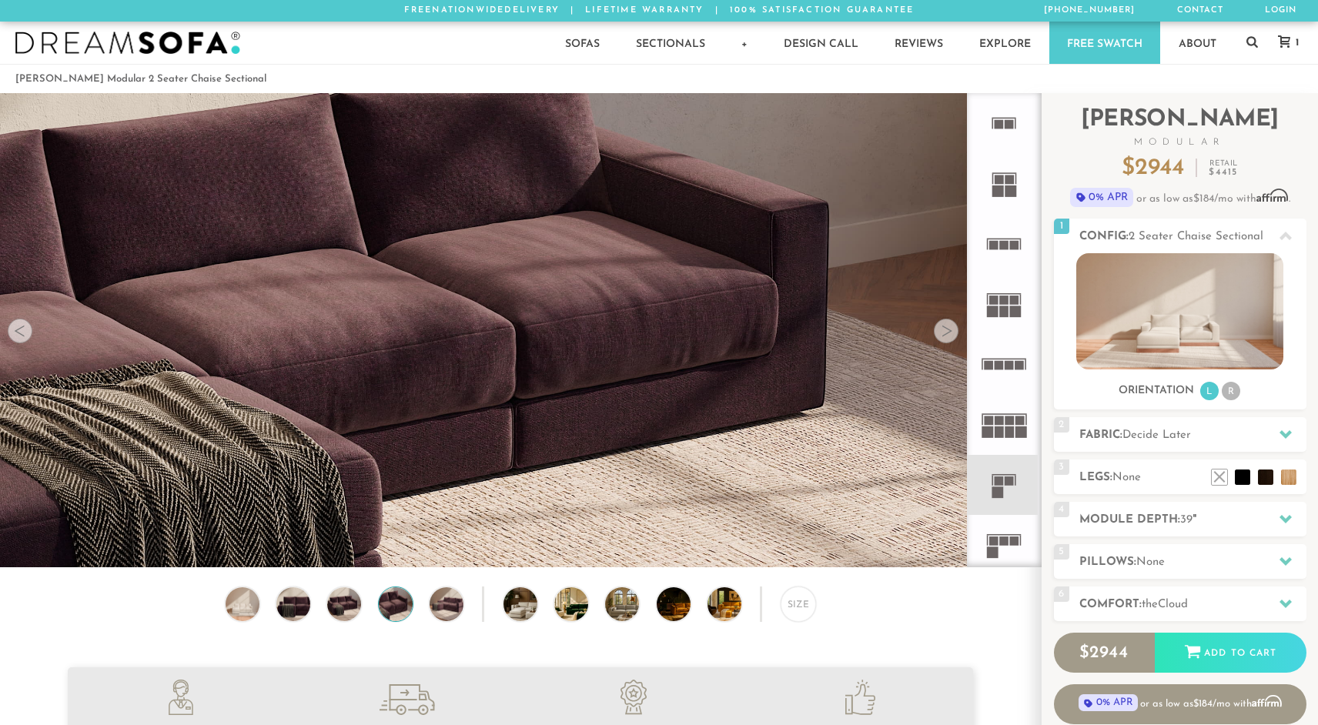
click at [950, 330] on div at bounding box center [946, 331] width 25 height 25
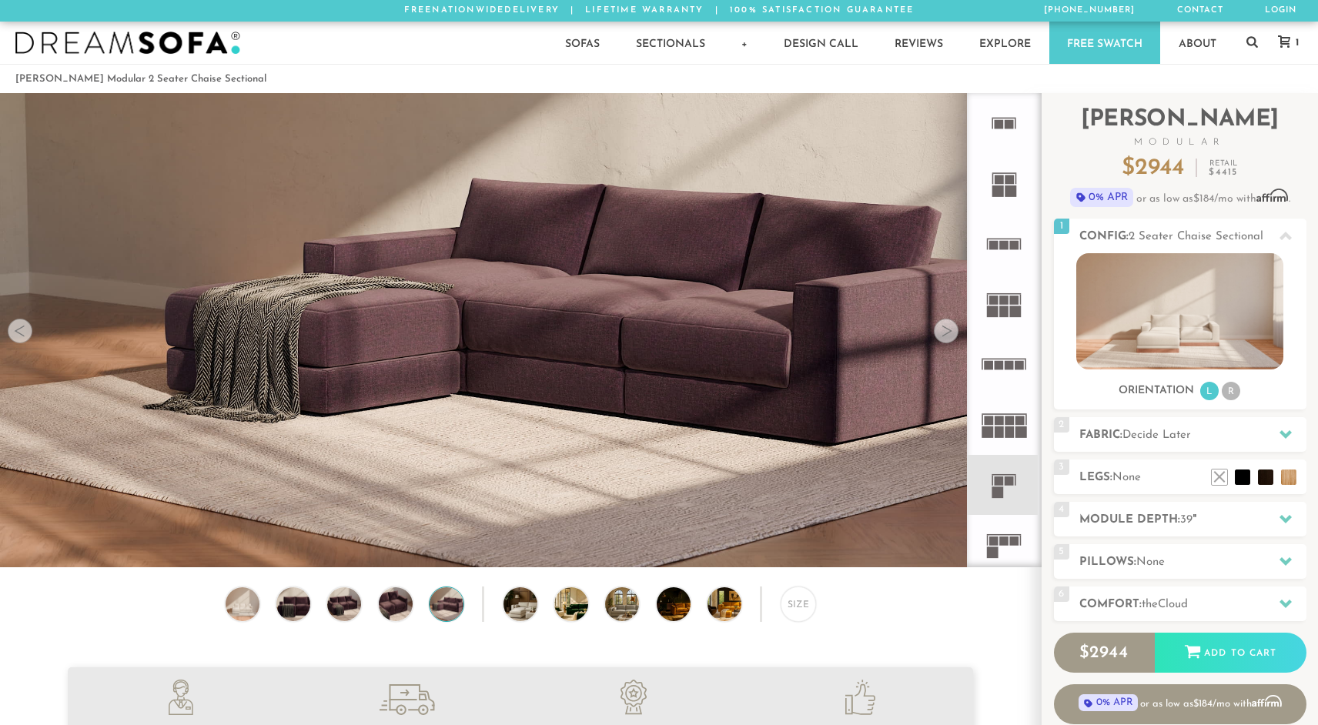
click at [950, 330] on div at bounding box center [946, 331] width 25 height 25
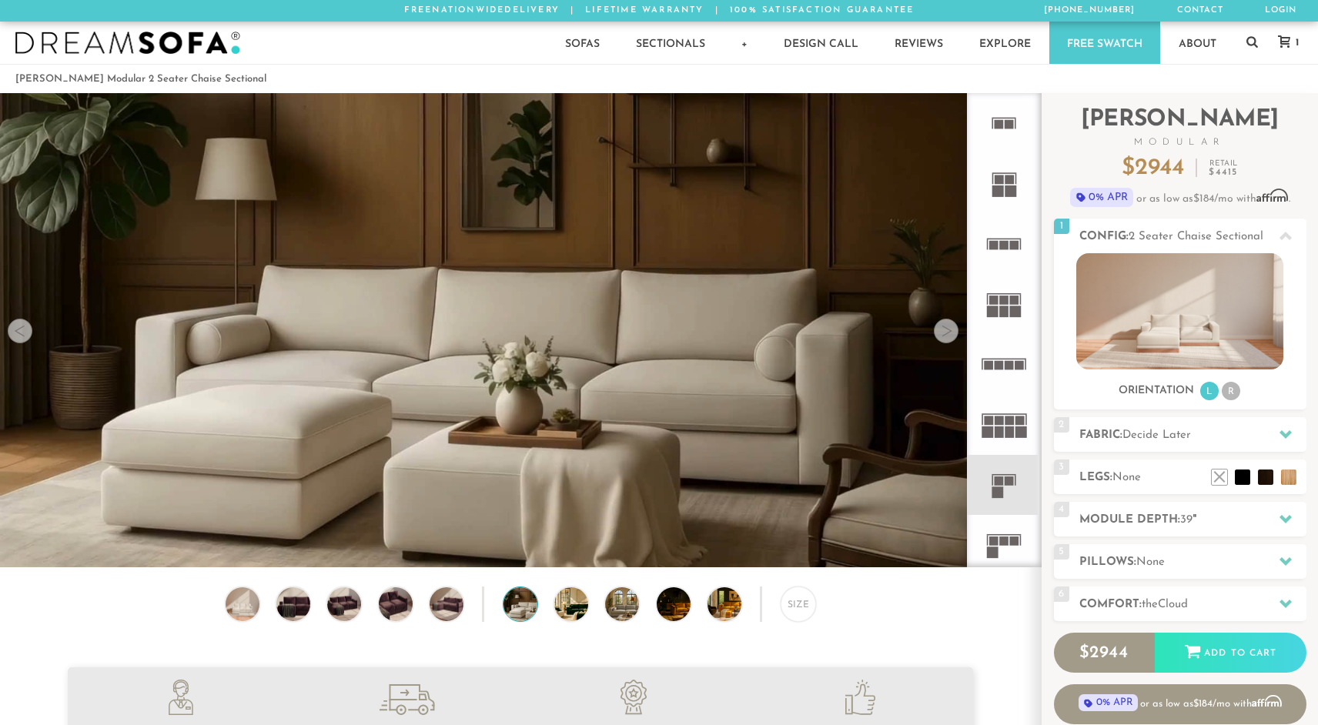
click at [950, 330] on div at bounding box center [946, 331] width 25 height 25
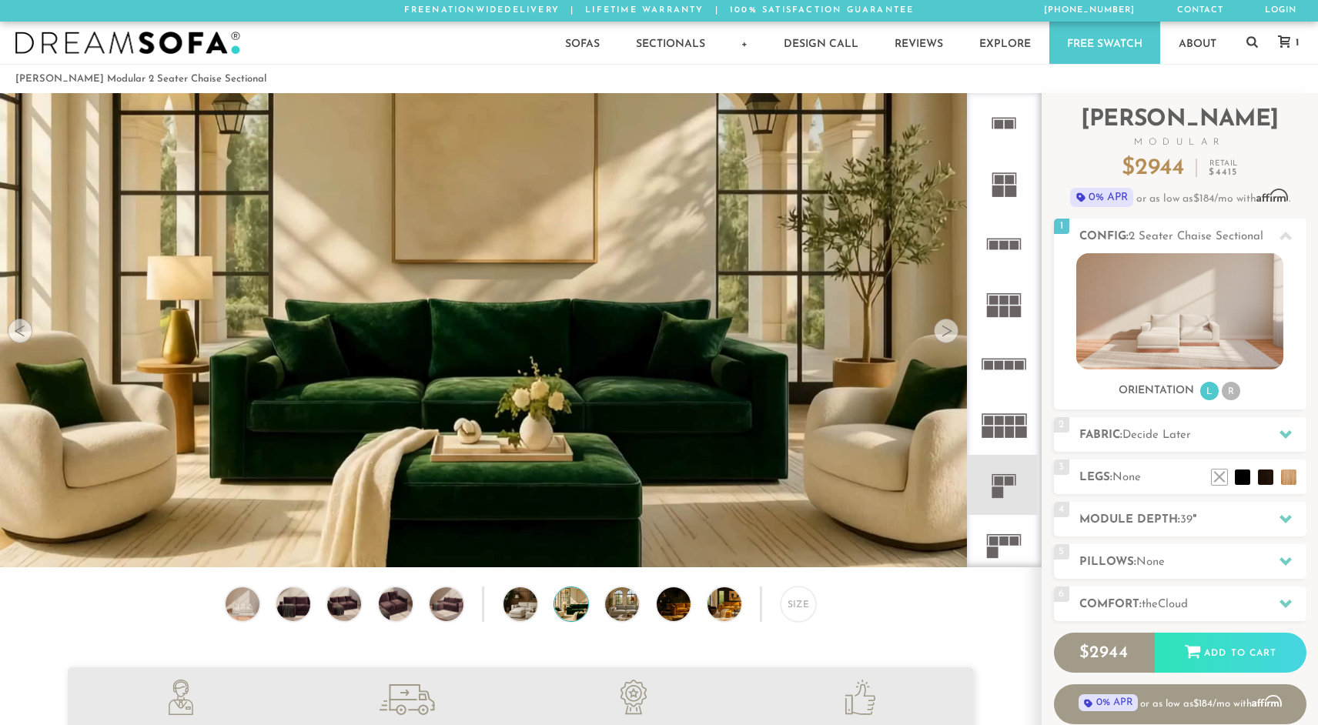
click at [950, 330] on div at bounding box center [946, 331] width 25 height 25
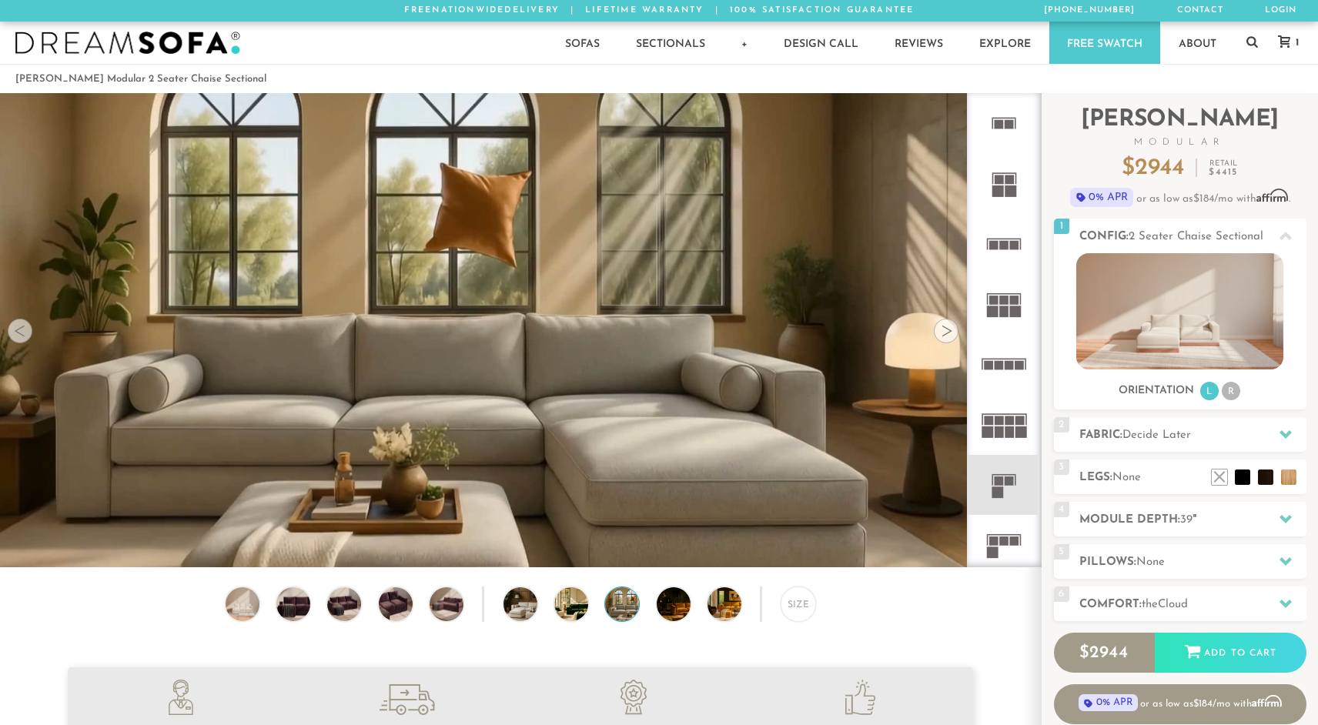
click at [950, 330] on div at bounding box center [946, 331] width 25 height 25
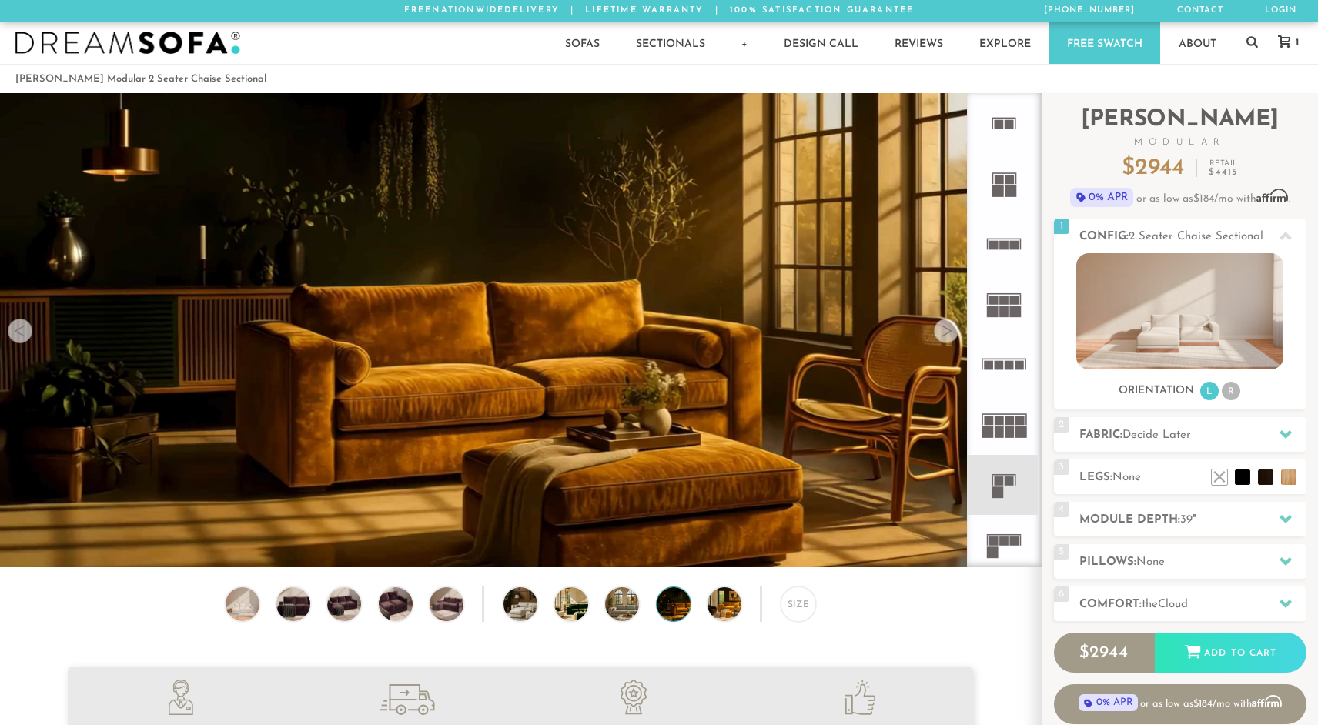
click at [950, 330] on div at bounding box center [946, 331] width 25 height 25
